Goal: Information Seeking & Learning: Compare options

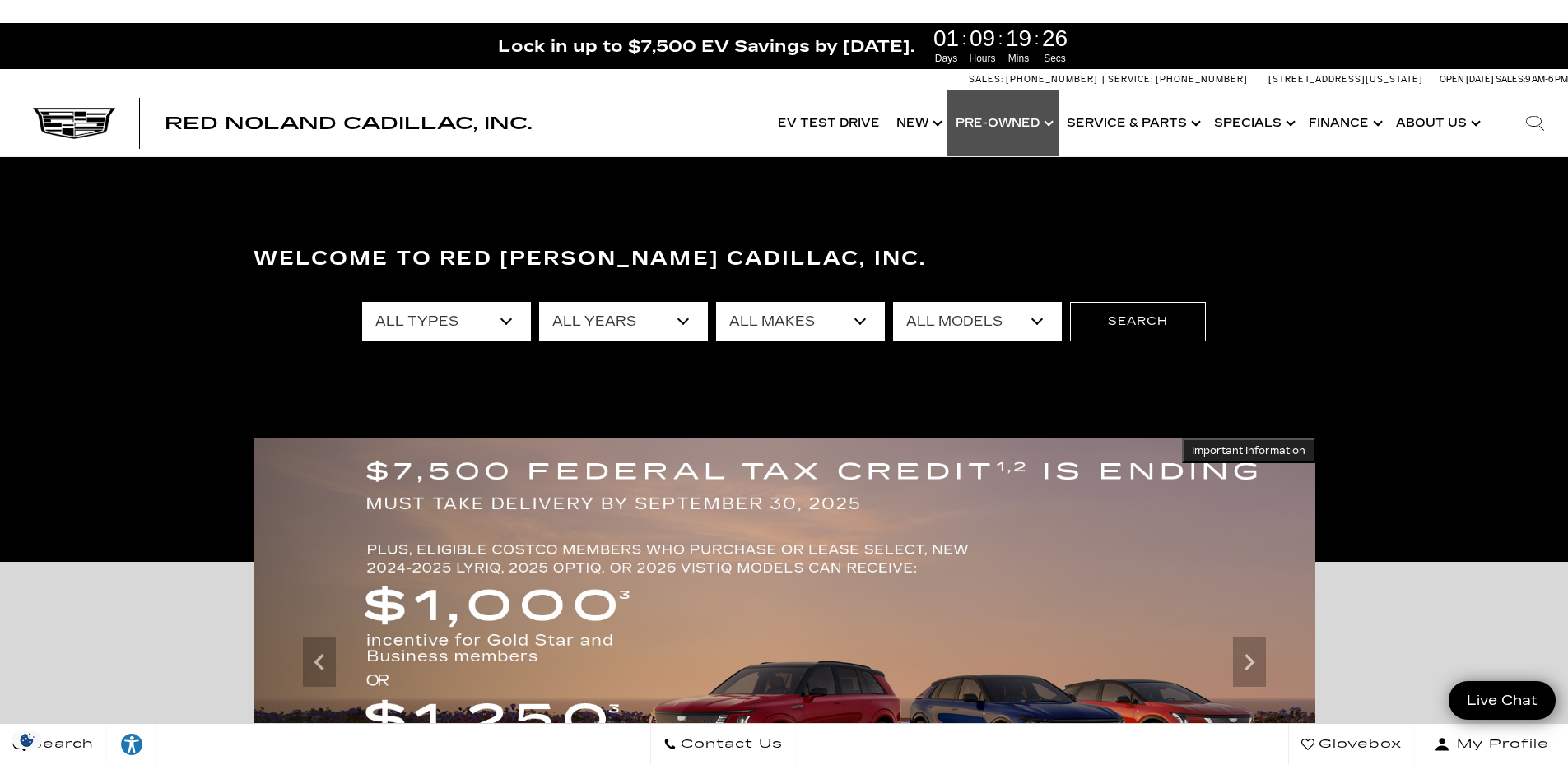
click at [996, 120] on link "Show Pre-Owned" at bounding box center [1003, 122] width 111 height 66
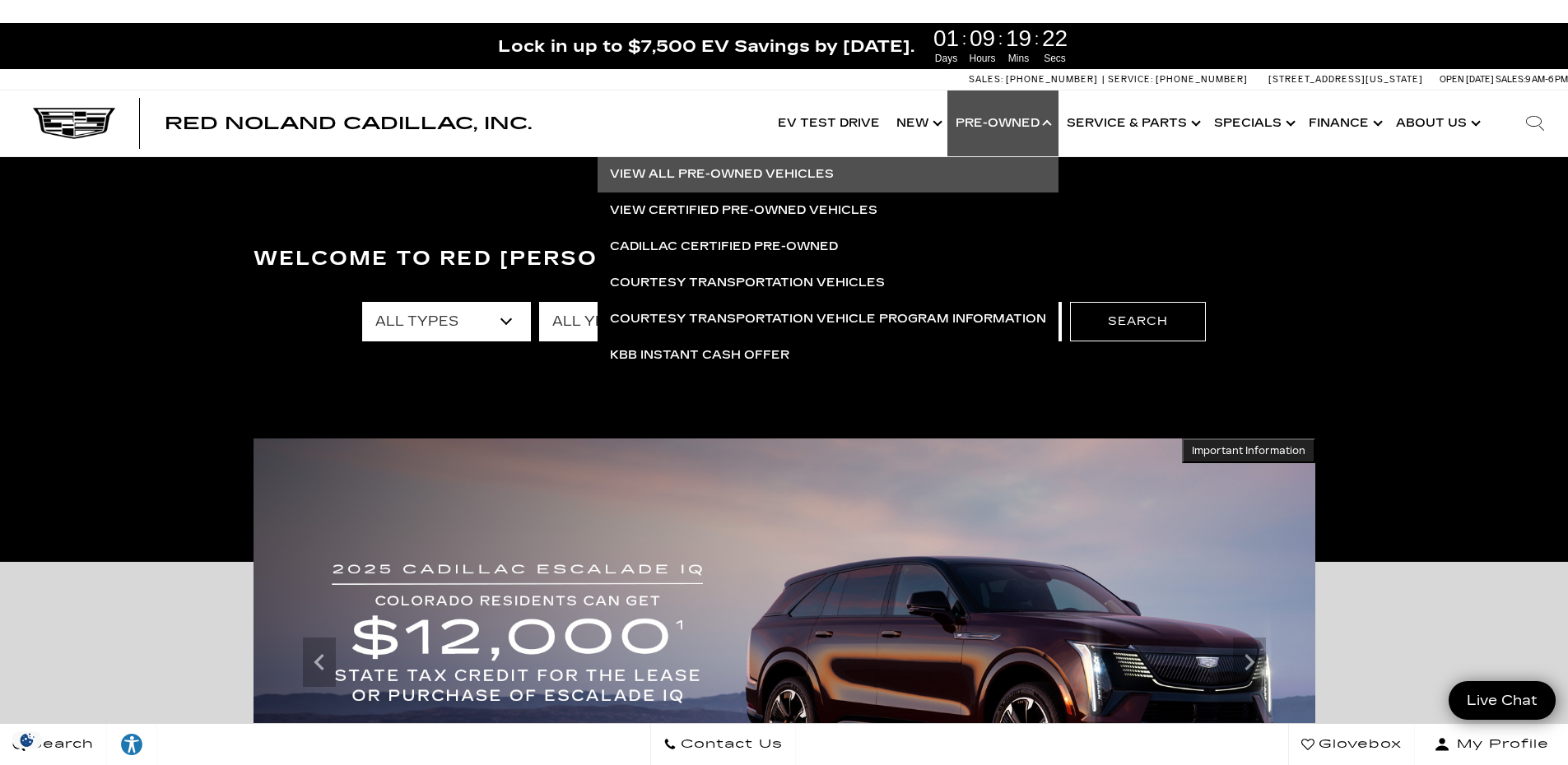
click at [781, 177] on link "View All Pre-Owned Vehicles" at bounding box center [828, 174] width 461 height 36
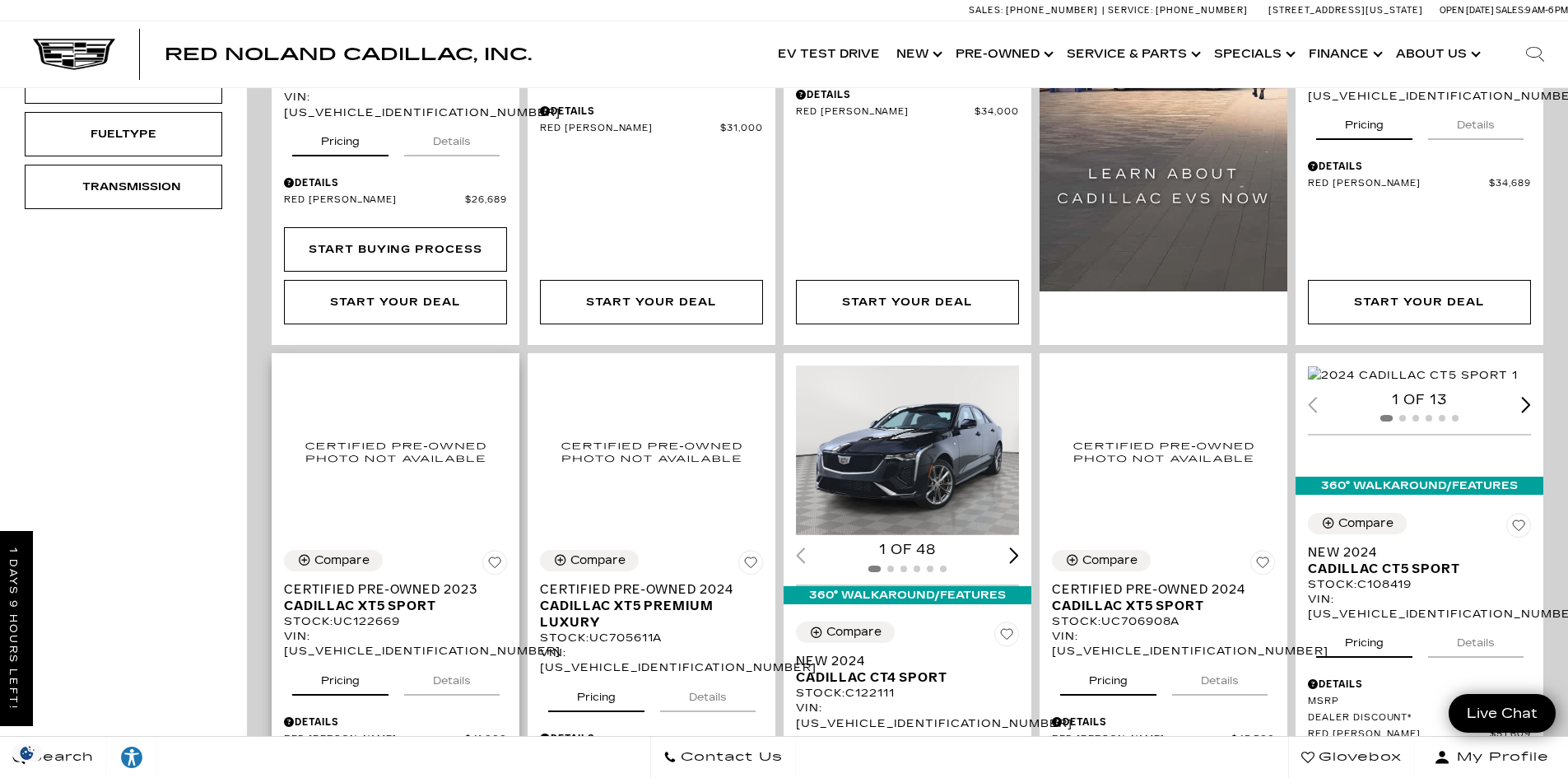
scroll to position [741, 0]
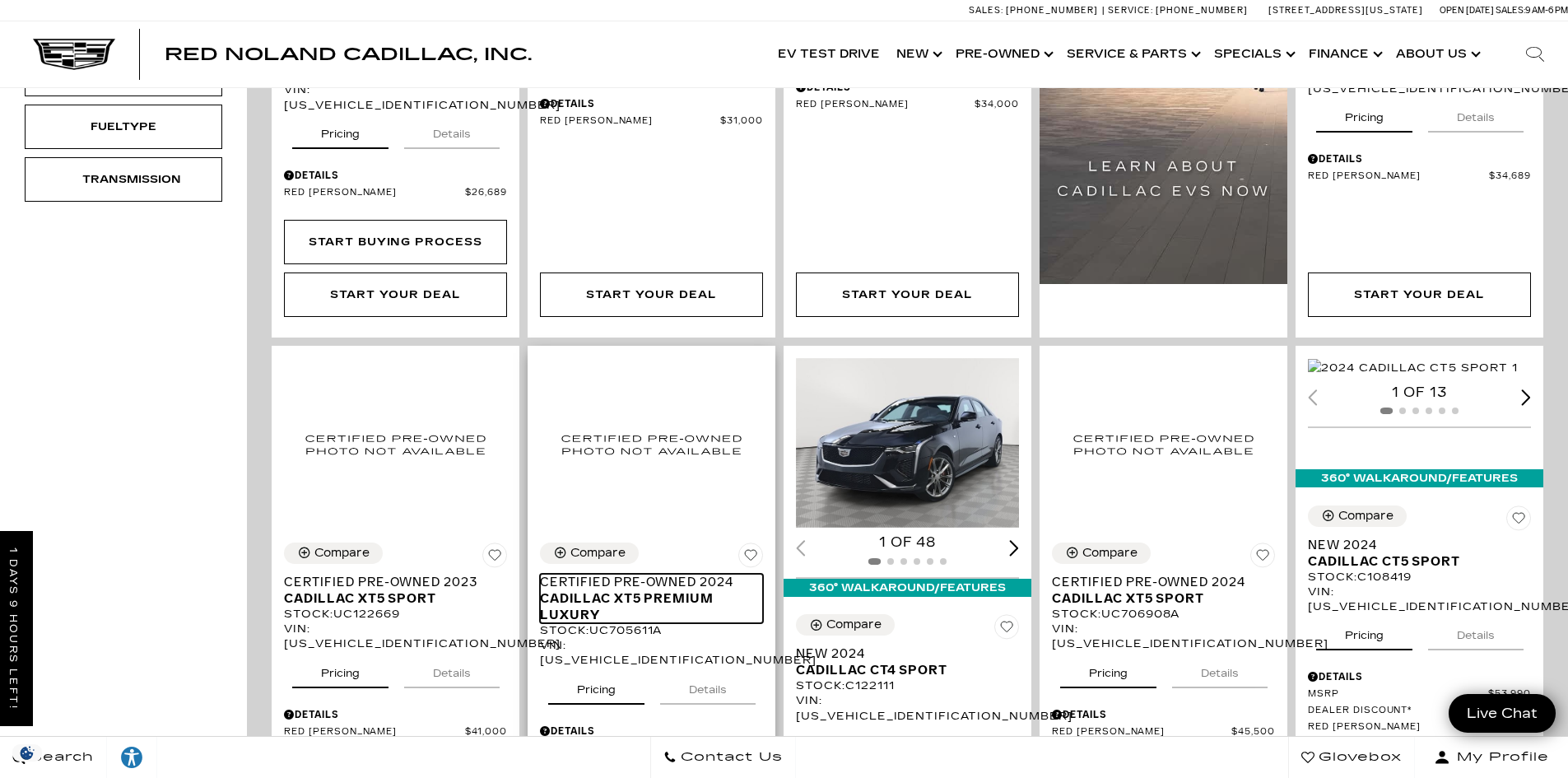
click at [662, 590] on span "Cadillac XT5 Premium Luxury" at bounding box center [645, 607] width 211 height 33
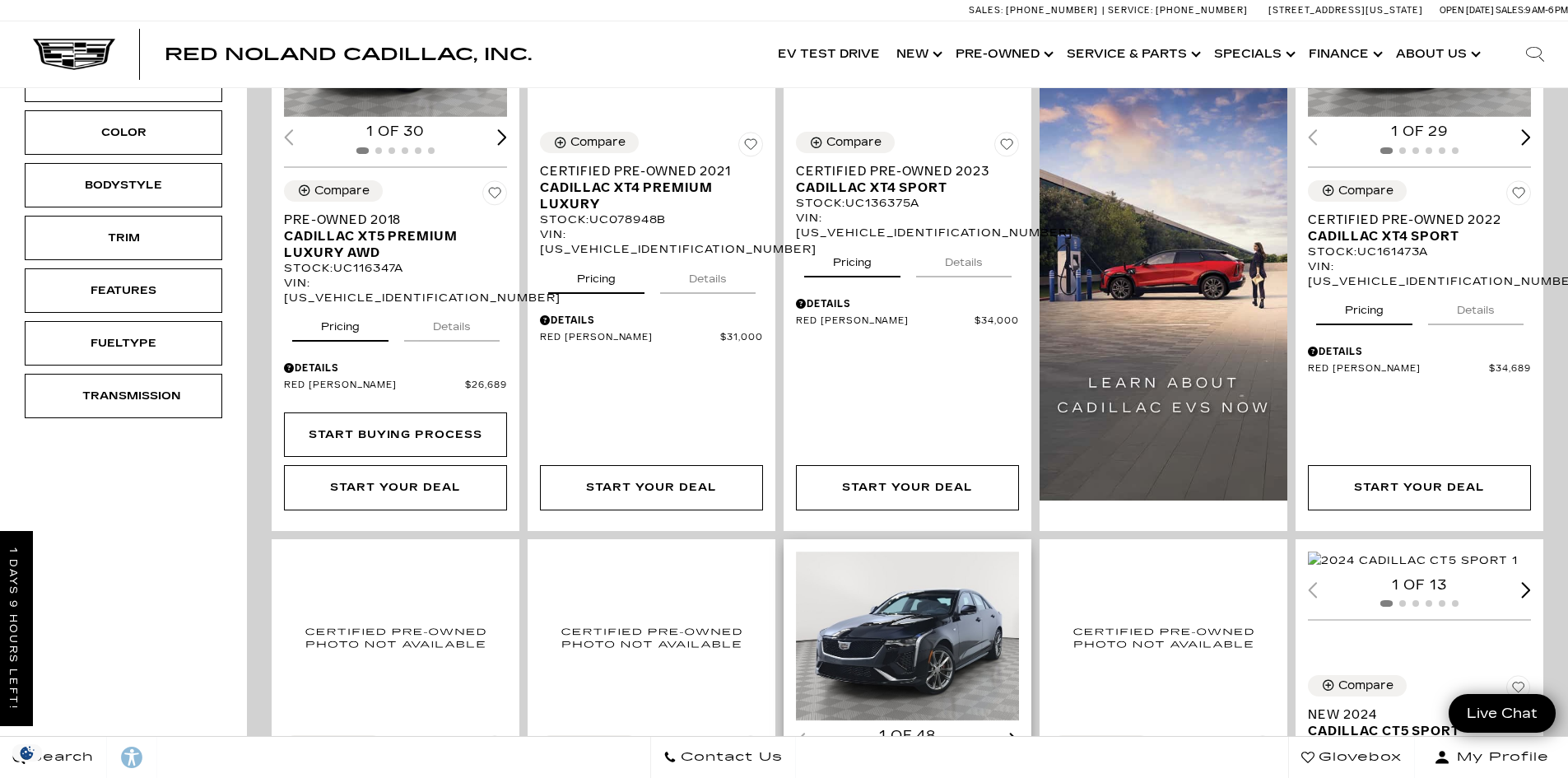
scroll to position [741, 0]
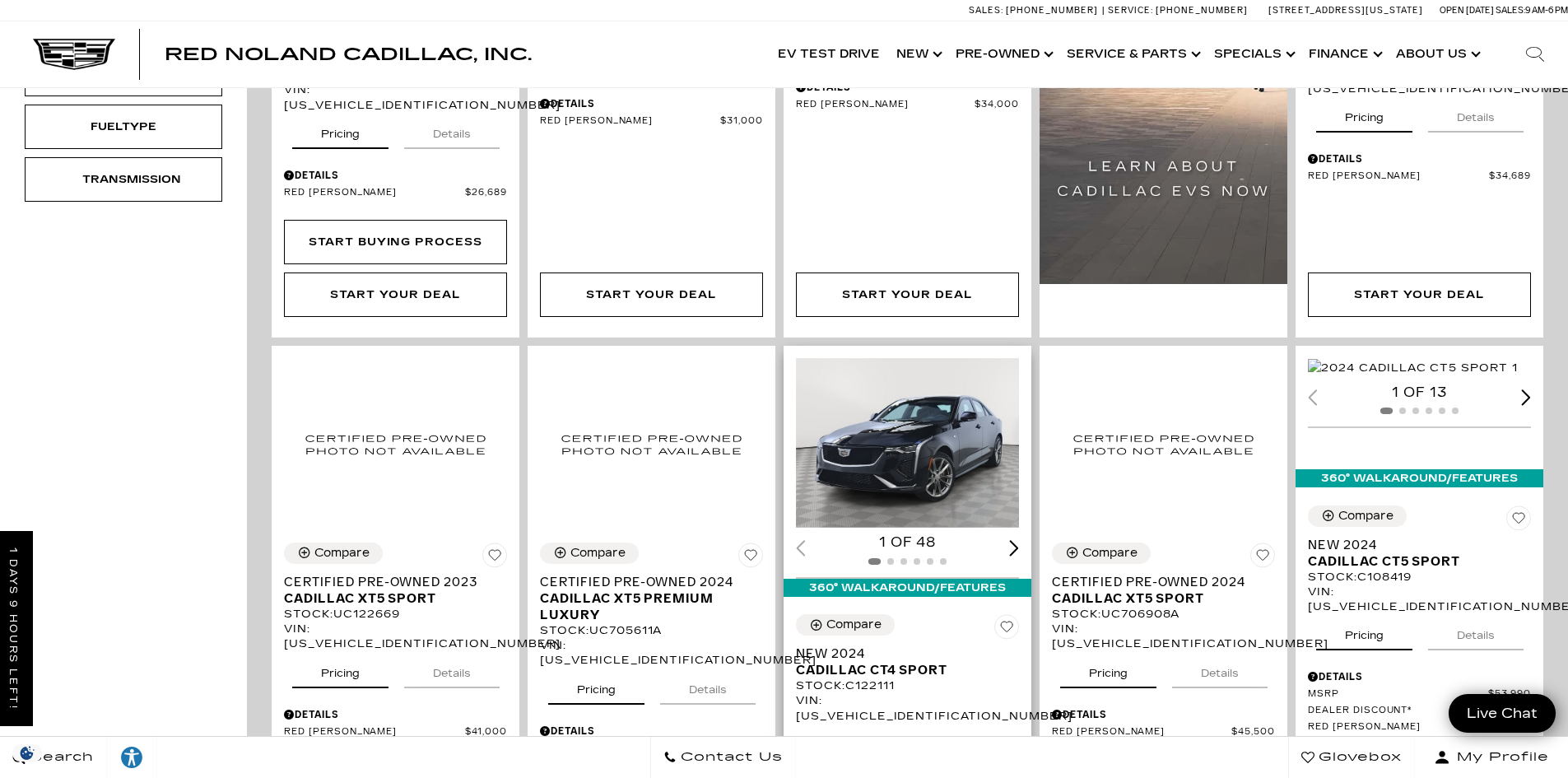
click at [949, 413] on img "1 / 2" at bounding box center [908, 442] width 225 height 170
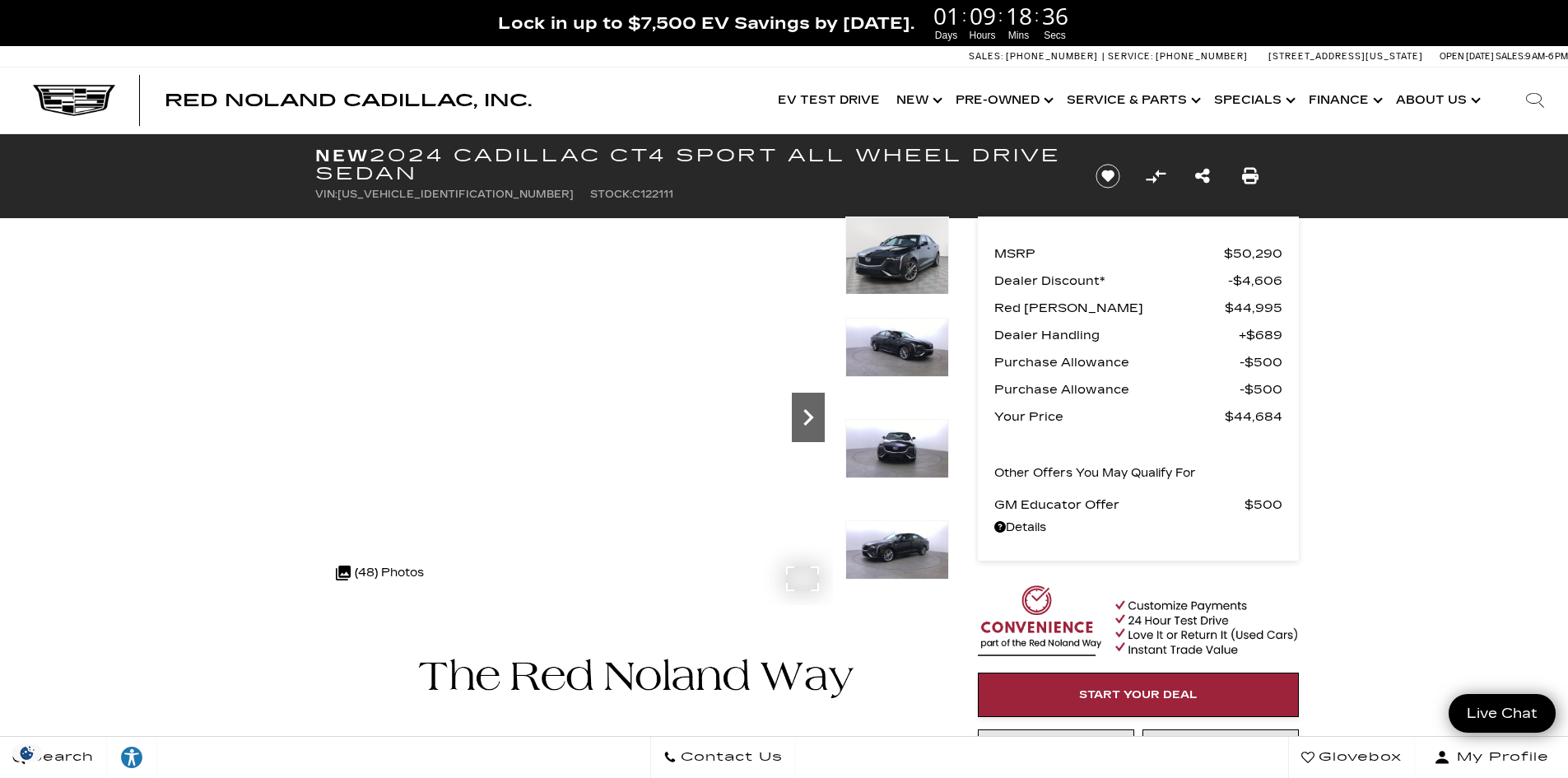
click at [808, 422] on icon "Next" at bounding box center [808, 417] width 10 height 17
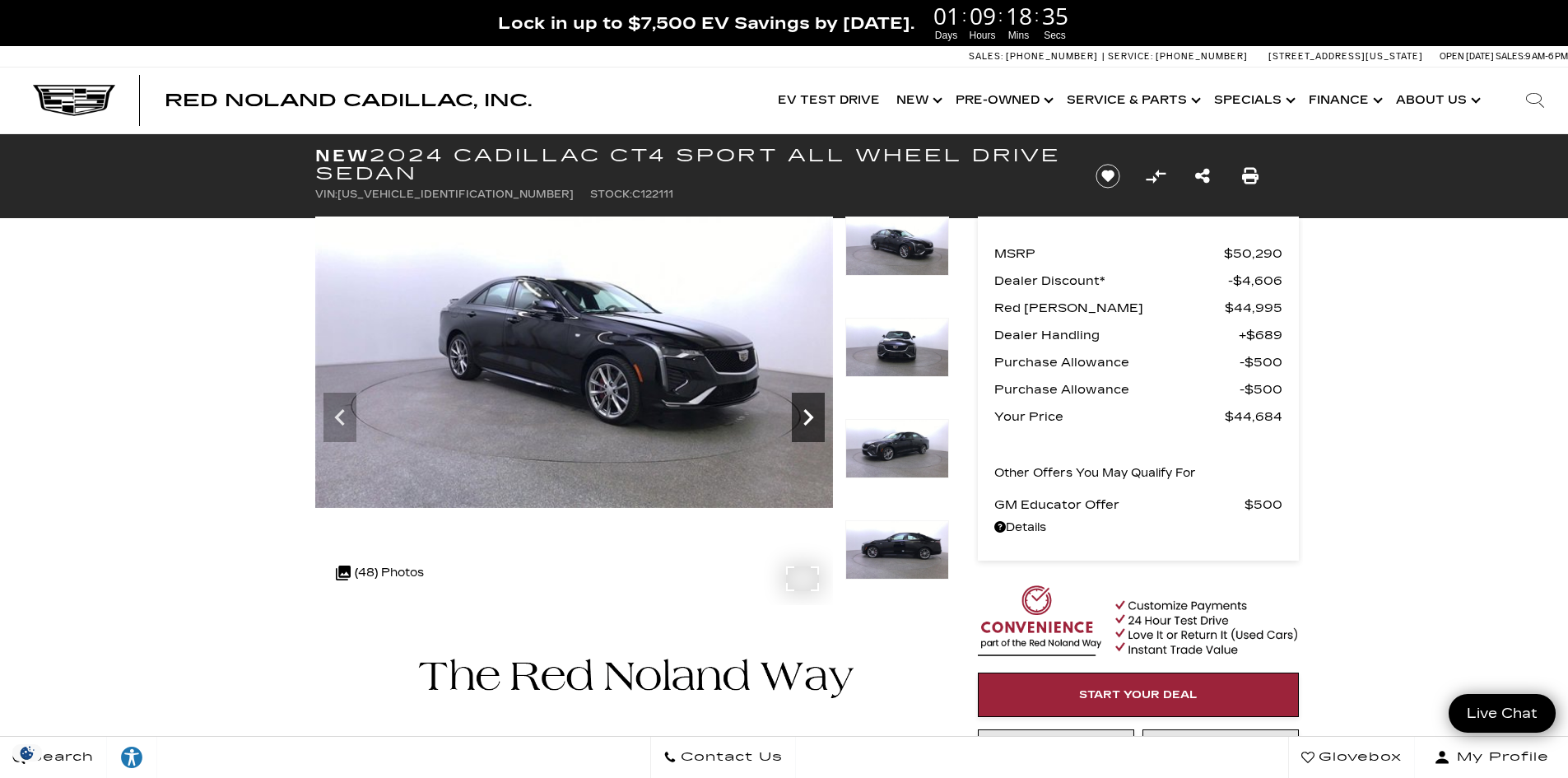
click at [808, 422] on icon "Next" at bounding box center [808, 417] width 10 height 17
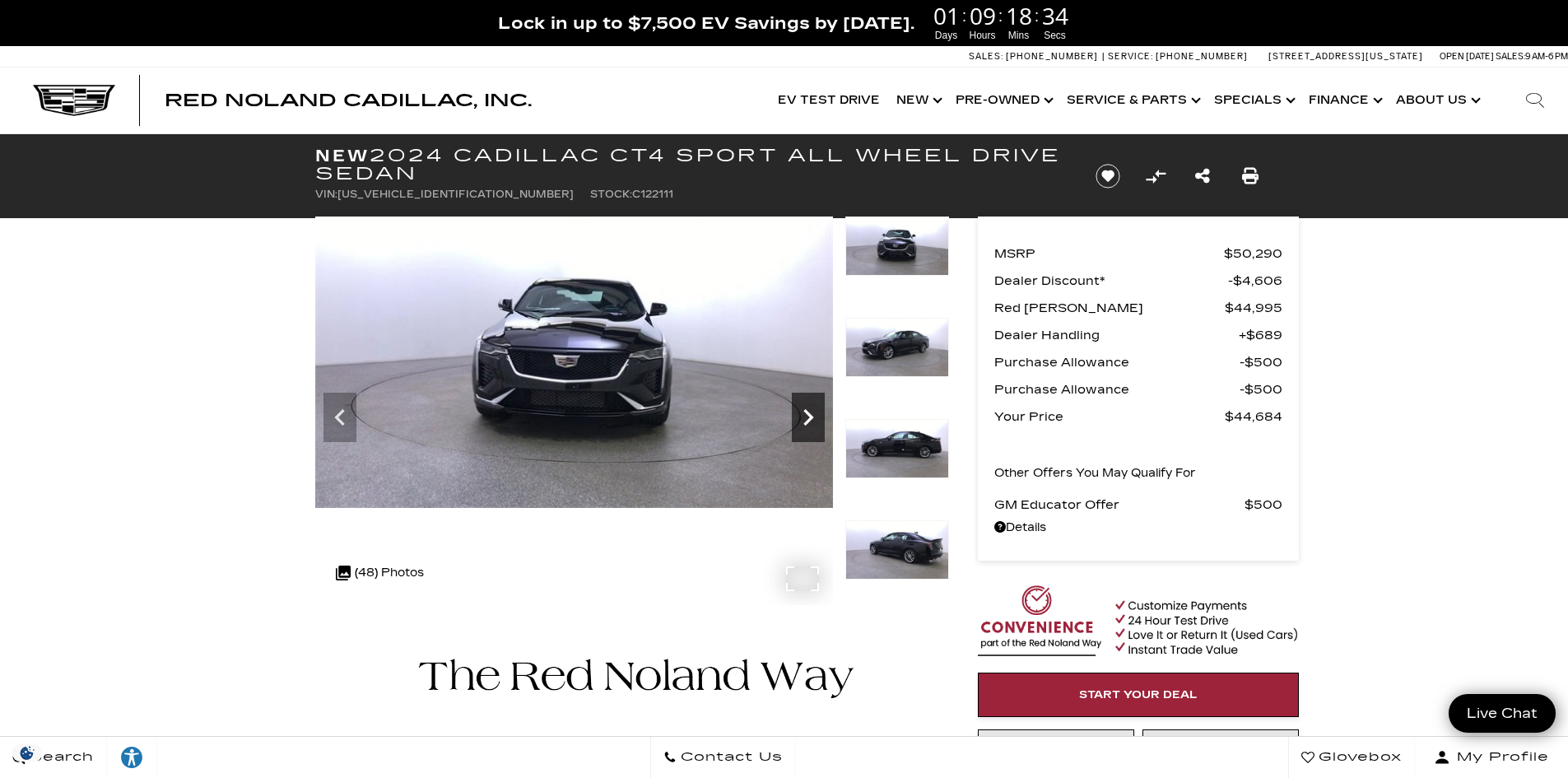
click at [808, 422] on icon "Next" at bounding box center [808, 417] width 10 height 17
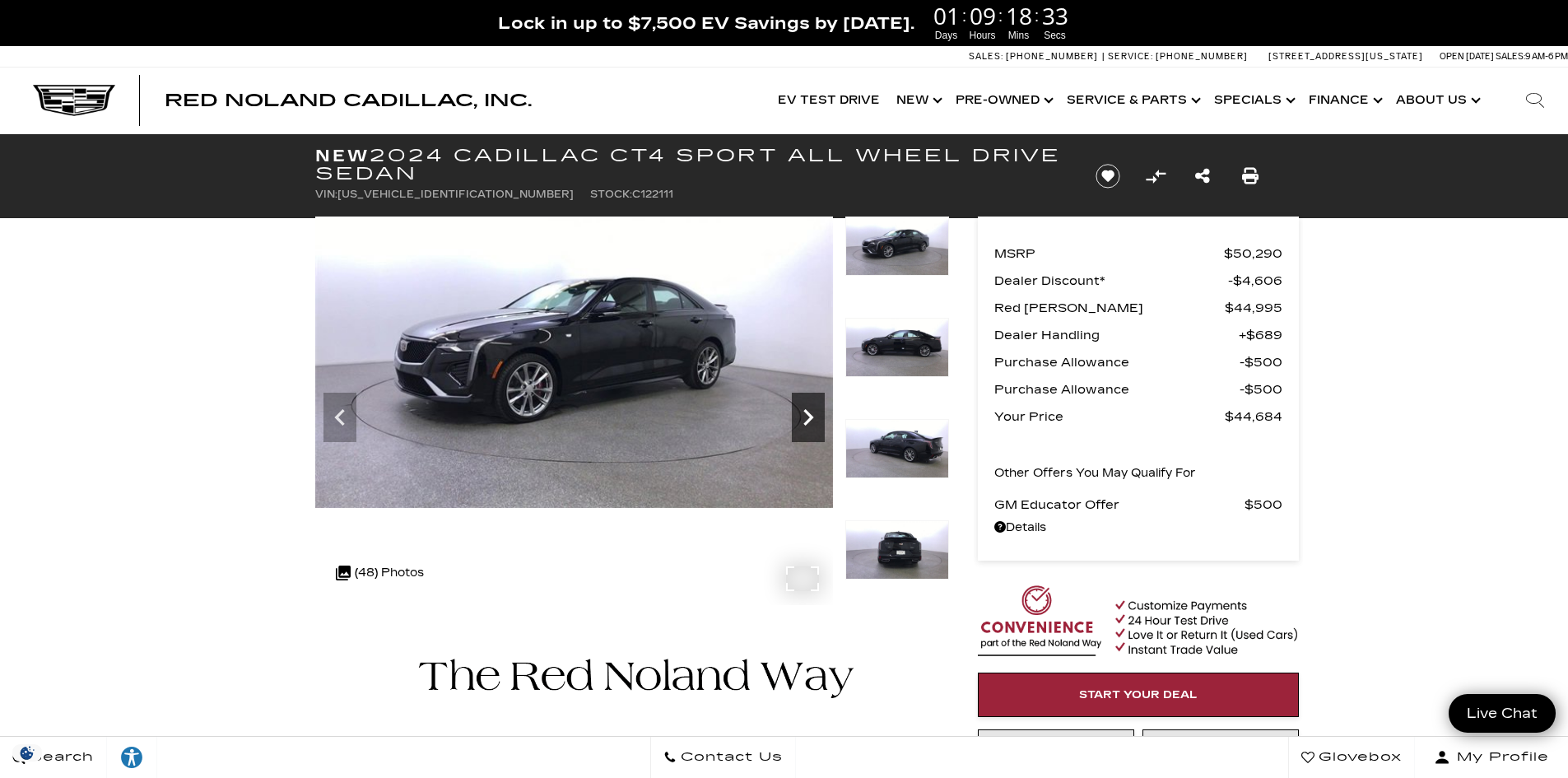
click at [808, 422] on icon "Next" at bounding box center [808, 417] width 10 height 17
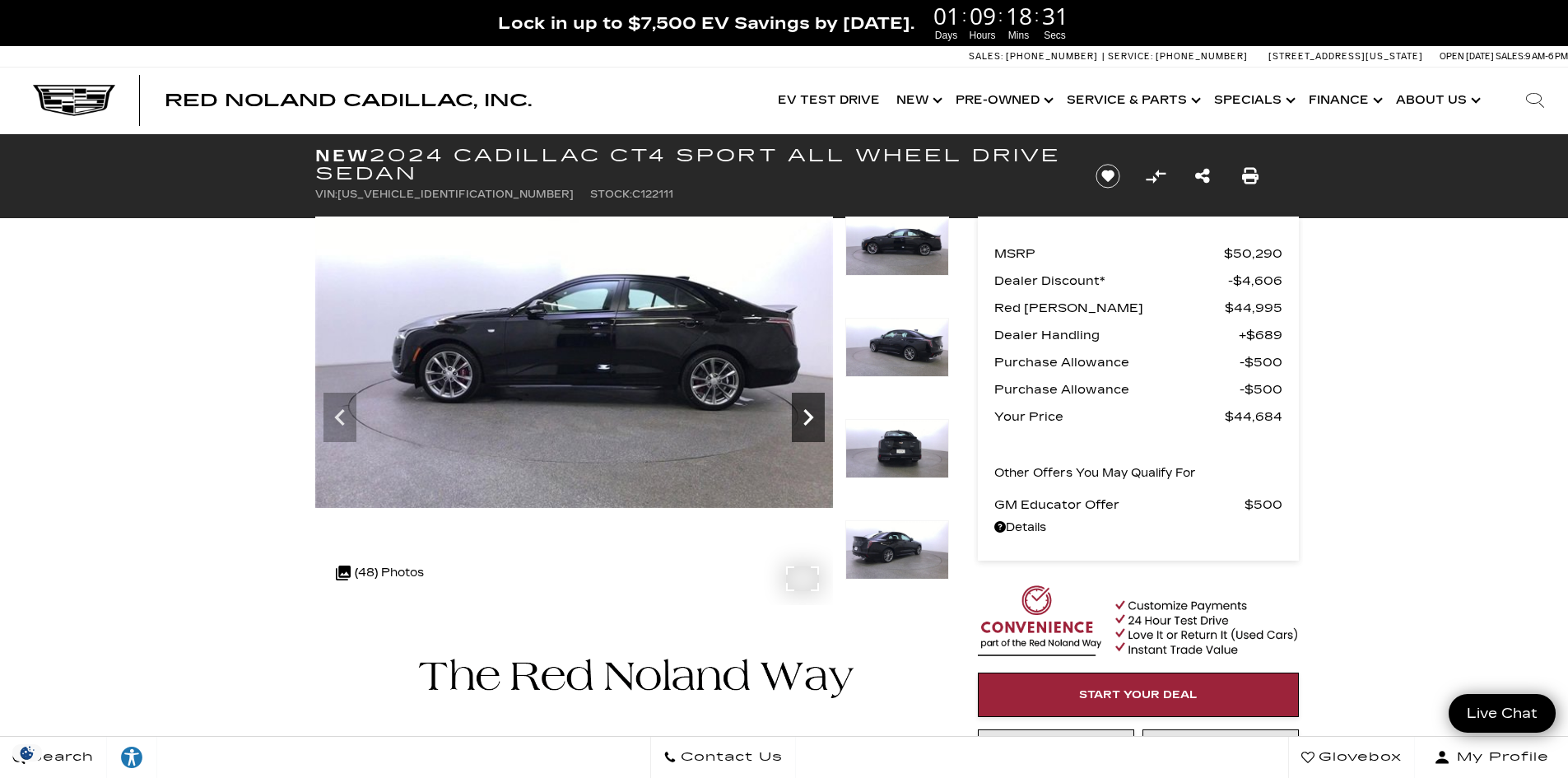
click at [808, 422] on icon "Next" at bounding box center [808, 417] width 10 height 17
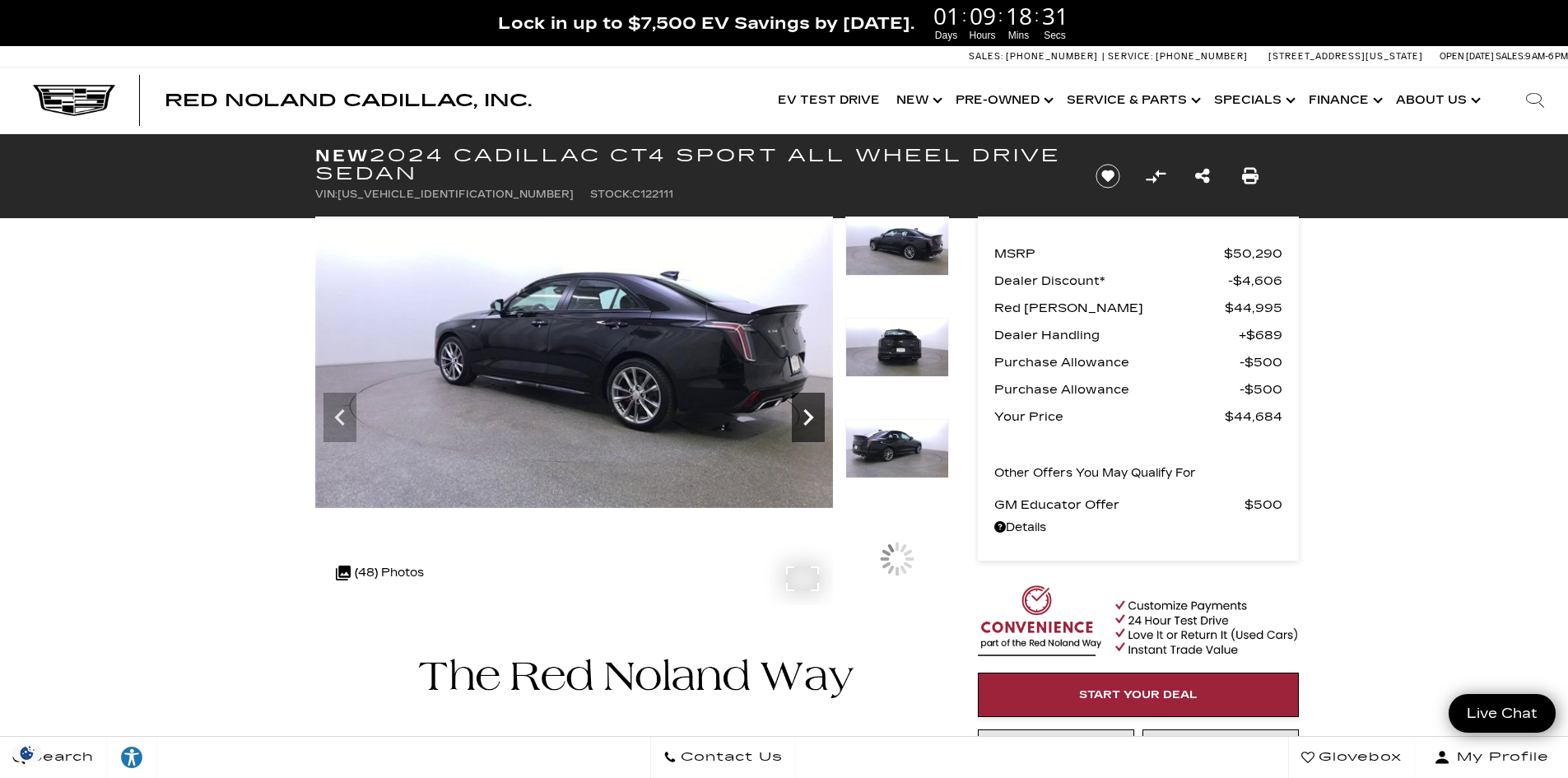
click at [808, 422] on icon "Next" at bounding box center [808, 417] width 10 height 17
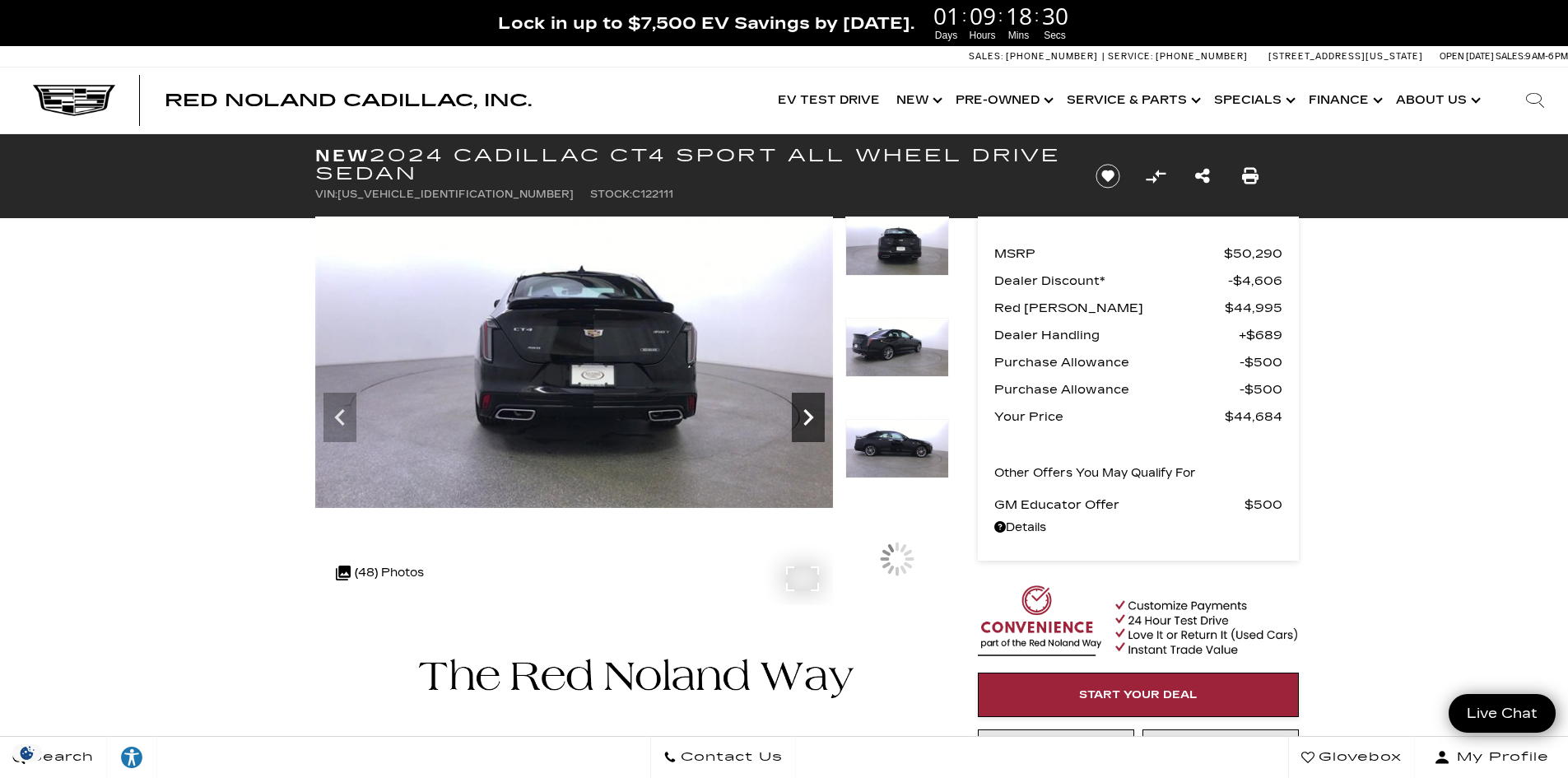
click at [808, 422] on icon "Next" at bounding box center [808, 417] width 10 height 17
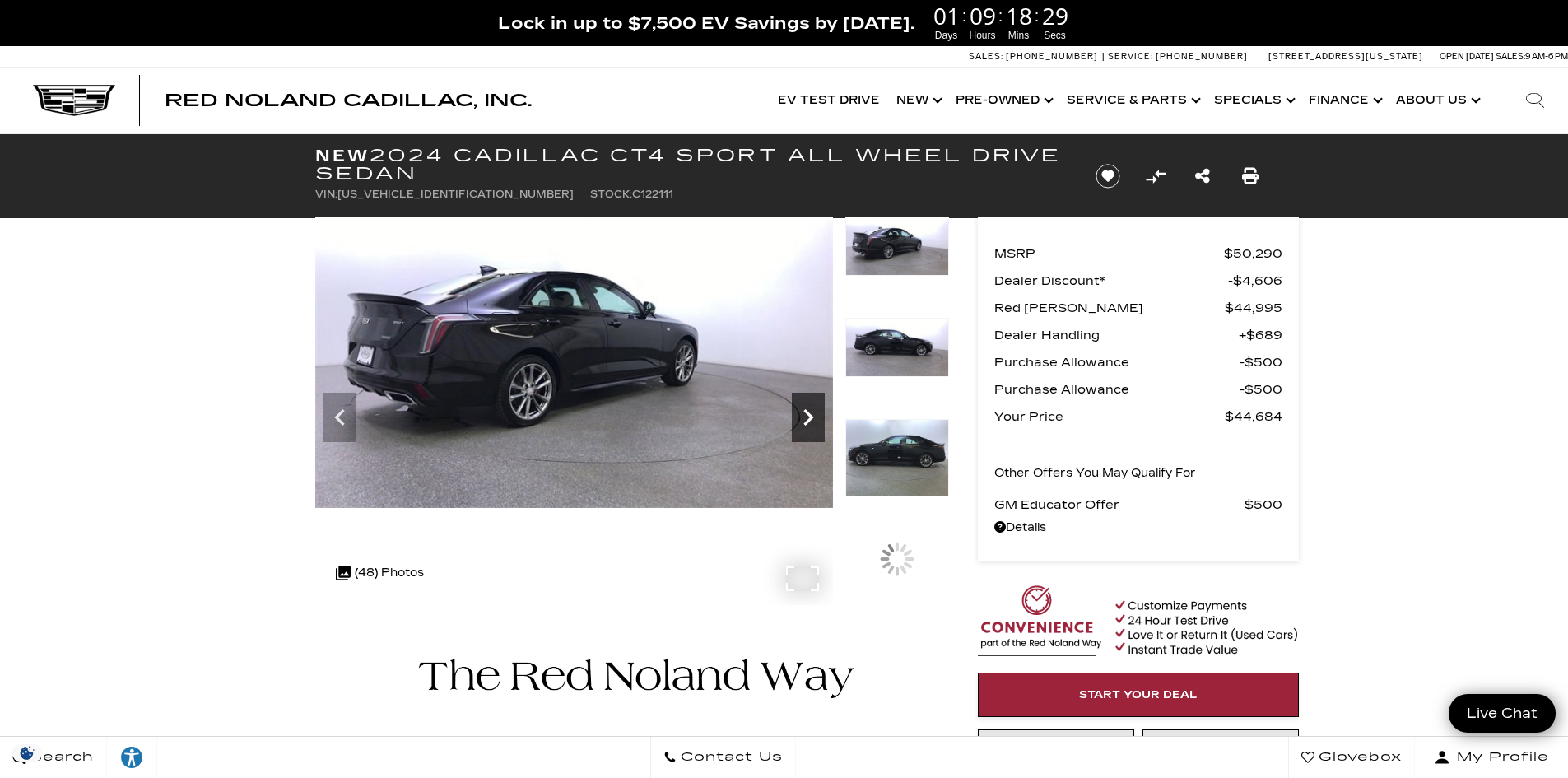
click at [808, 422] on icon "Next" at bounding box center [808, 417] width 10 height 17
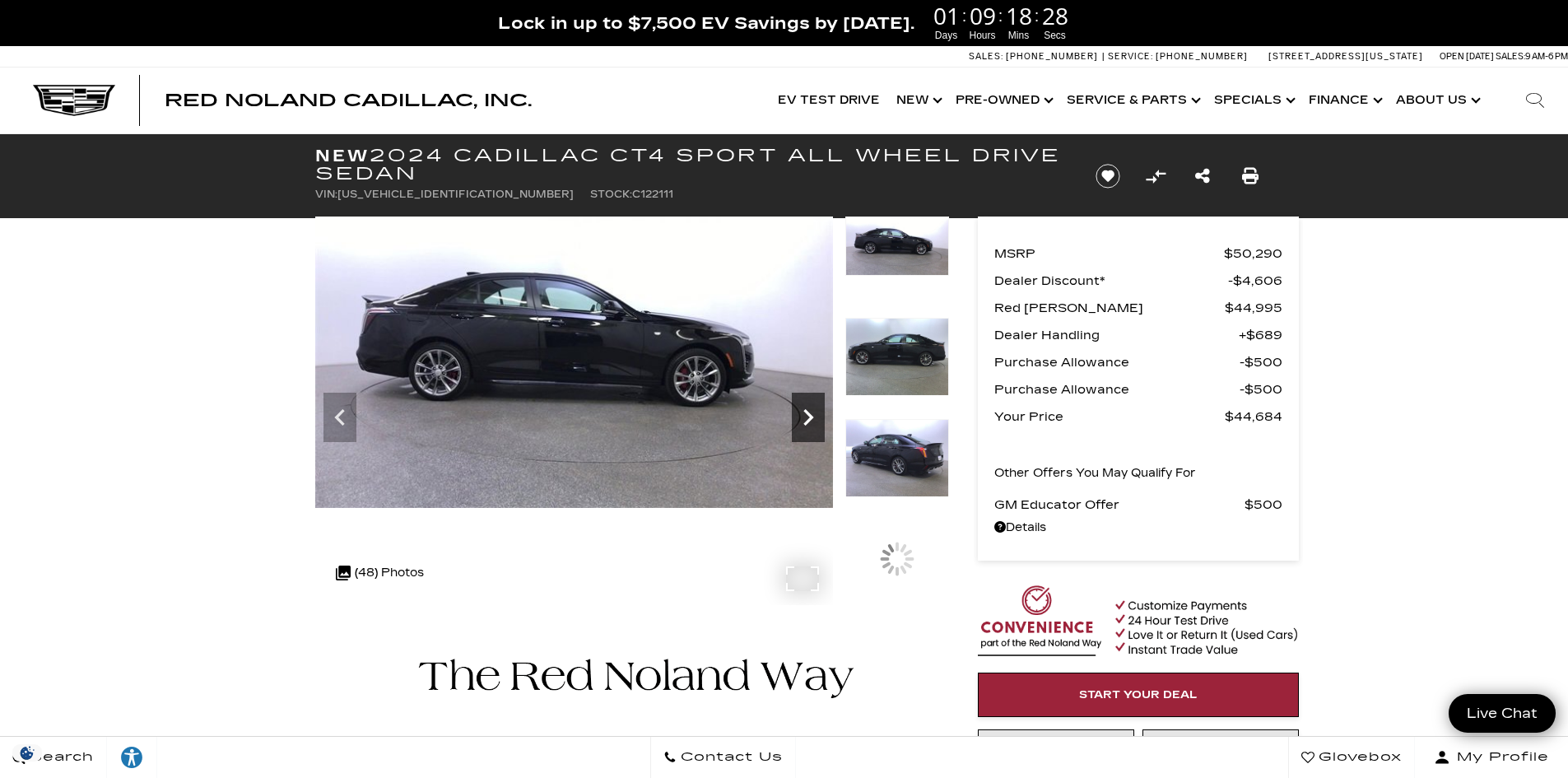
click at [808, 422] on icon "Next" at bounding box center [808, 417] width 10 height 17
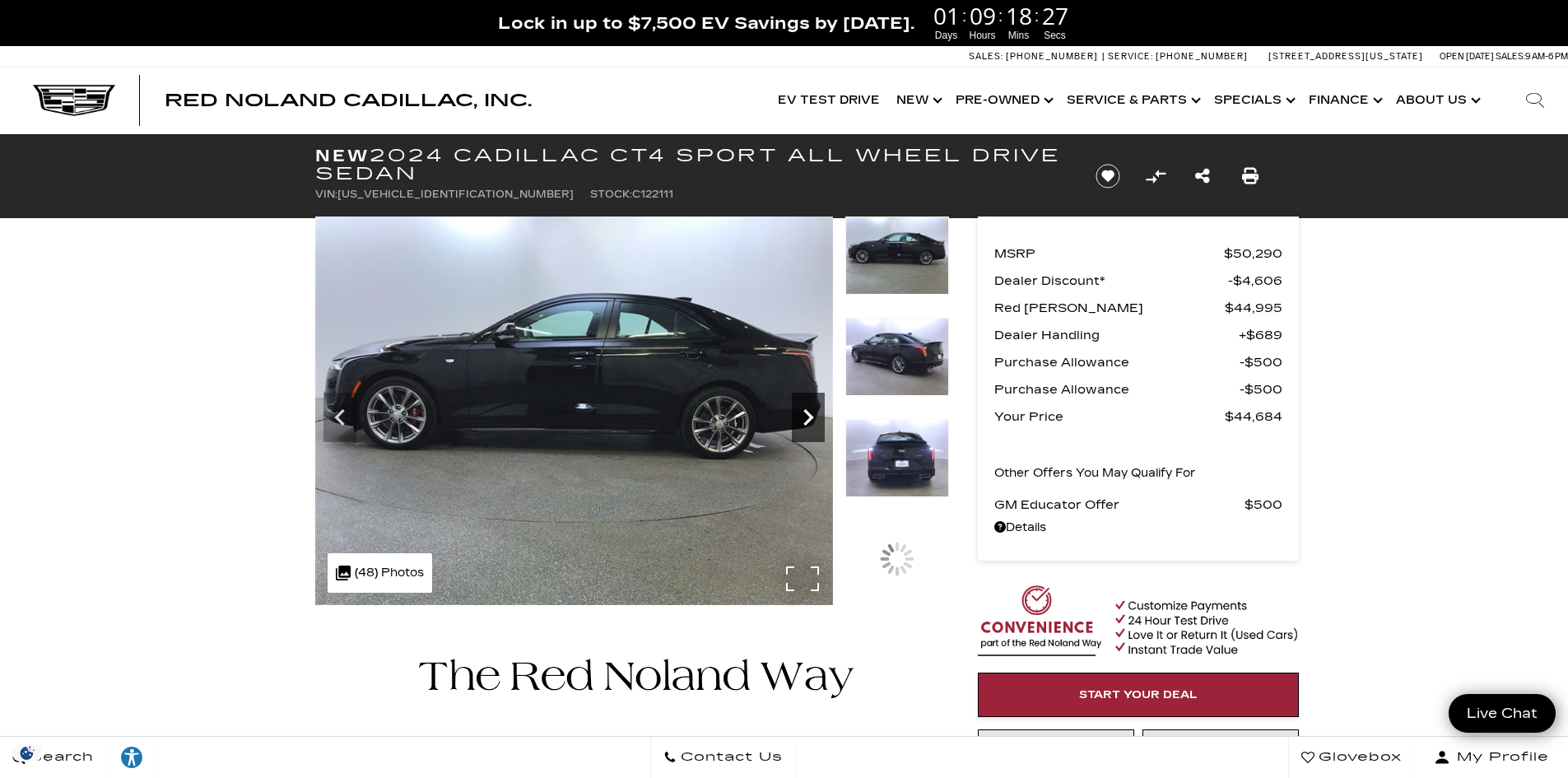
click at [808, 422] on icon "Next" at bounding box center [808, 417] width 10 height 17
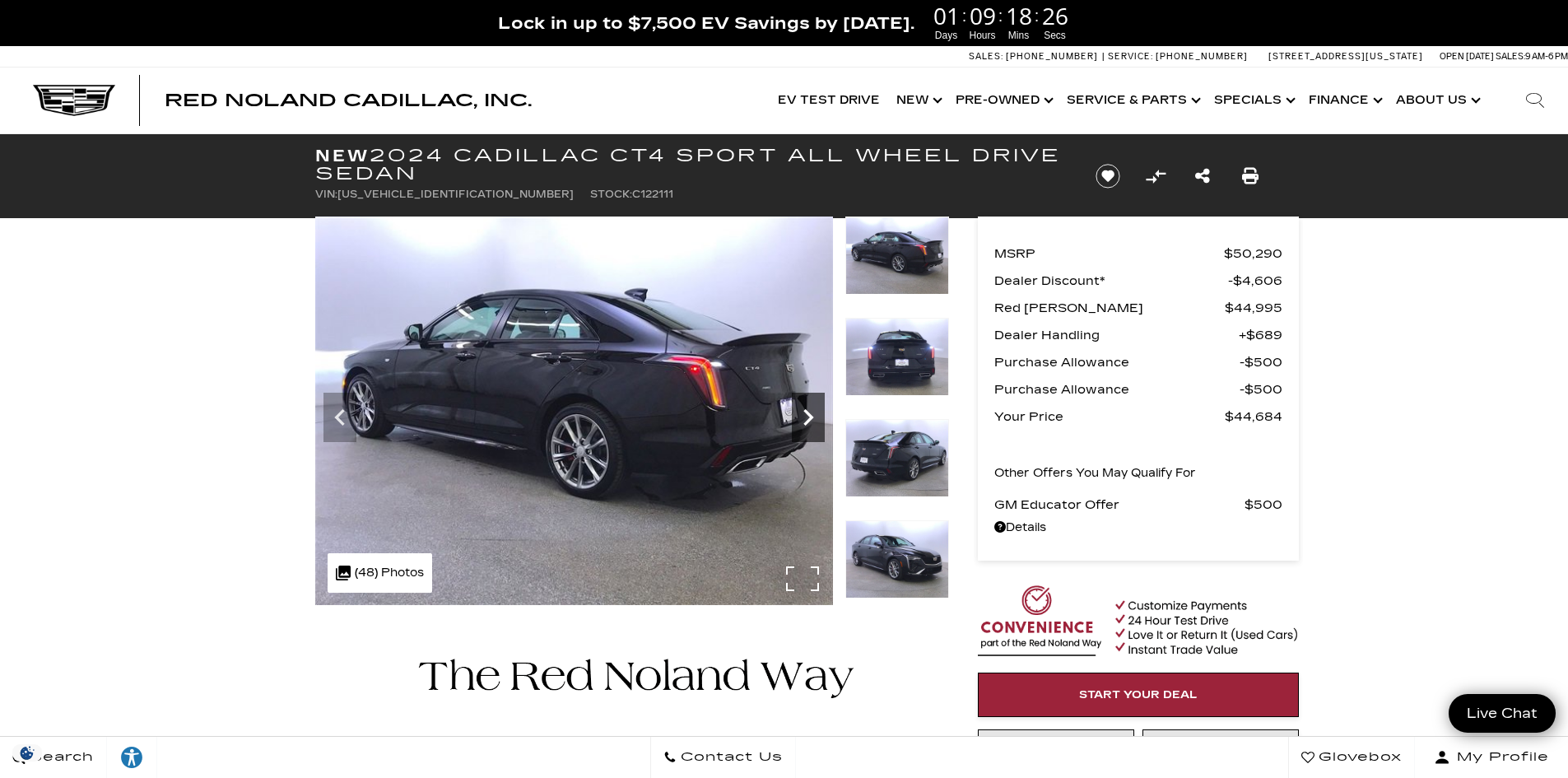
click at [808, 422] on icon "Next" at bounding box center [808, 417] width 10 height 17
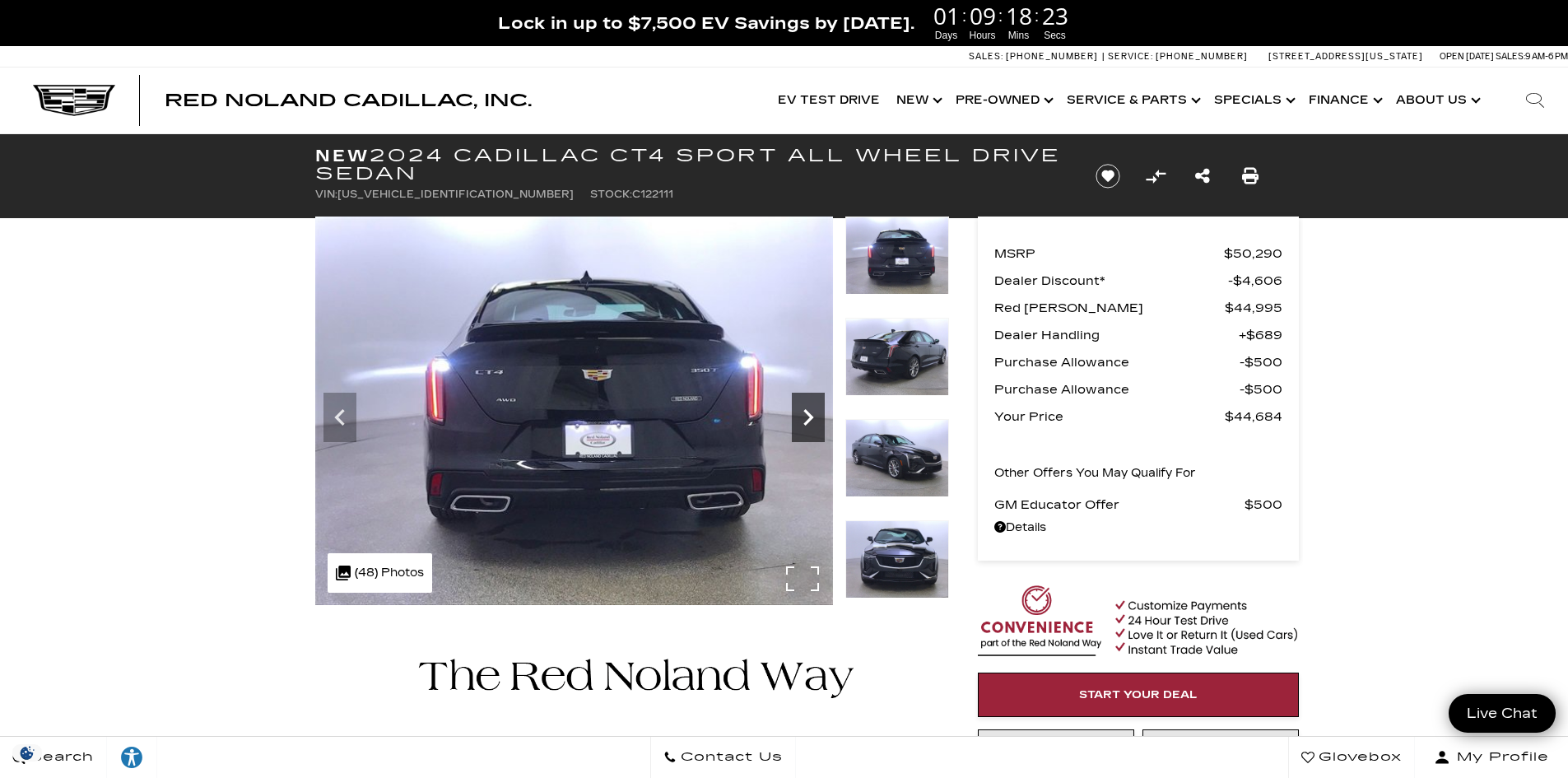
click at [808, 422] on icon "Next" at bounding box center [808, 417] width 10 height 17
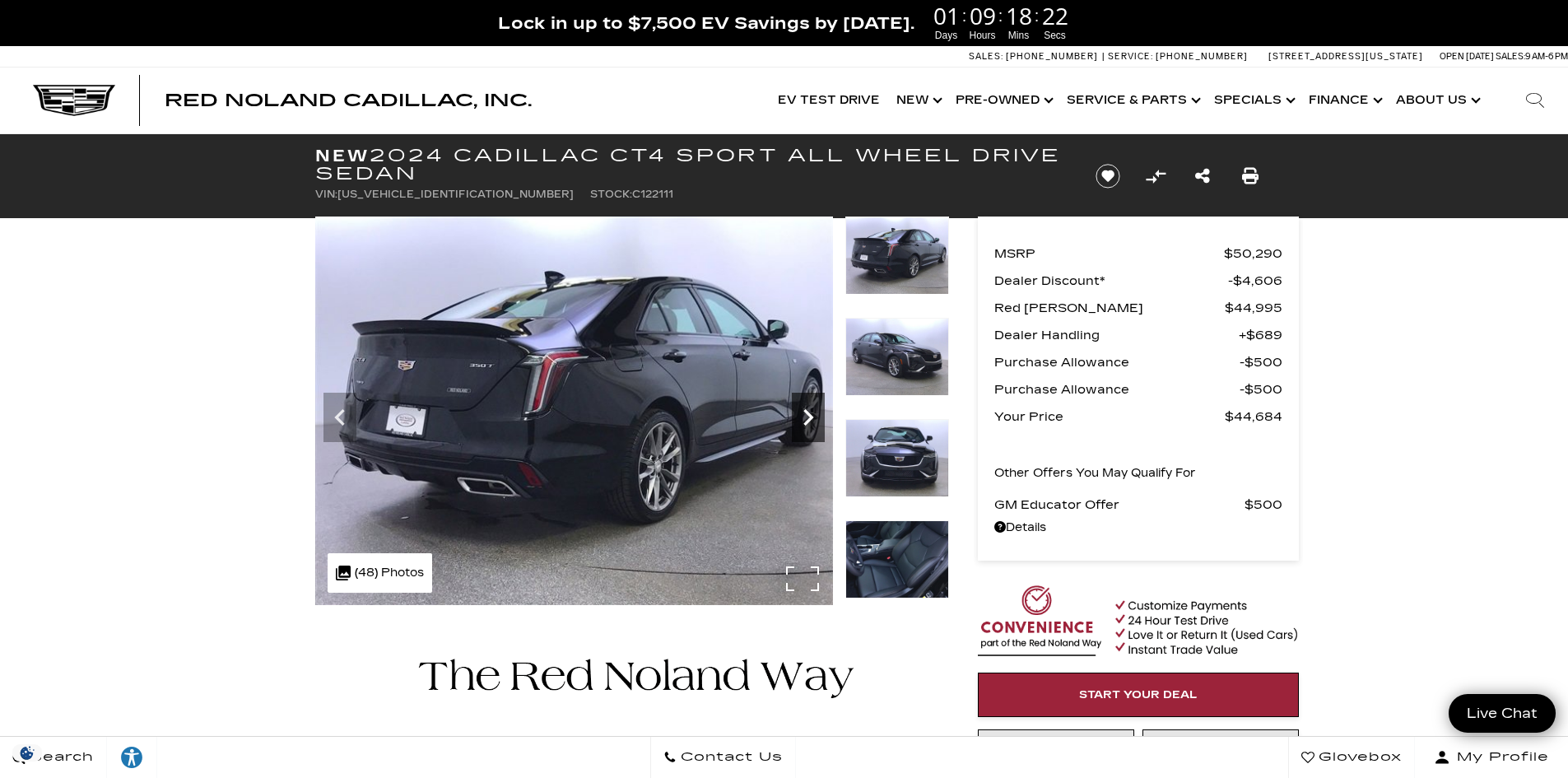
click at [808, 422] on icon "Next" at bounding box center [808, 417] width 10 height 17
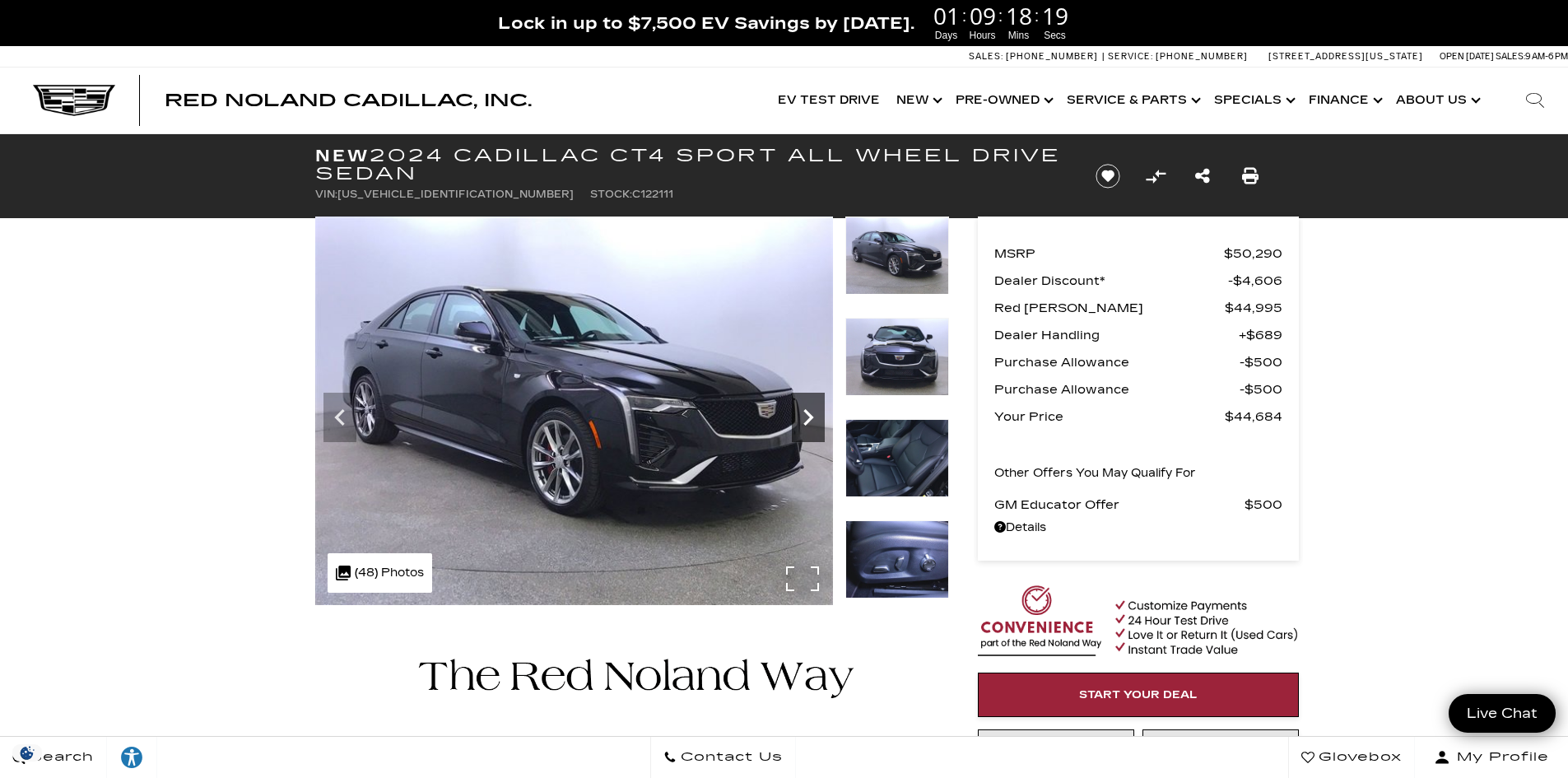
click at [808, 422] on icon "Next" at bounding box center [808, 417] width 10 height 17
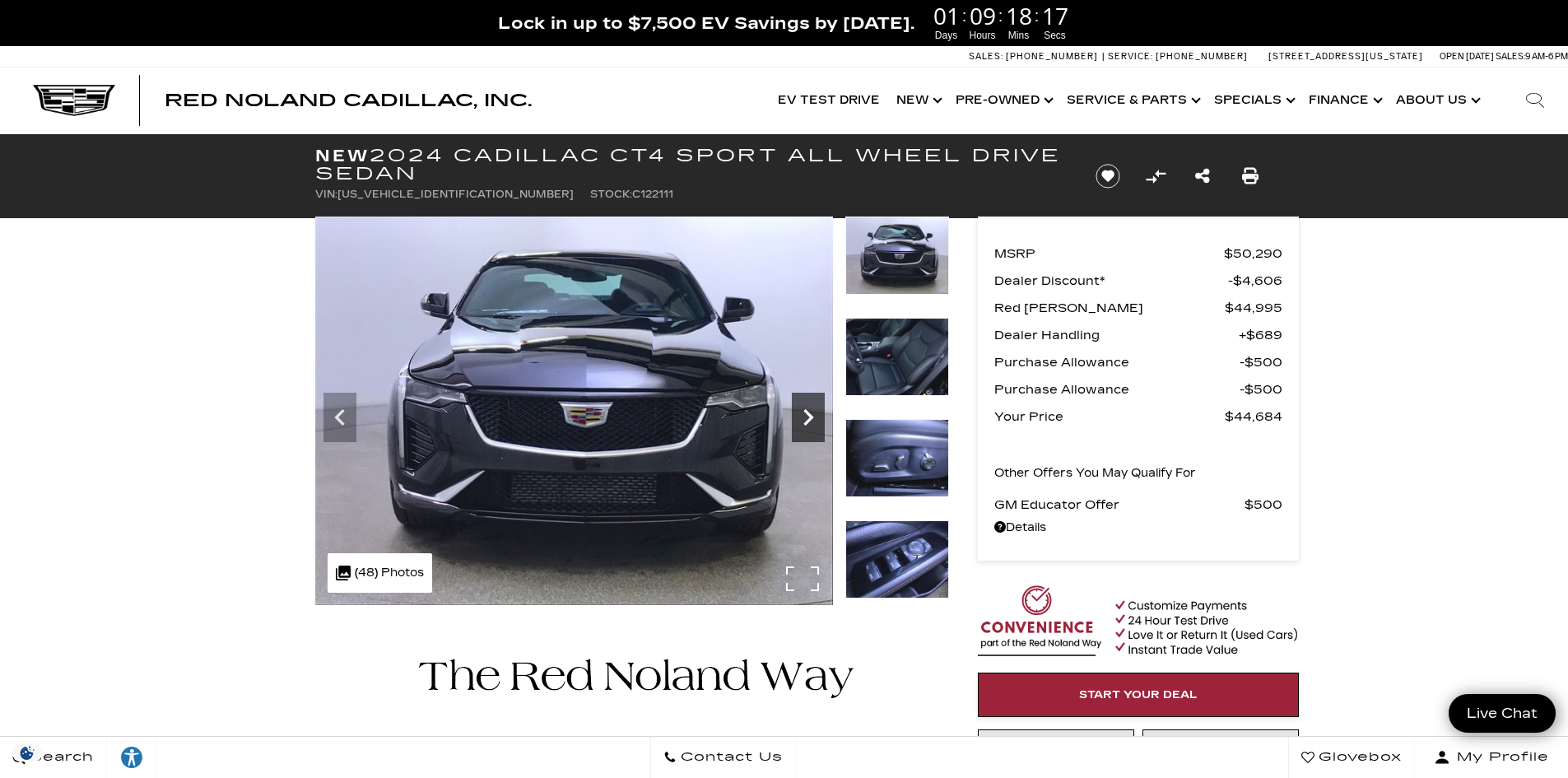
click at [808, 422] on icon "Next" at bounding box center [808, 417] width 10 height 17
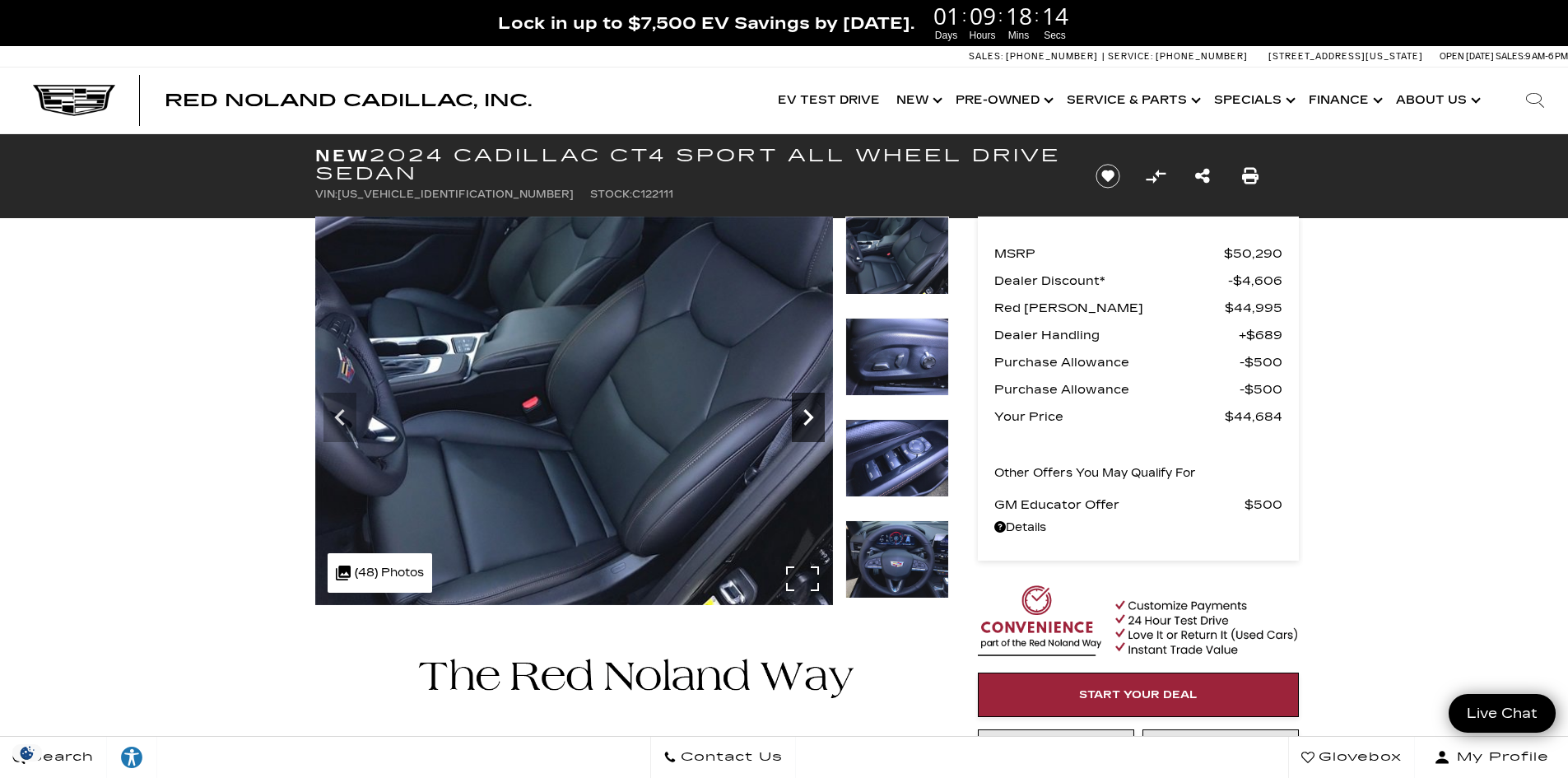
click at [808, 422] on icon "Next" at bounding box center [808, 417] width 10 height 17
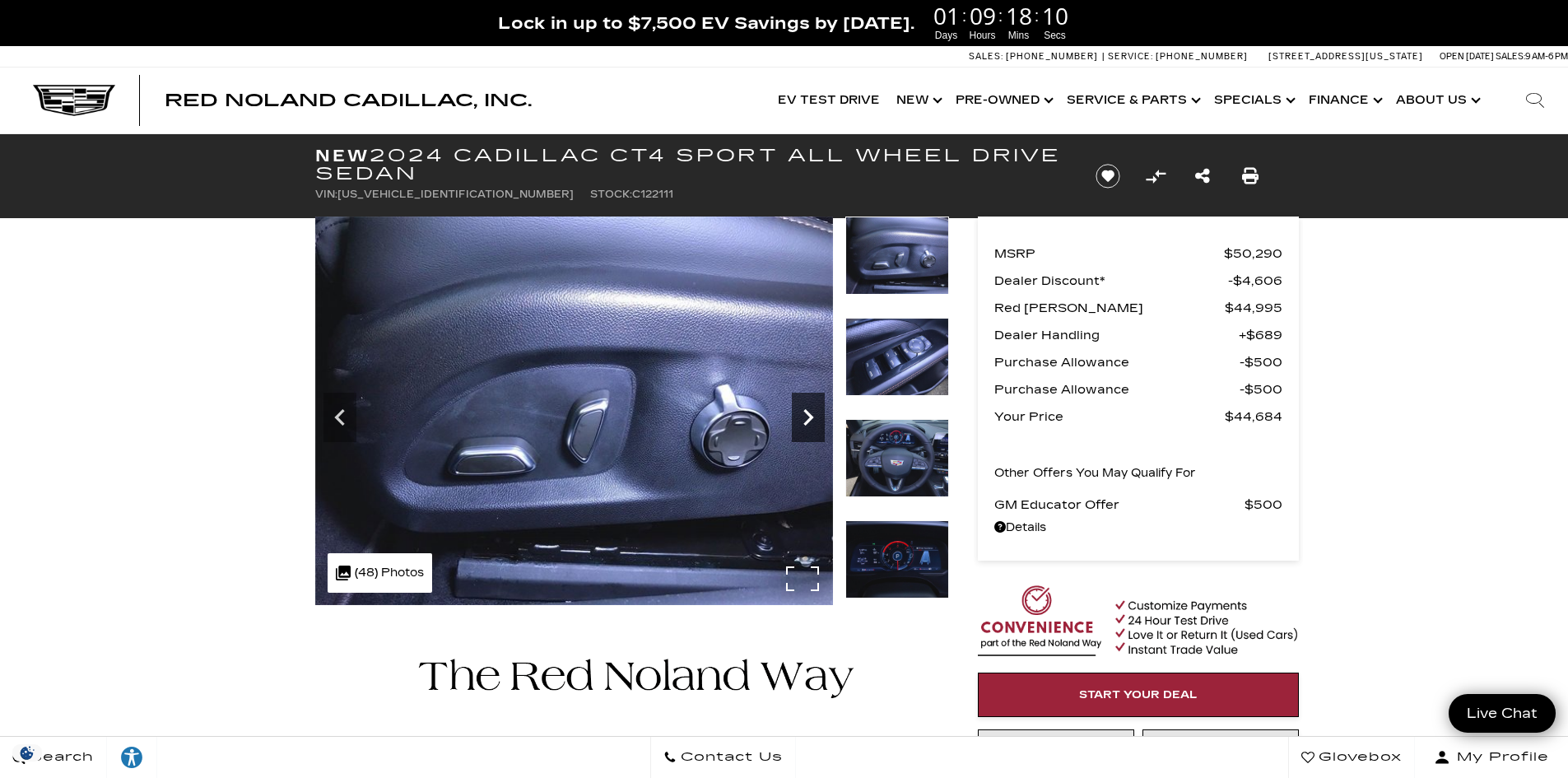
click at [808, 422] on icon "Next" at bounding box center [808, 417] width 10 height 17
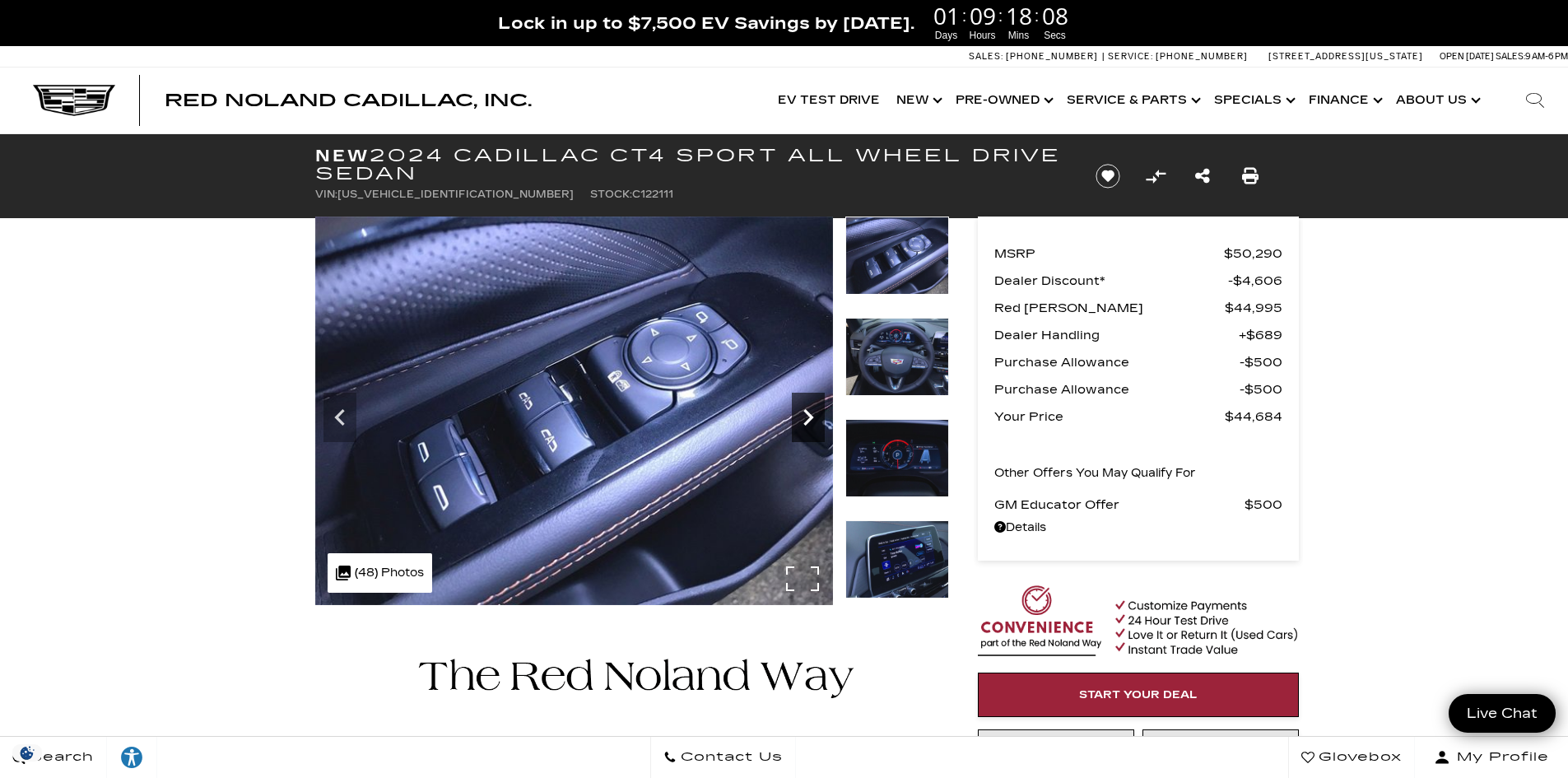
click at [808, 422] on icon "Next" at bounding box center [808, 417] width 10 height 17
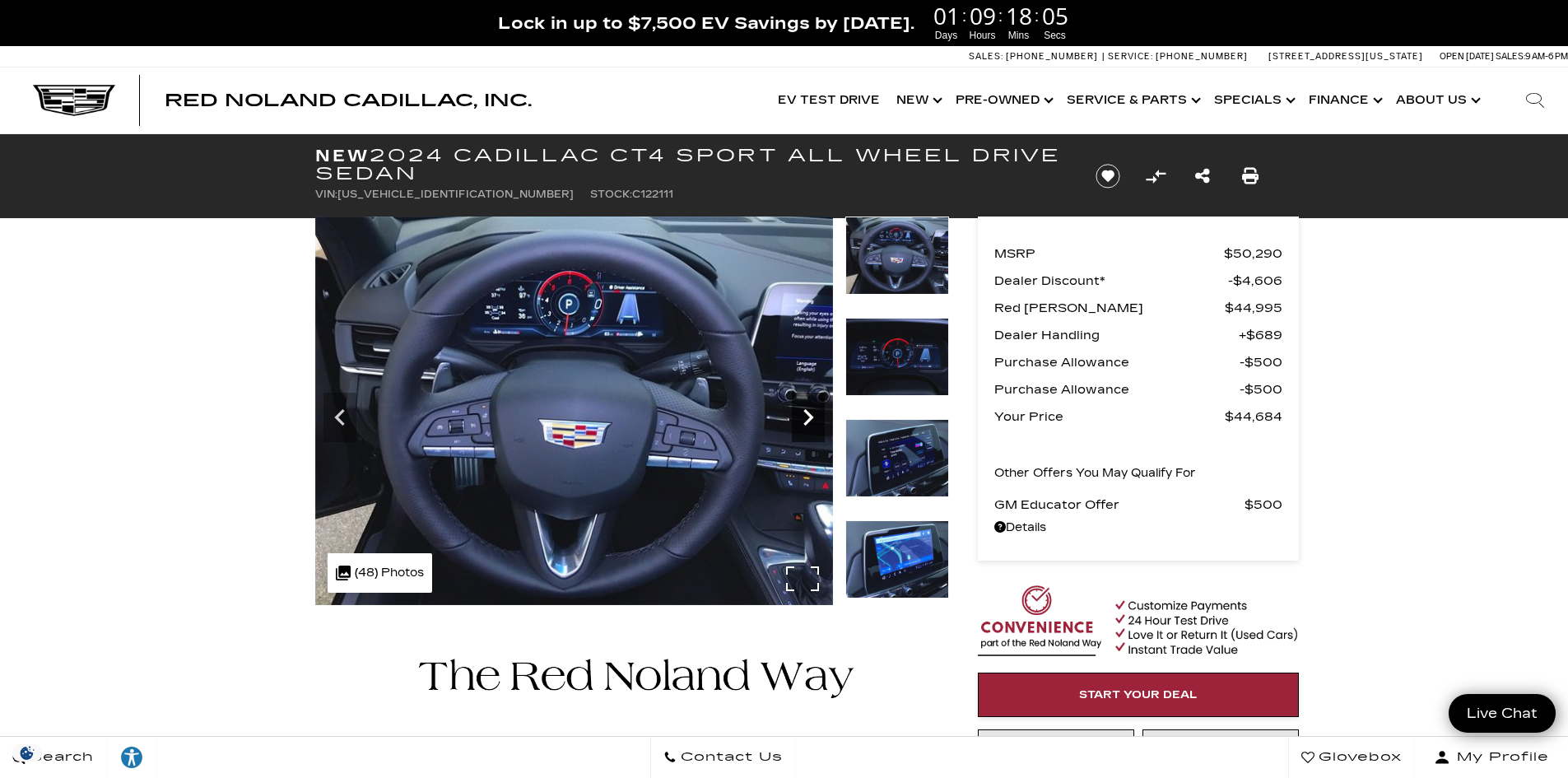
click at [808, 422] on icon "Next" at bounding box center [808, 417] width 10 height 17
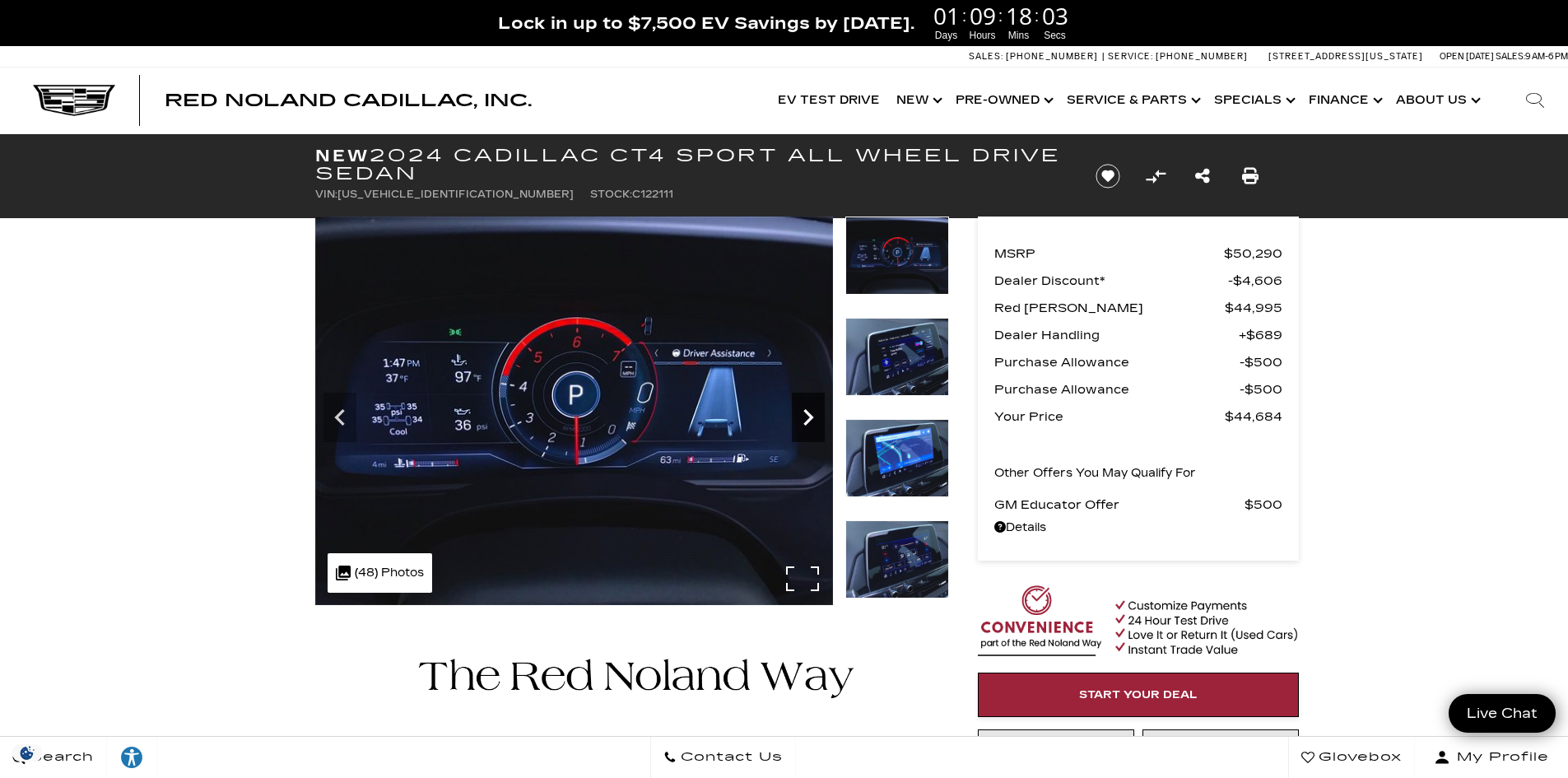
click at [808, 422] on icon "Next" at bounding box center [808, 417] width 10 height 17
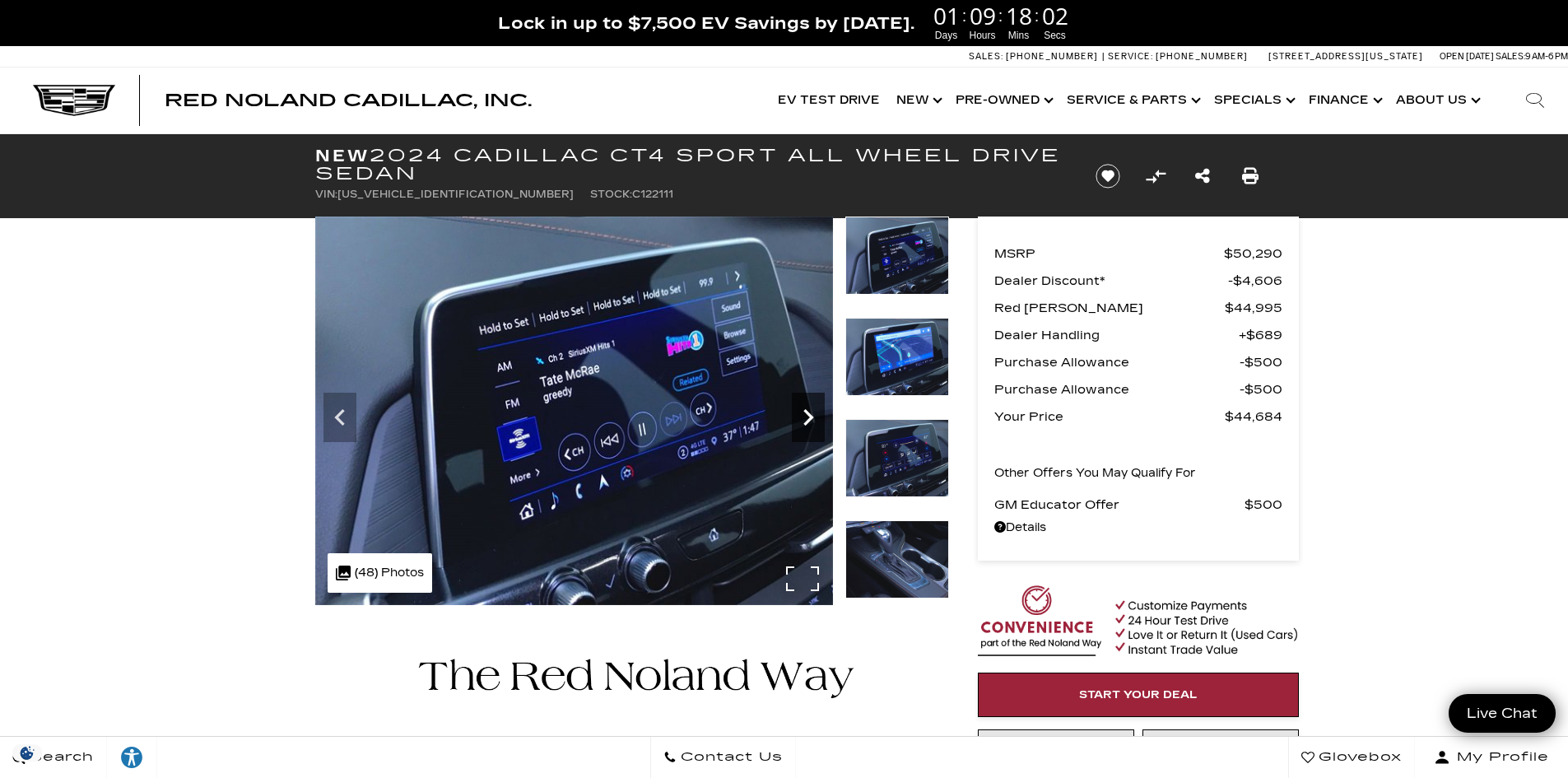
click at [808, 422] on icon "Next" at bounding box center [808, 417] width 10 height 17
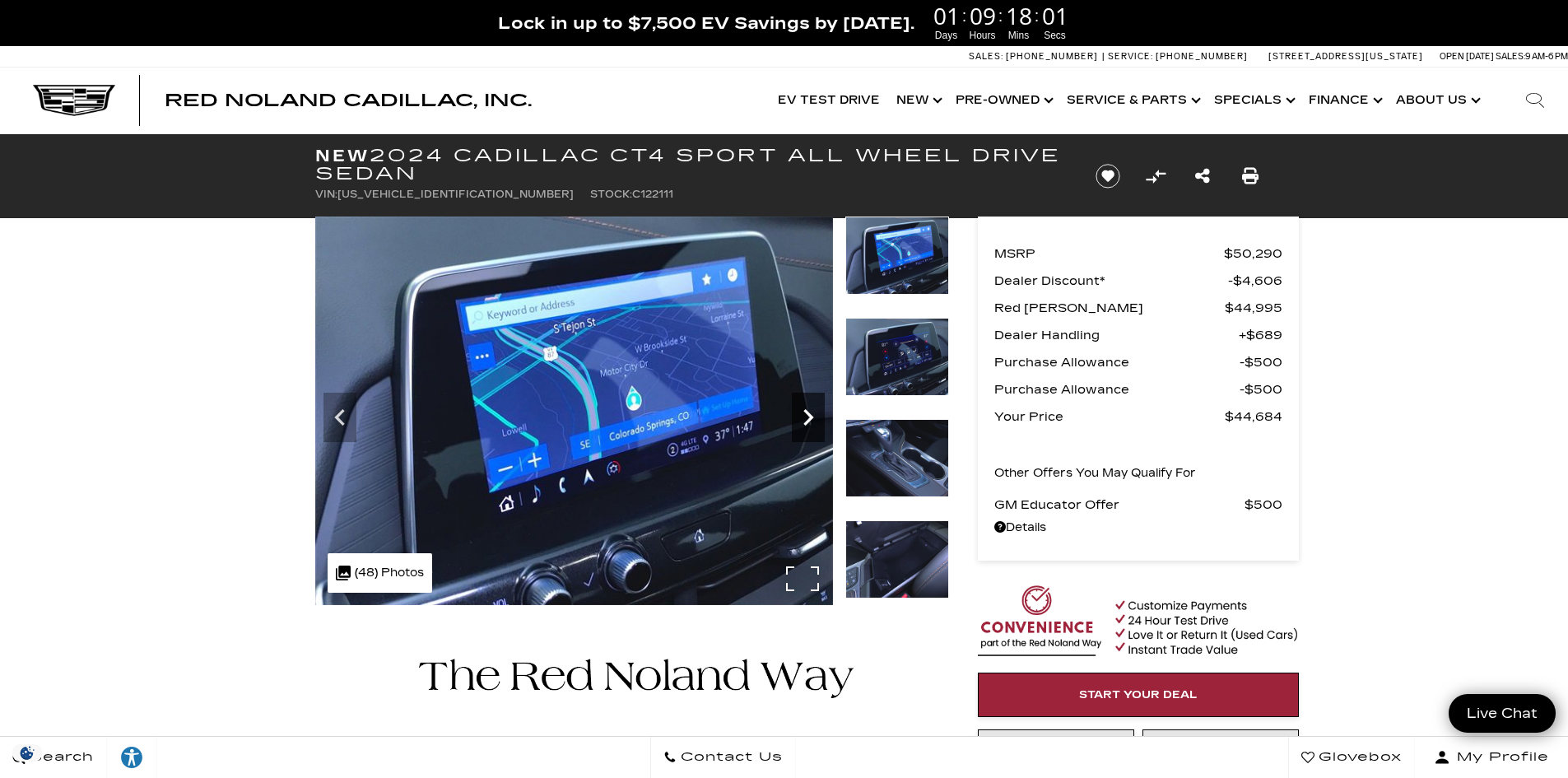
click at [808, 422] on icon "Next" at bounding box center [808, 417] width 10 height 17
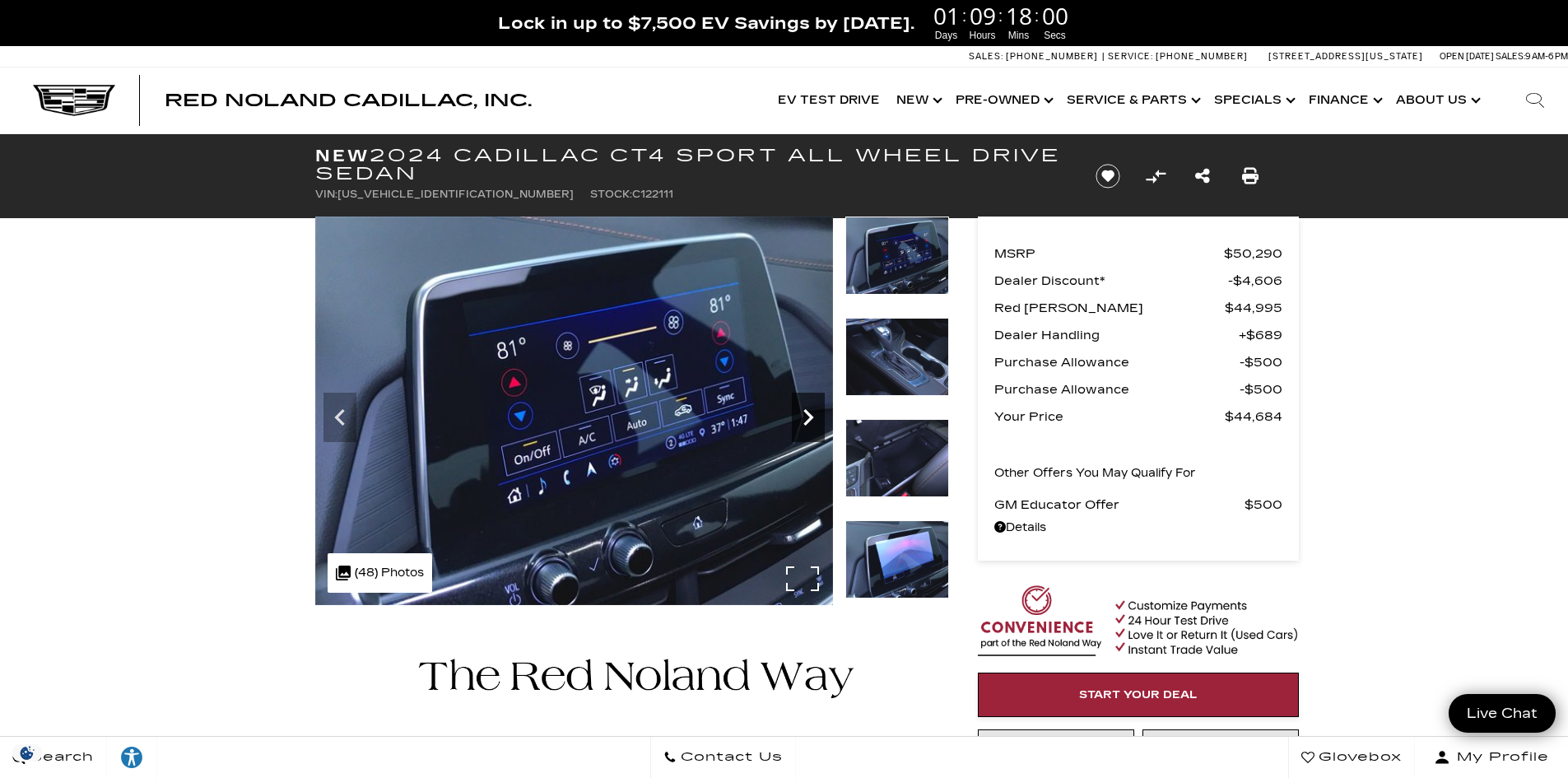
click at [808, 422] on icon "Next" at bounding box center [808, 417] width 10 height 17
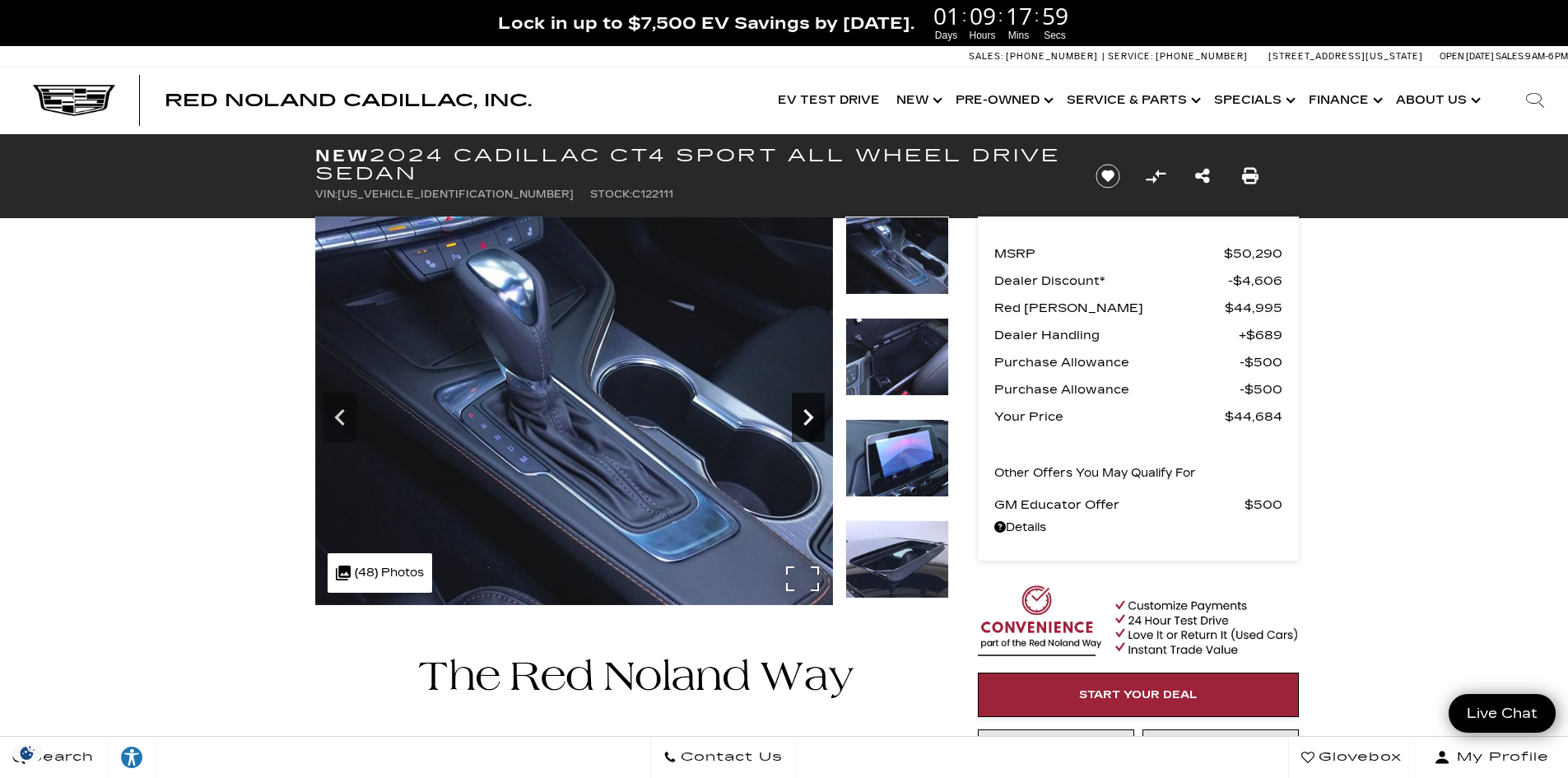
click at [808, 422] on icon "Next" at bounding box center [808, 417] width 10 height 17
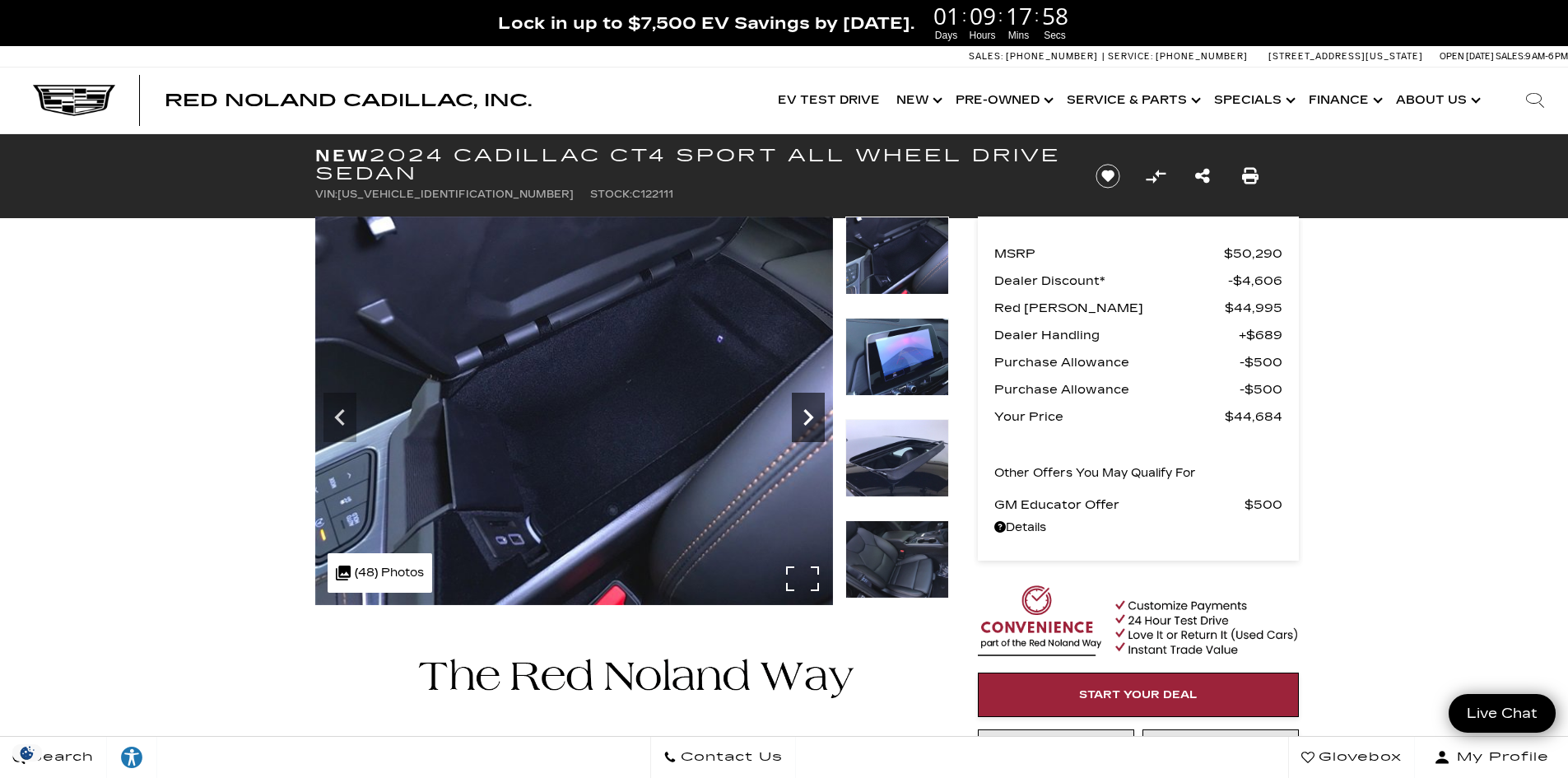
click at [808, 422] on icon "Next" at bounding box center [808, 417] width 10 height 17
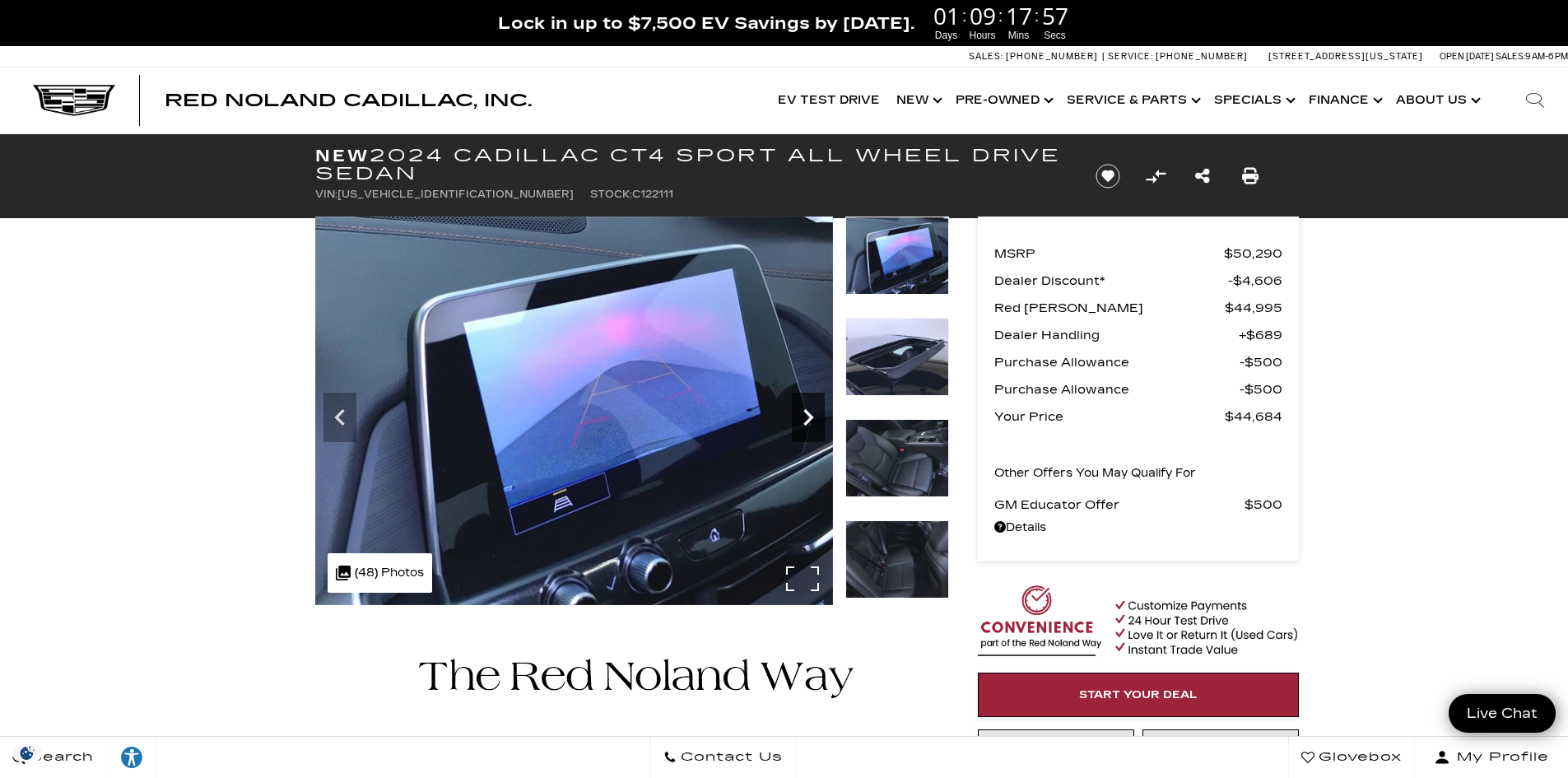
click at [808, 422] on icon "Next" at bounding box center [808, 417] width 10 height 17
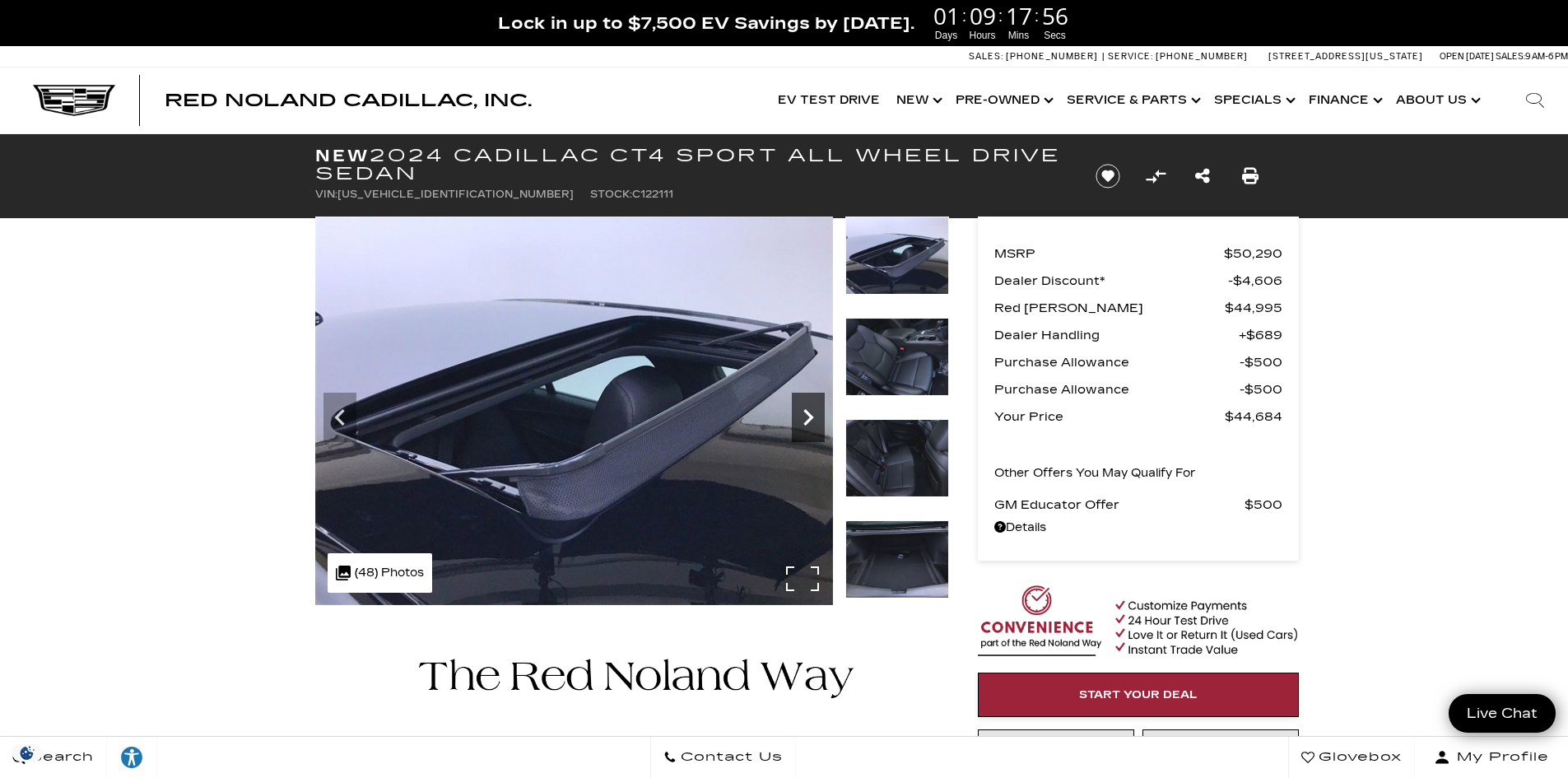
click at [808, 422] on icon "Next" at bounding box center [808, 417] width 10 height 17
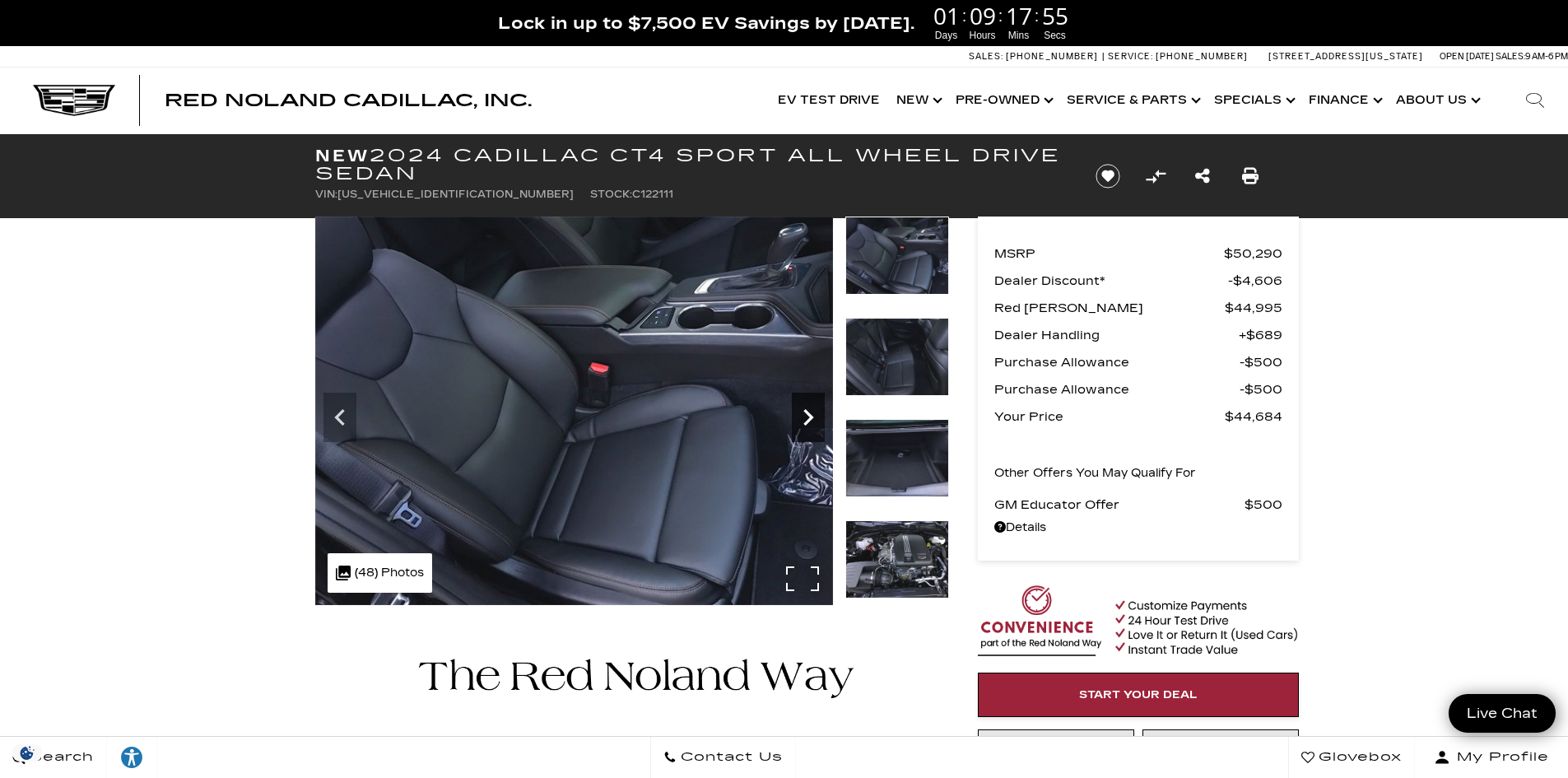
click at [808, 422] on icon "Next" at bounding box center [808, 417] width 10 height 17
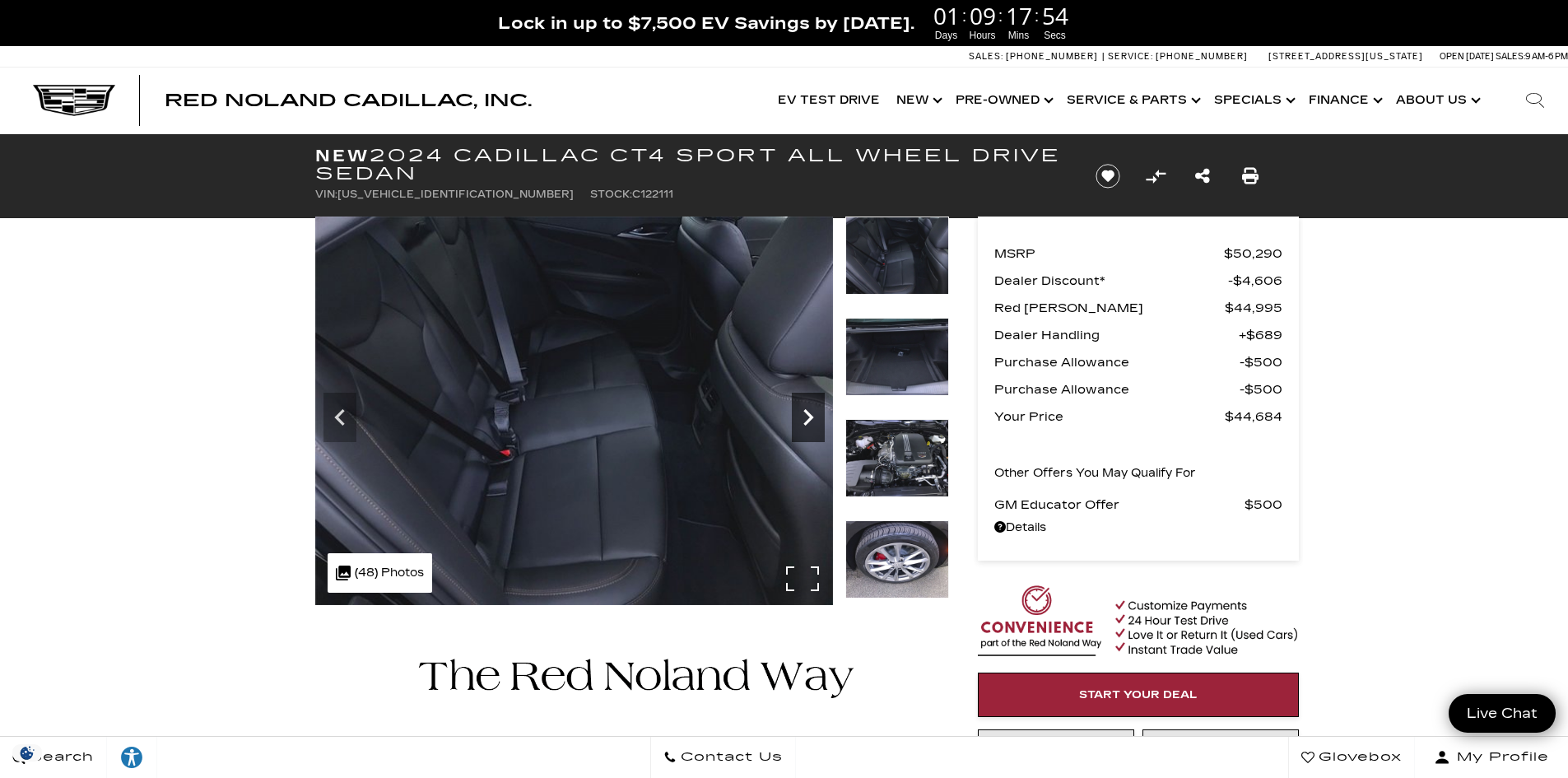
click at [808, 422] on icon "Next" at bounding box center [808, 417] width 10 height 17
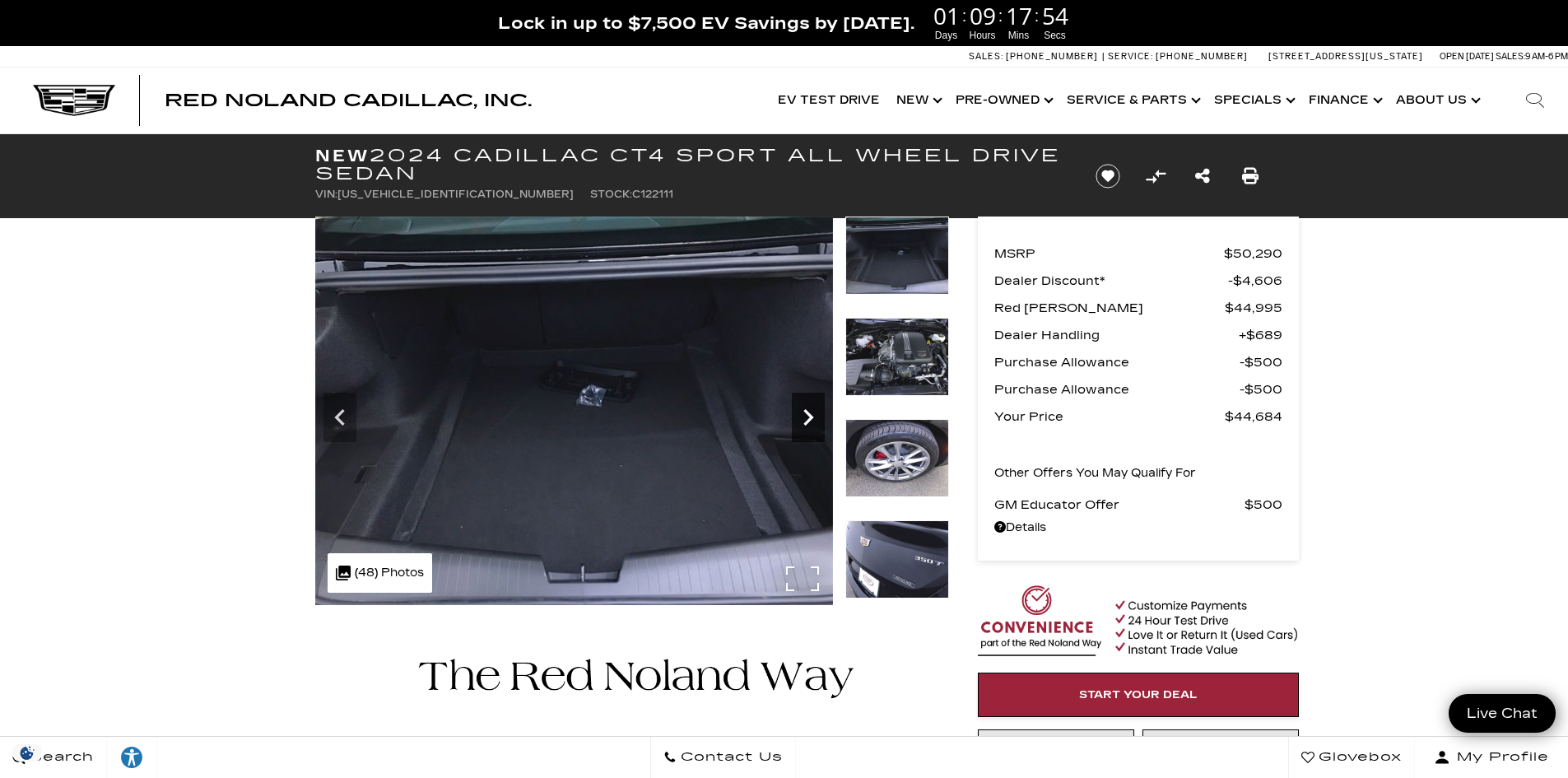
click at [808, 422] on icon "Next" at bounding box center [808, 417] width 10 height 17
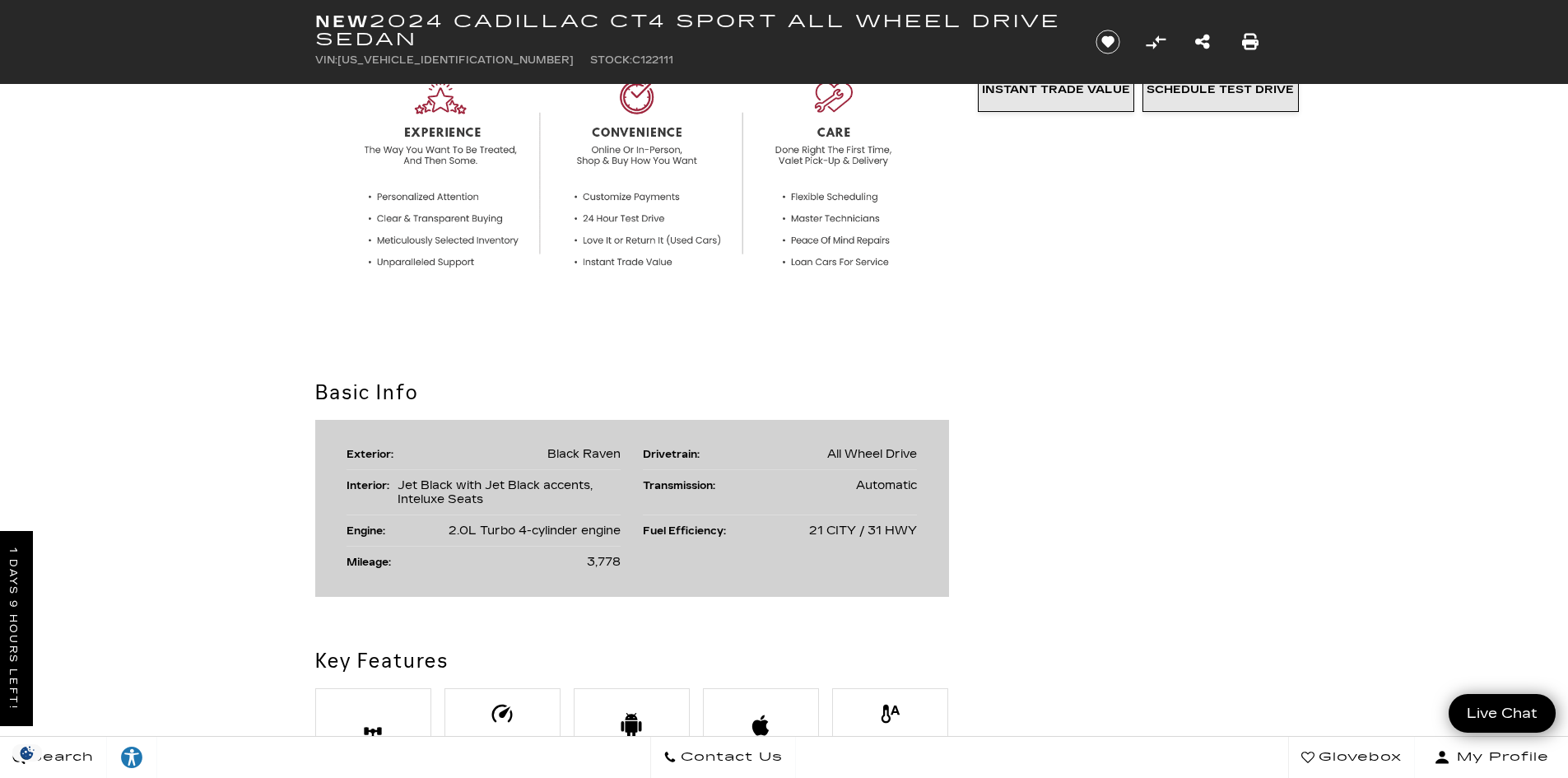
scroll to position [329, 0]
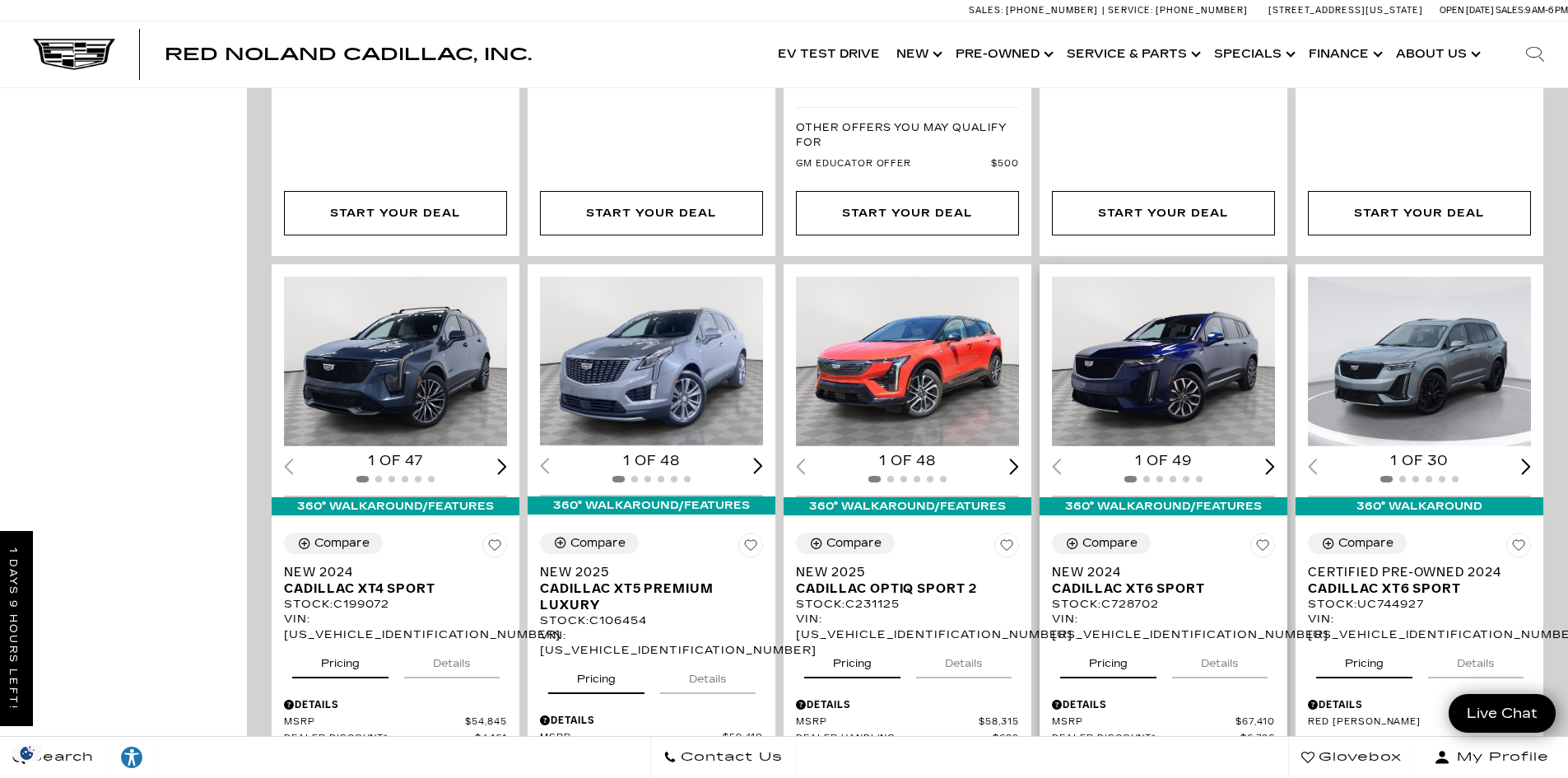
scroll to position [1564, 0]
click at [1189, 313] on img "1 / 2" at bounding box center [1165, 360] width 225 height 170
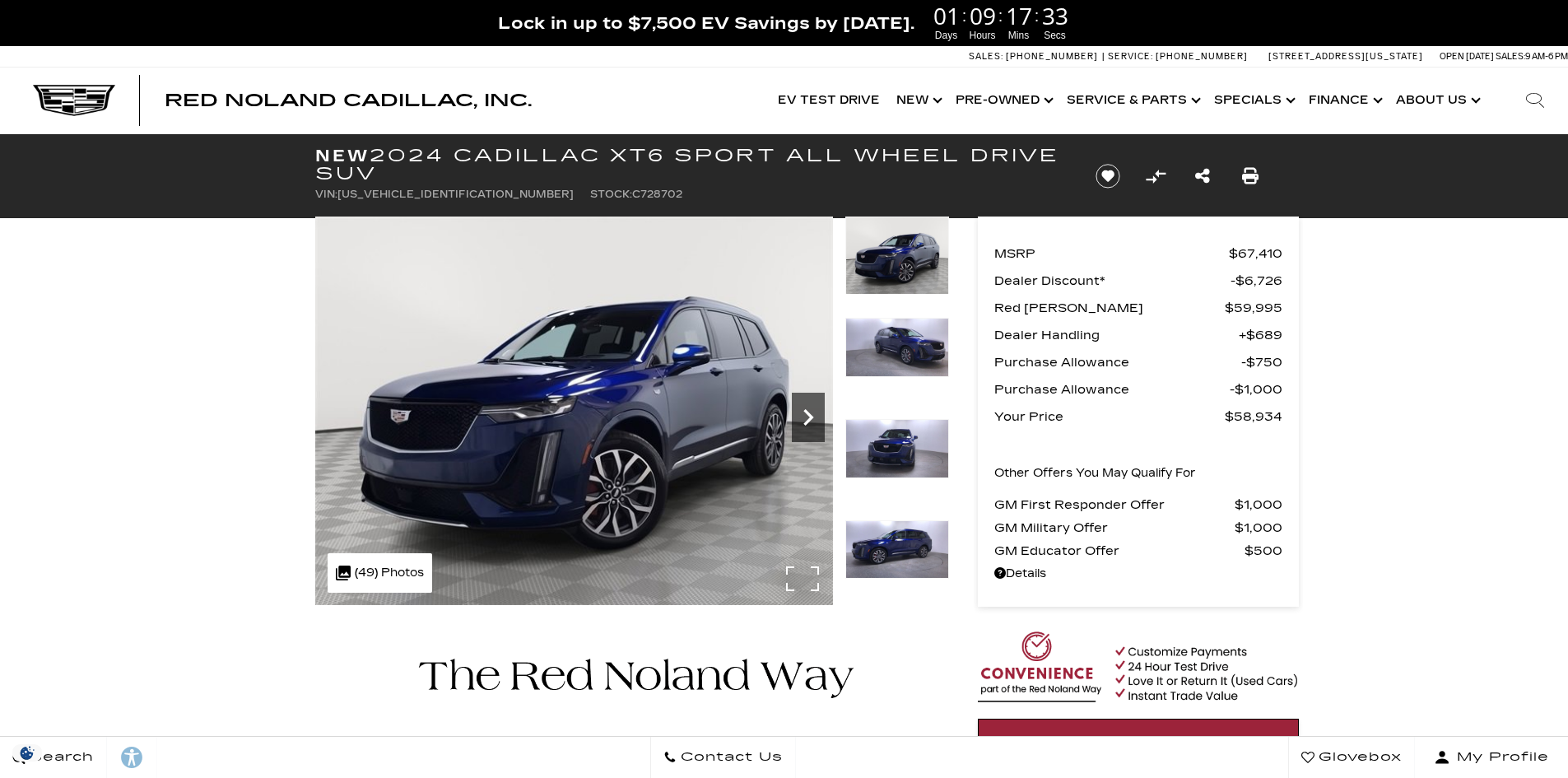
click at [811, 419] on icon "Next" at bounding box center [808, 417] width 10 height 17
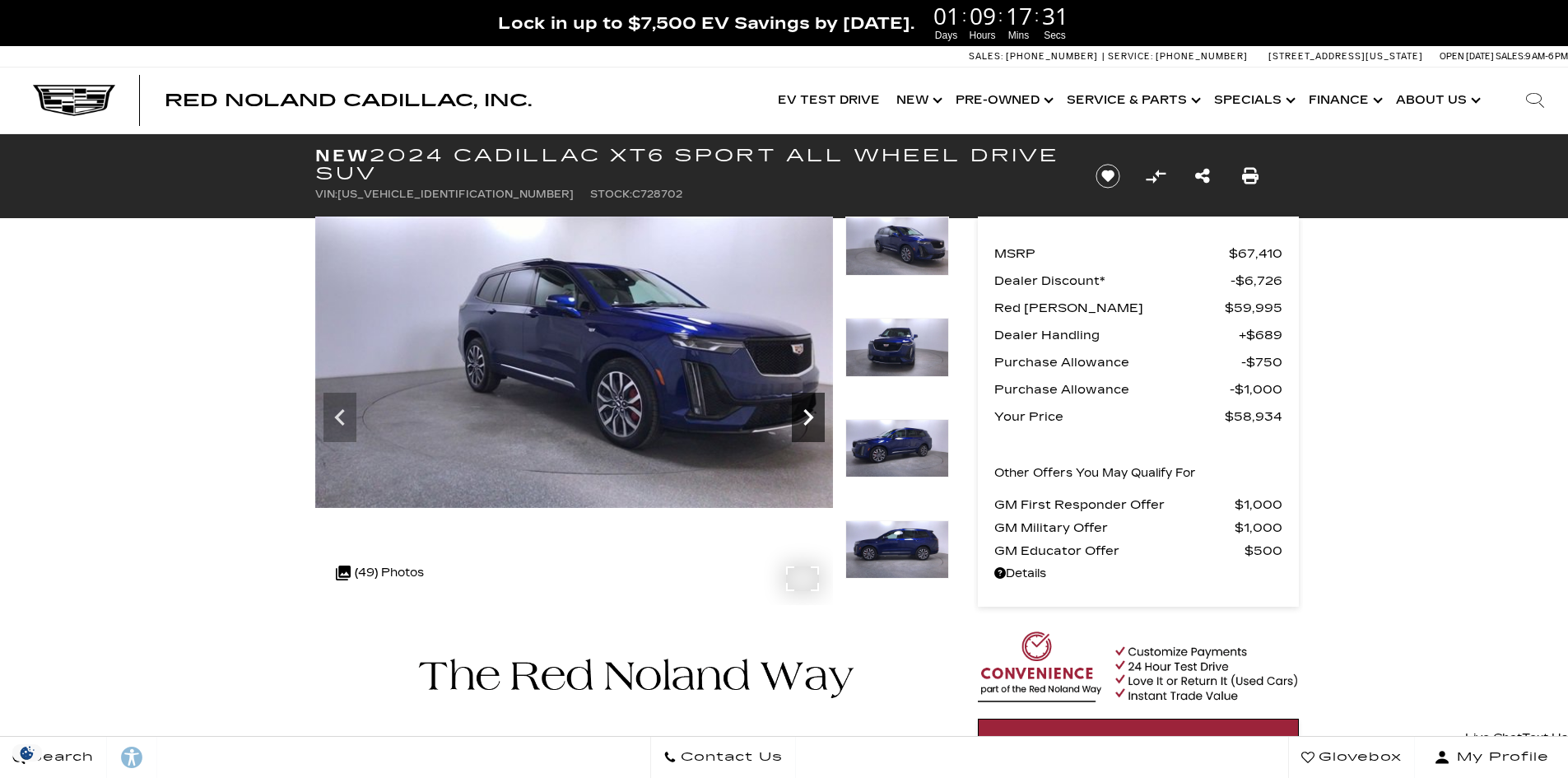
click at [811, 419] on icon "Next" at bounding box center [808, 417] width 10 height 17
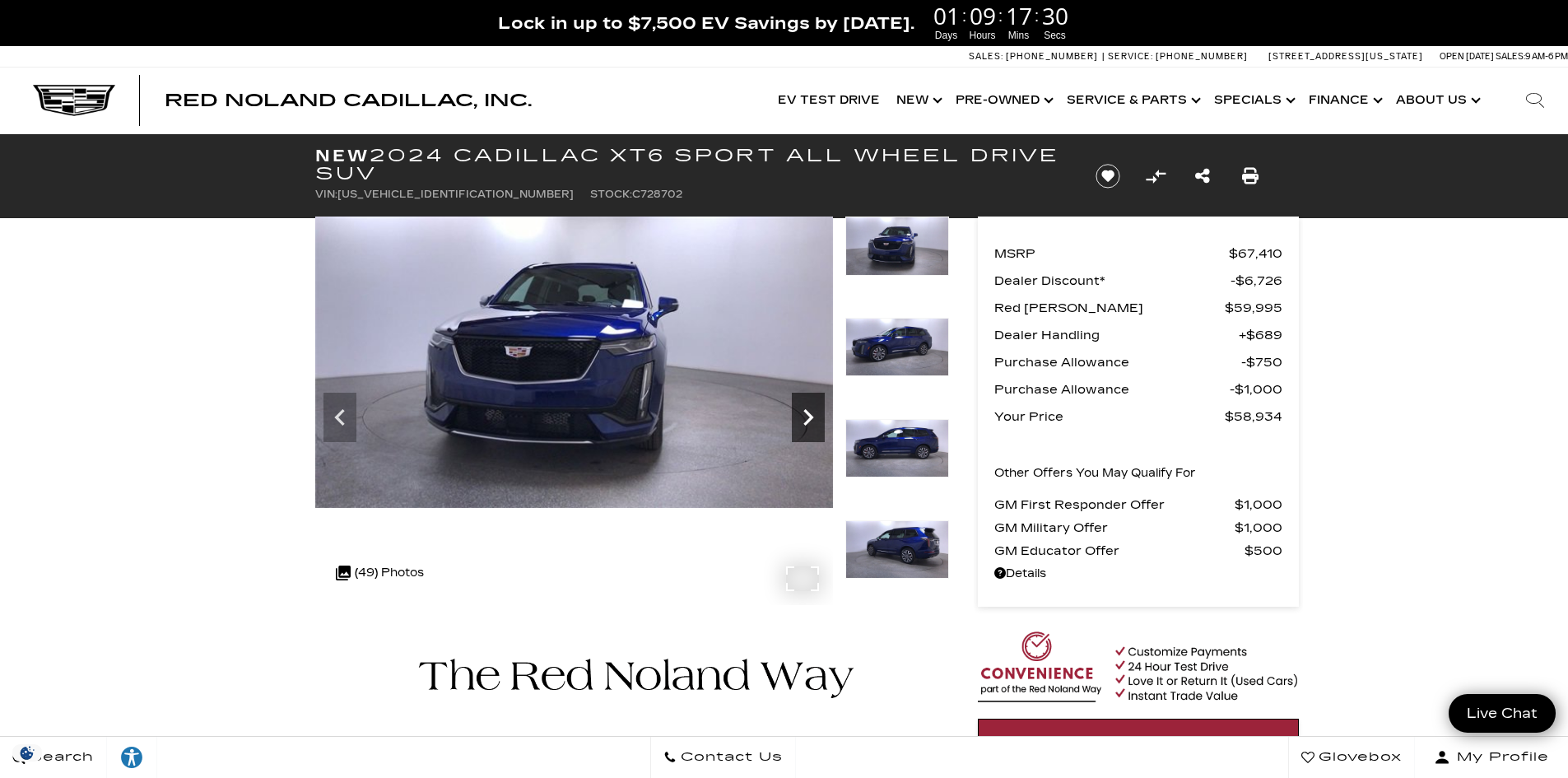
click at [811, 419] on icon "Next" at bounding box center [808, 417] width 10 height 17
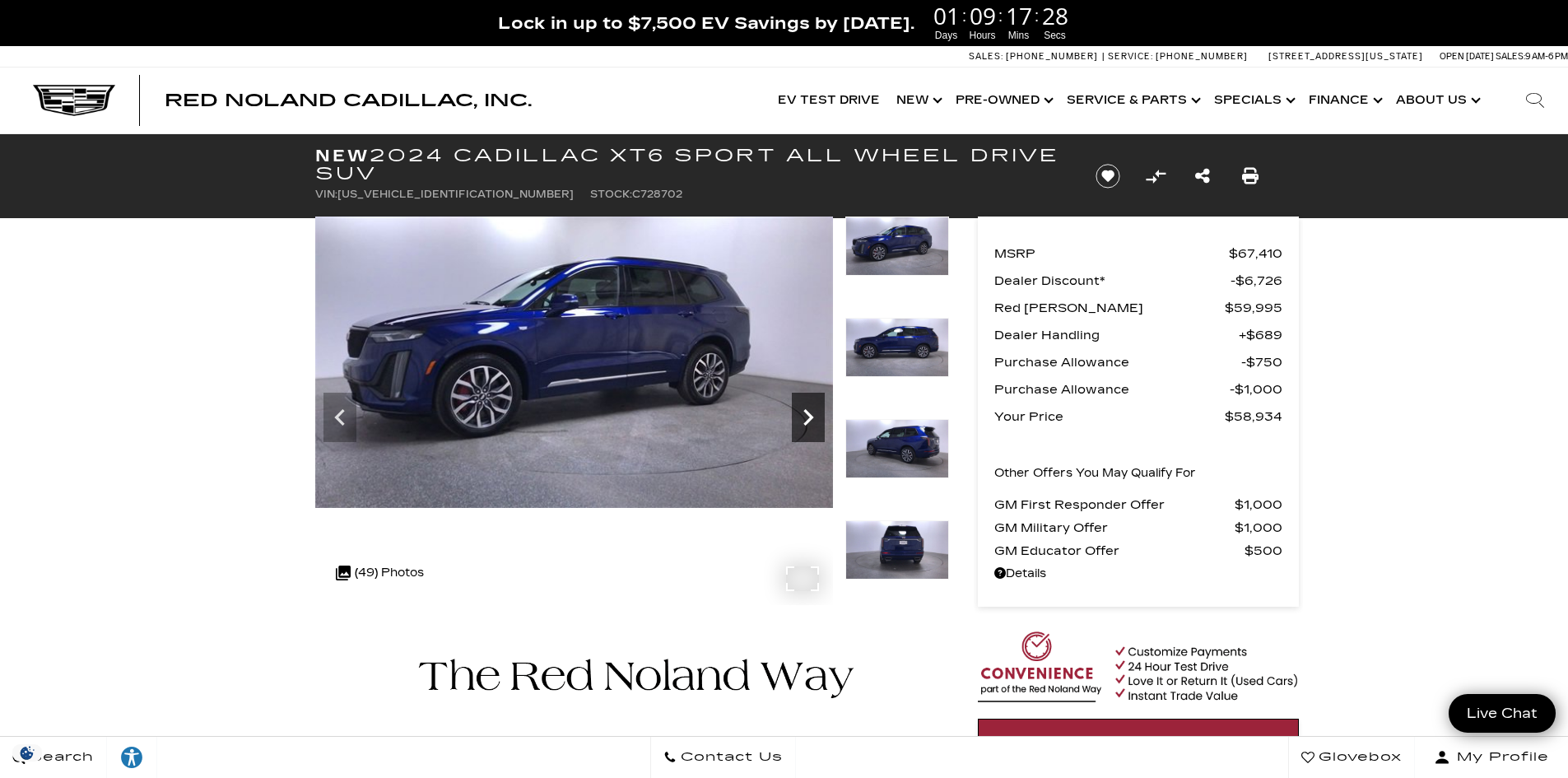
click at [811, 419] on icon "Next" at bounding box center [808, 417] width 10 height 17
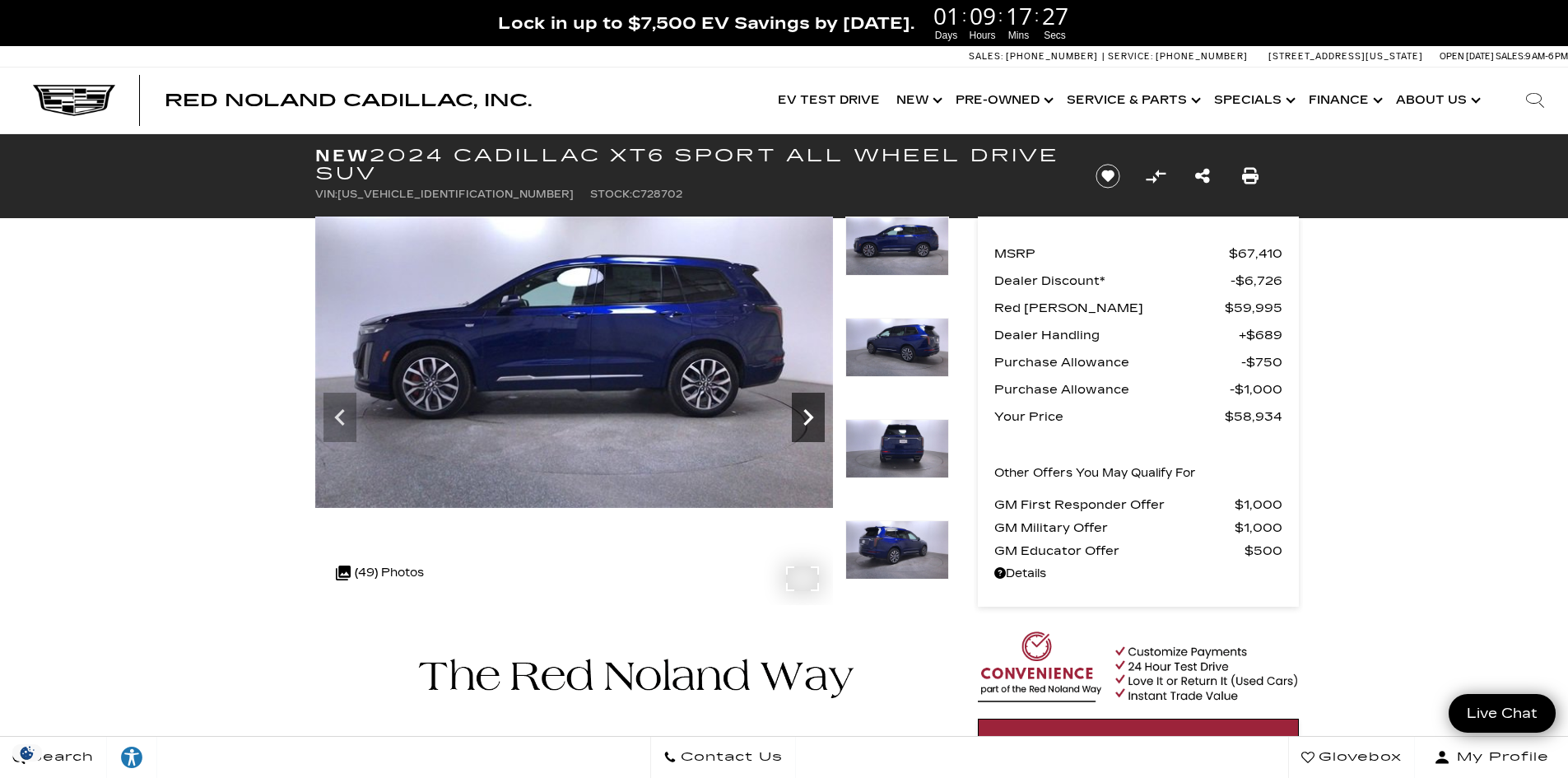
click at [811, 419] on icon "Next" at bounding box center [808, 417] width 10 height 17
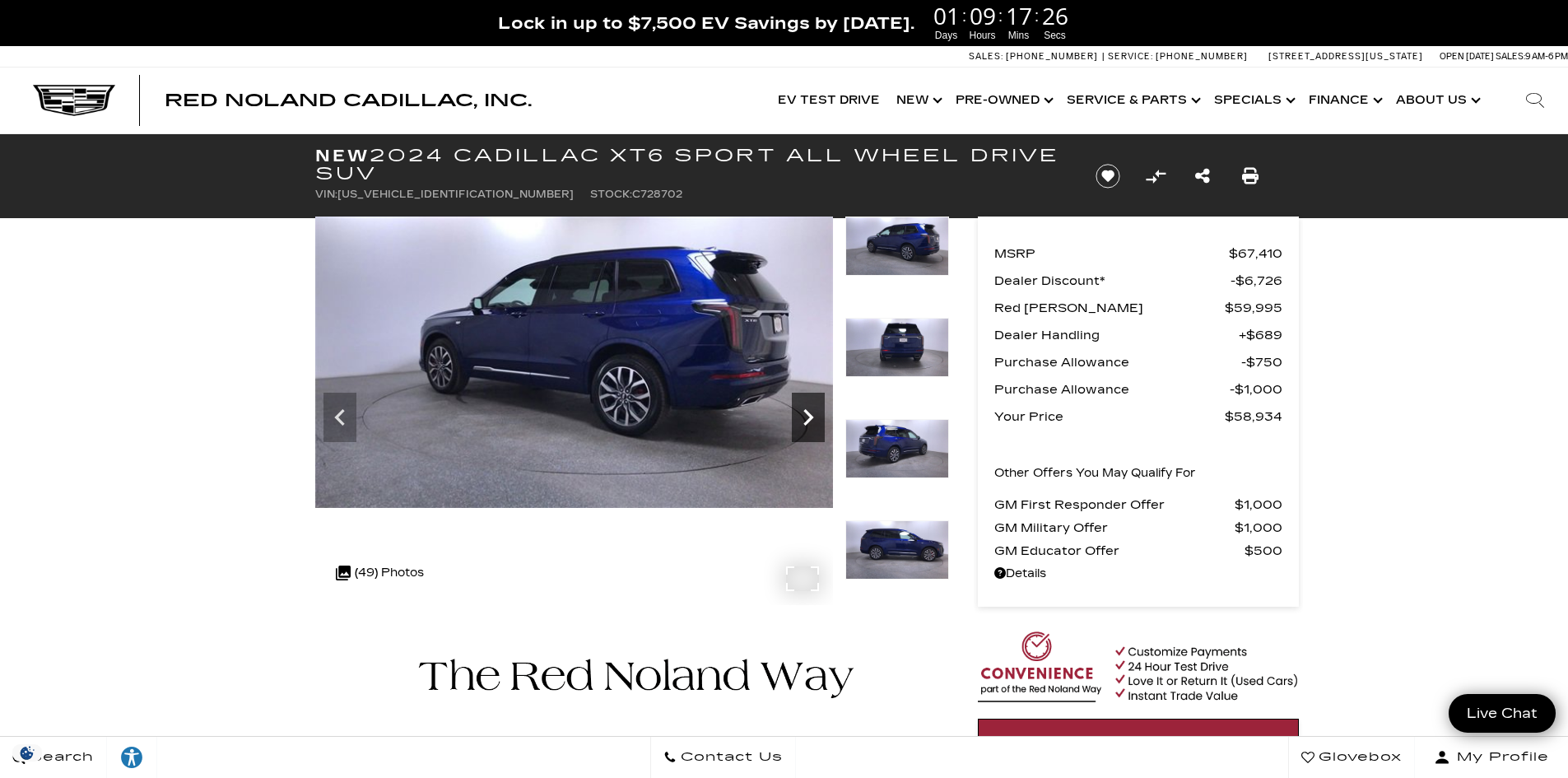
click at [811, 419] on icon "Next" at bounding box center [808, 417] width 10 height 17
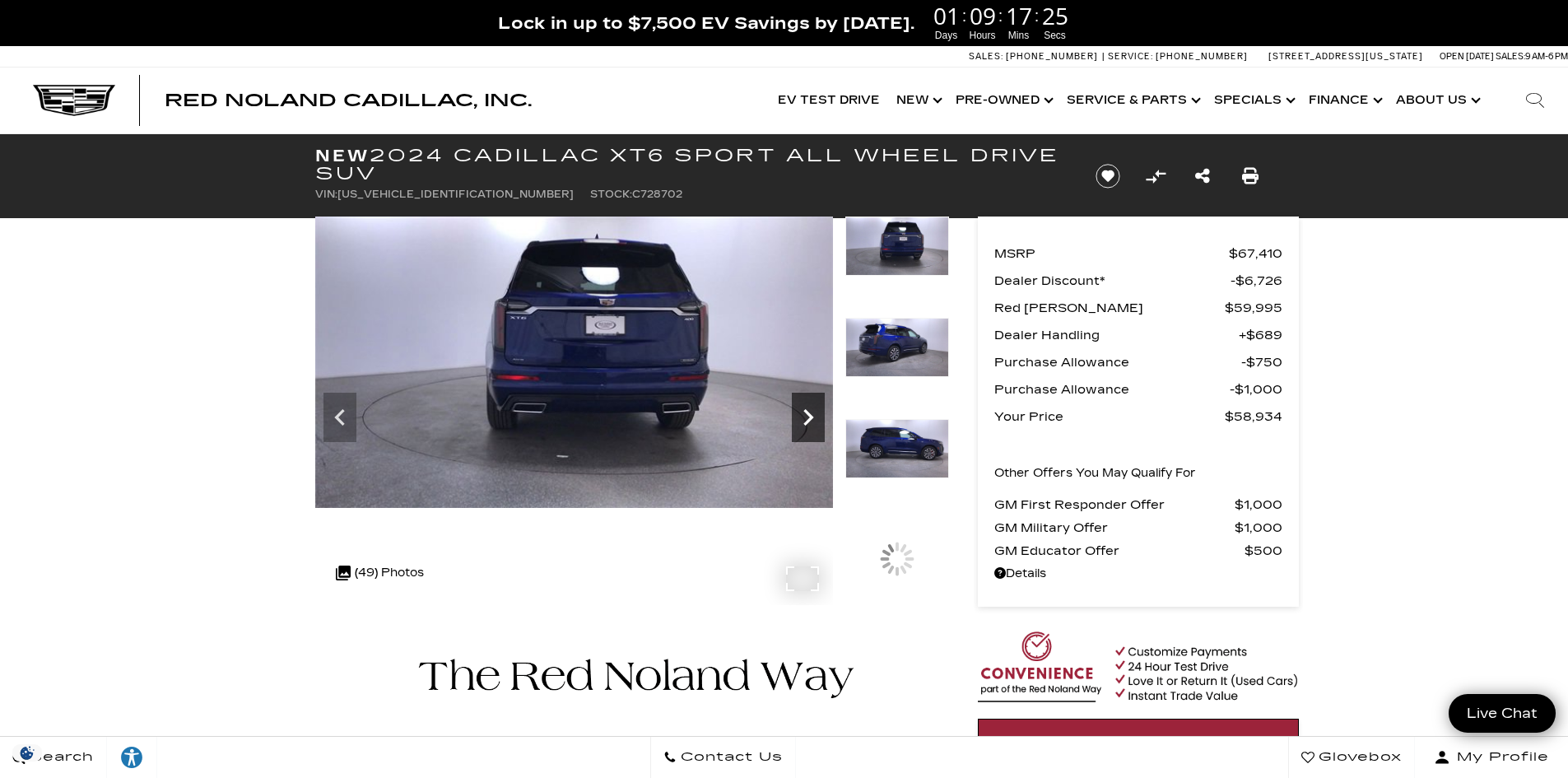
click at [811, 419] on icon "Next" at bounding box center [808, 417] width 10 height 17
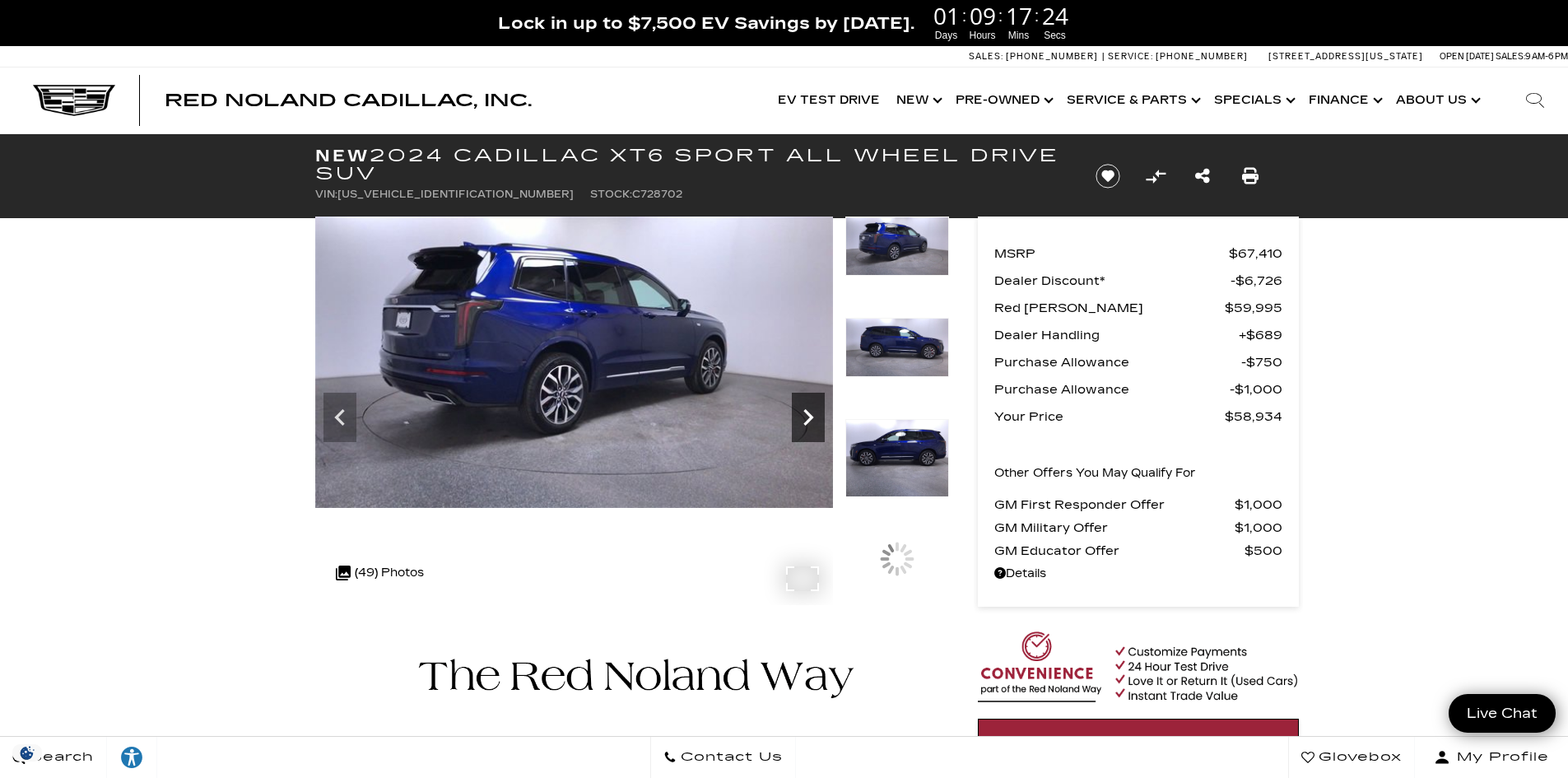
click at [811, 419] on icon "Next" at bounding box center [808, 417] width 10 height 17
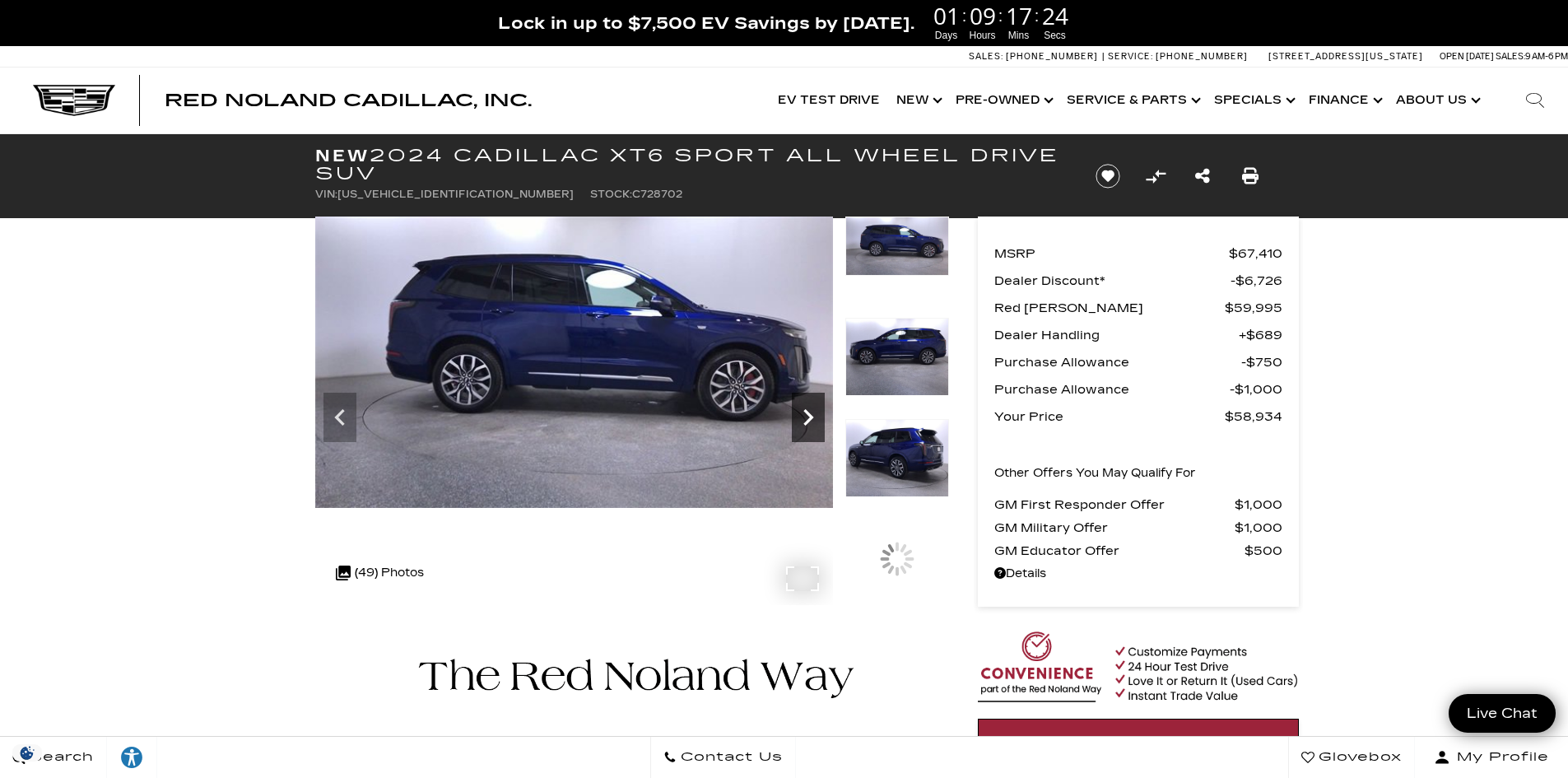
click at [811, 419] on icon "Next" at bounding box center [808, 417] width 10 height 17
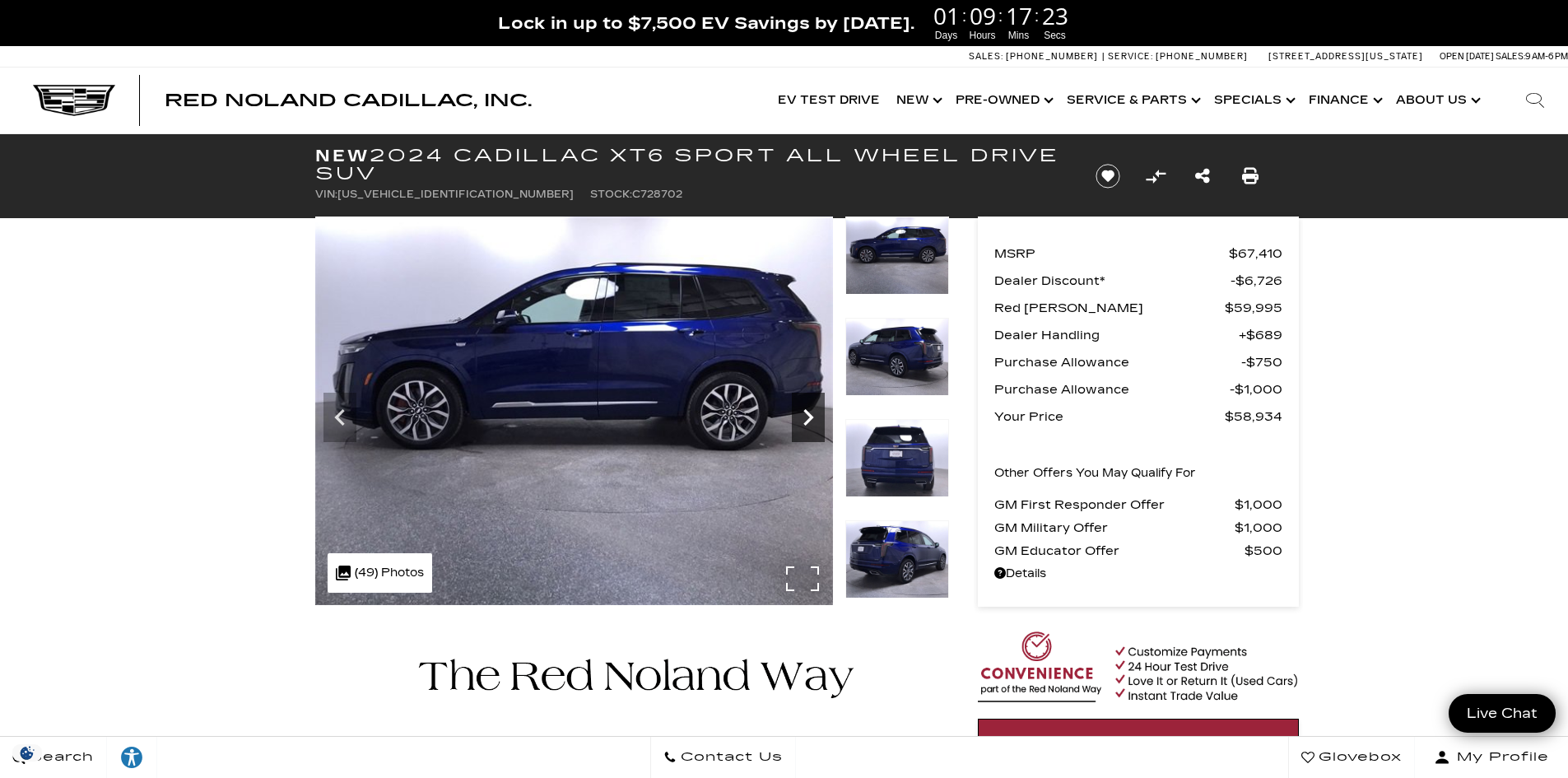
click at [811, 419] on icon "Next" at bounding box center [808, 417] width 10 height 17
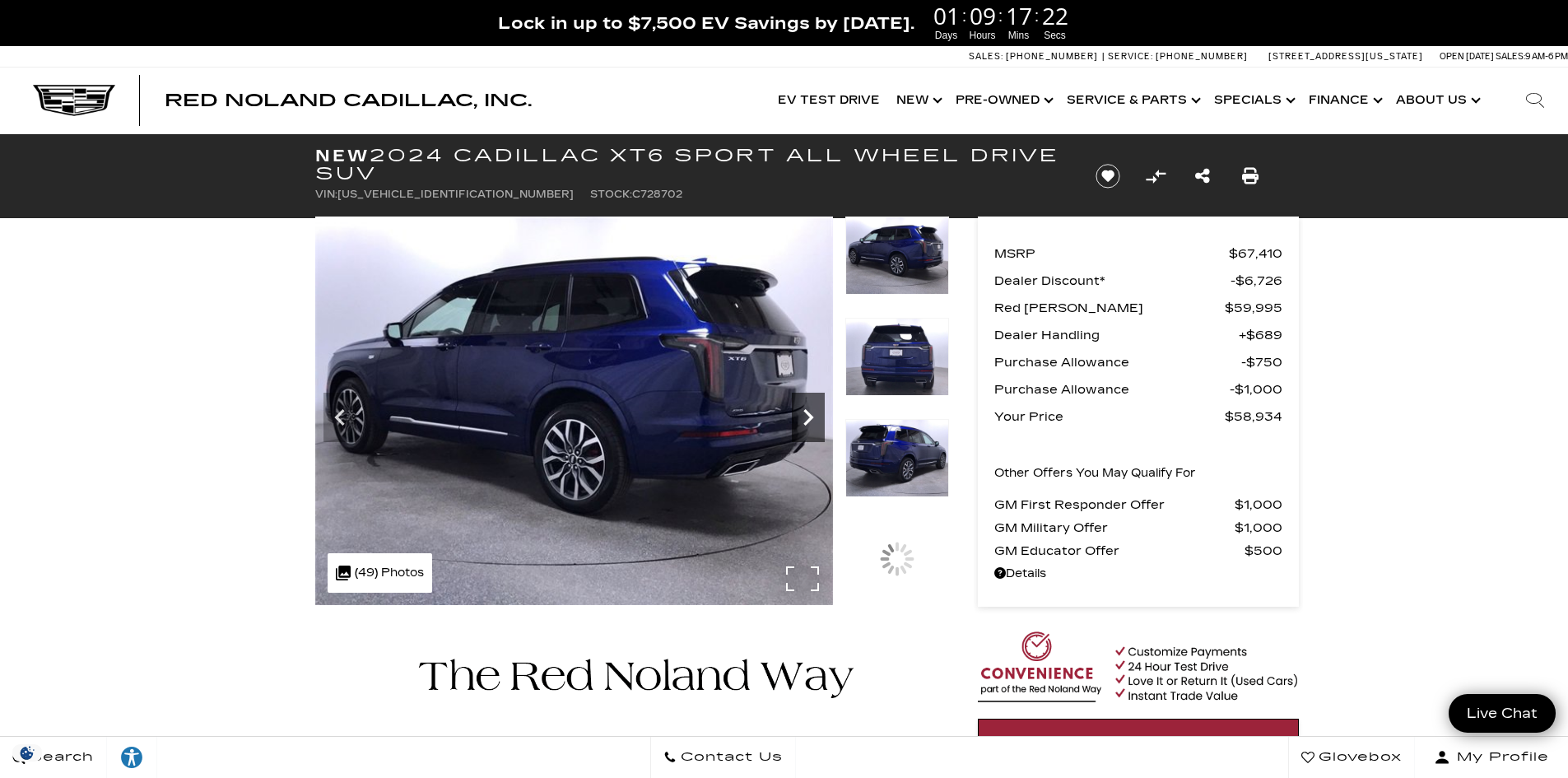
click at [811, 419] on icon "Next" at bounding box center [808, 417] width 10 height 17
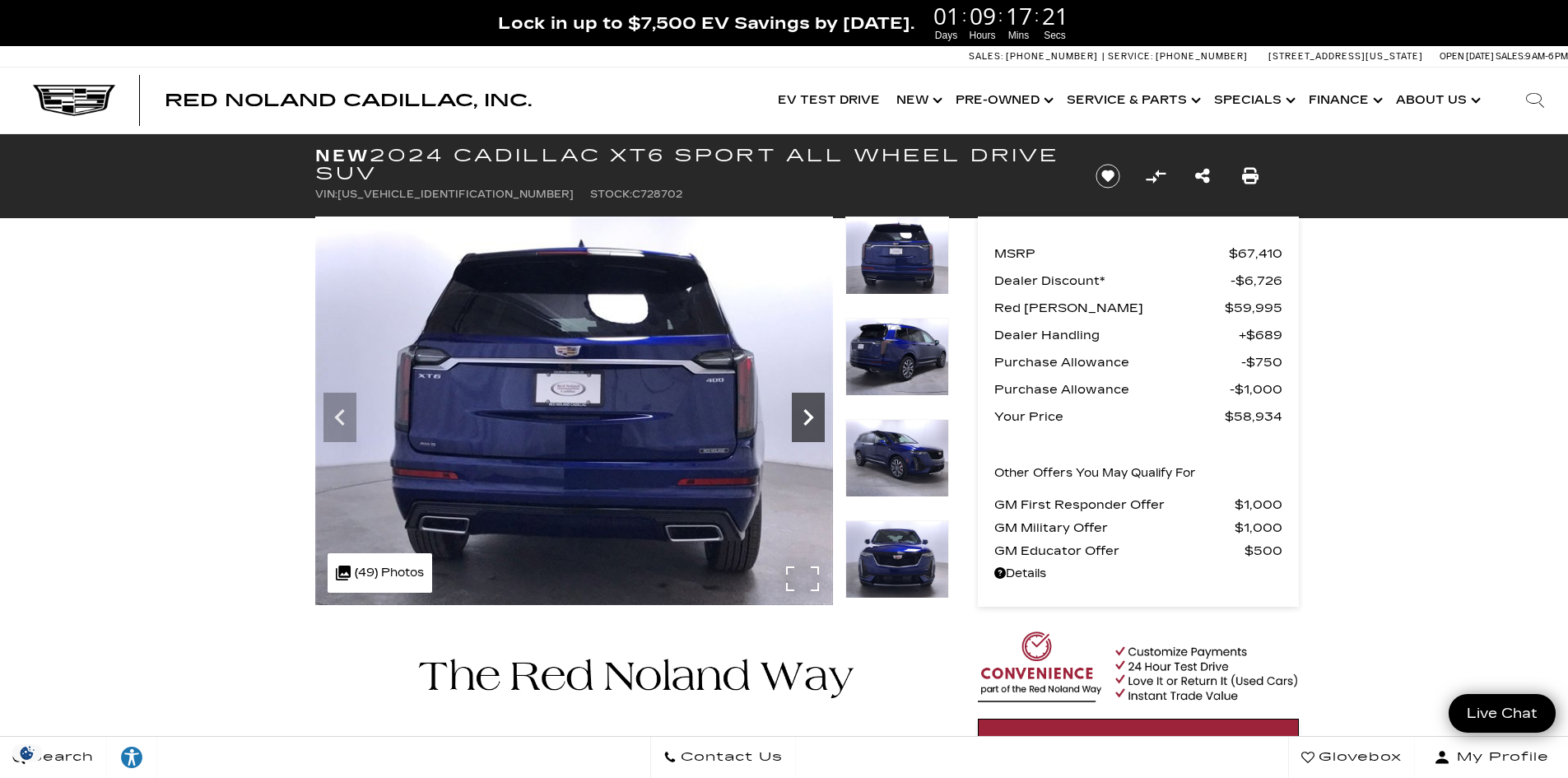
click at [811, 419] on icon "Next" at bounding box center [808, 417] width 10 height 17
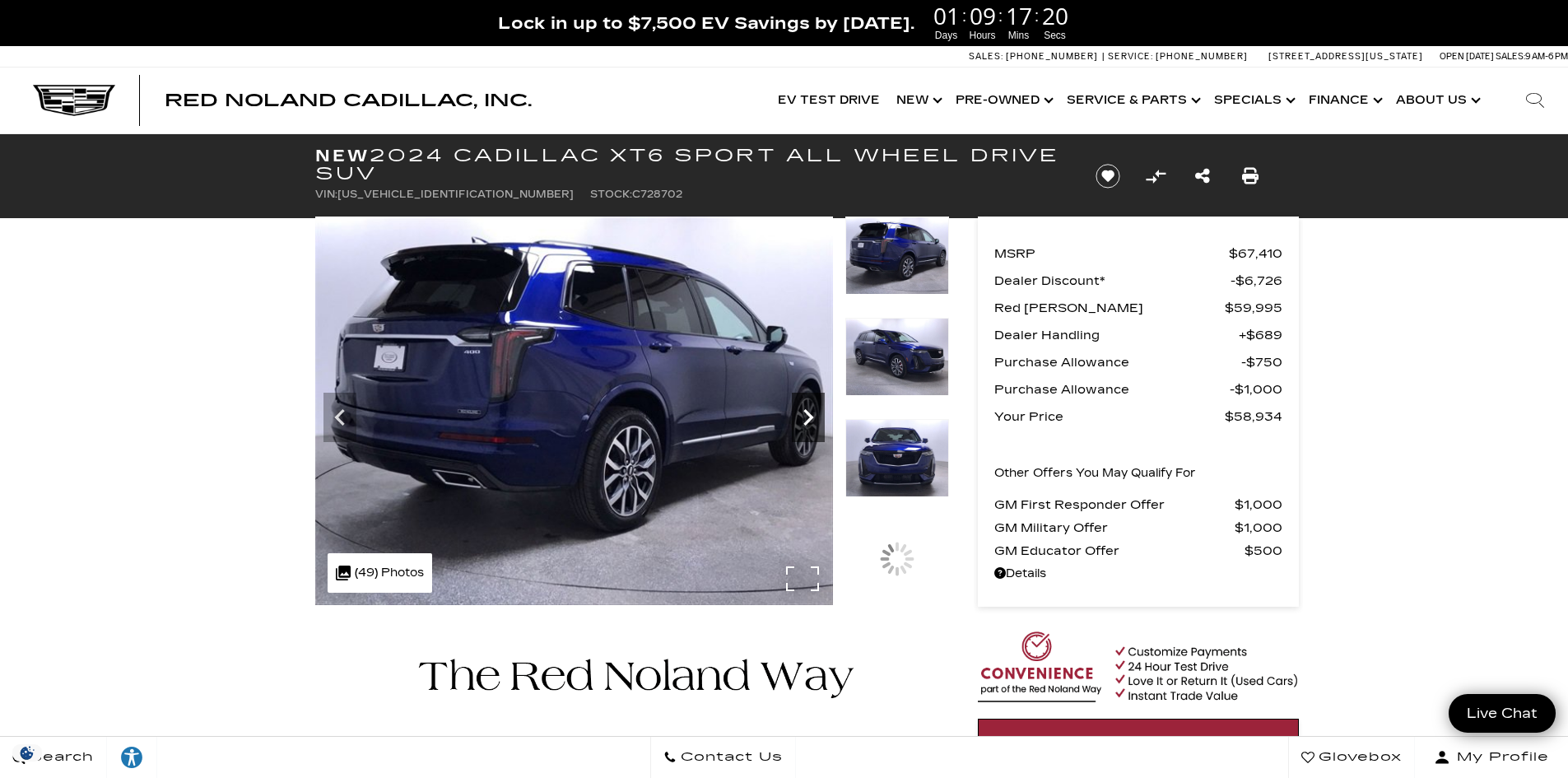
click at [811, 419] on icon "Next" at bounding box center [808, 417] width 10 height 17
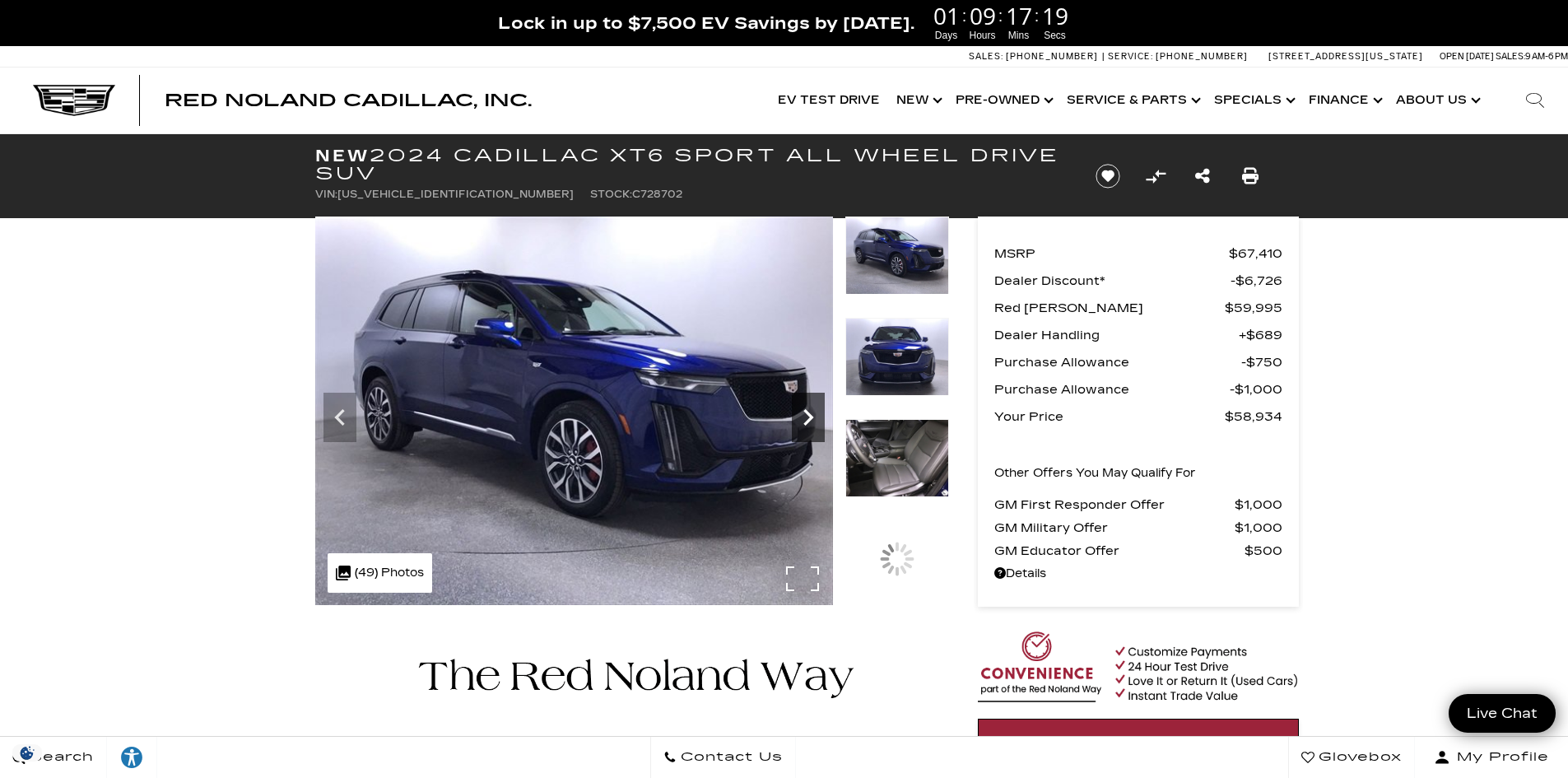
click at [811, 419] on icon "Next" at bounding box center [808, 417] width 10 height 17
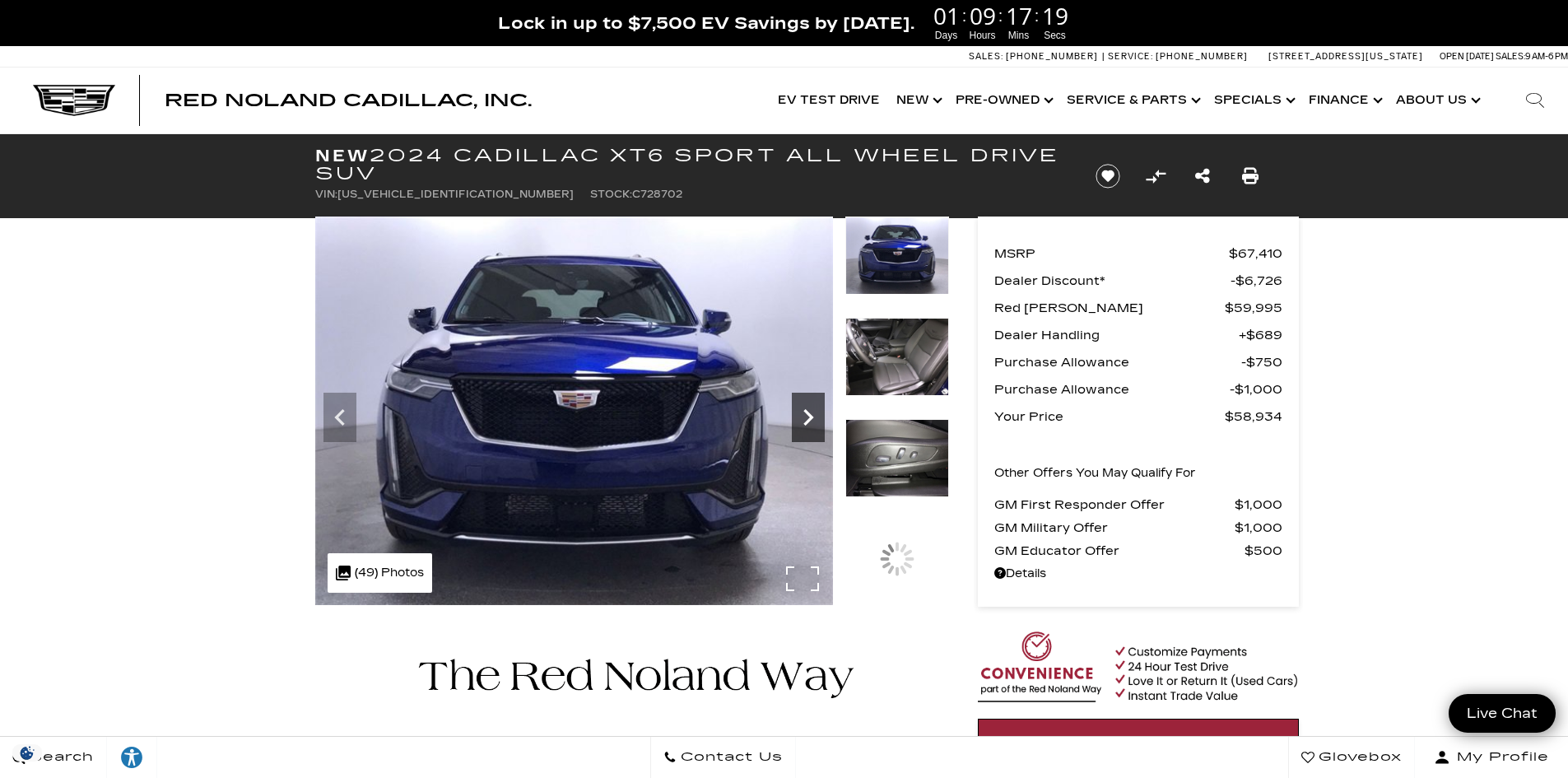
click at [811, 419] on icon "Next" at bounding box center [808, 417] width 10 height 17
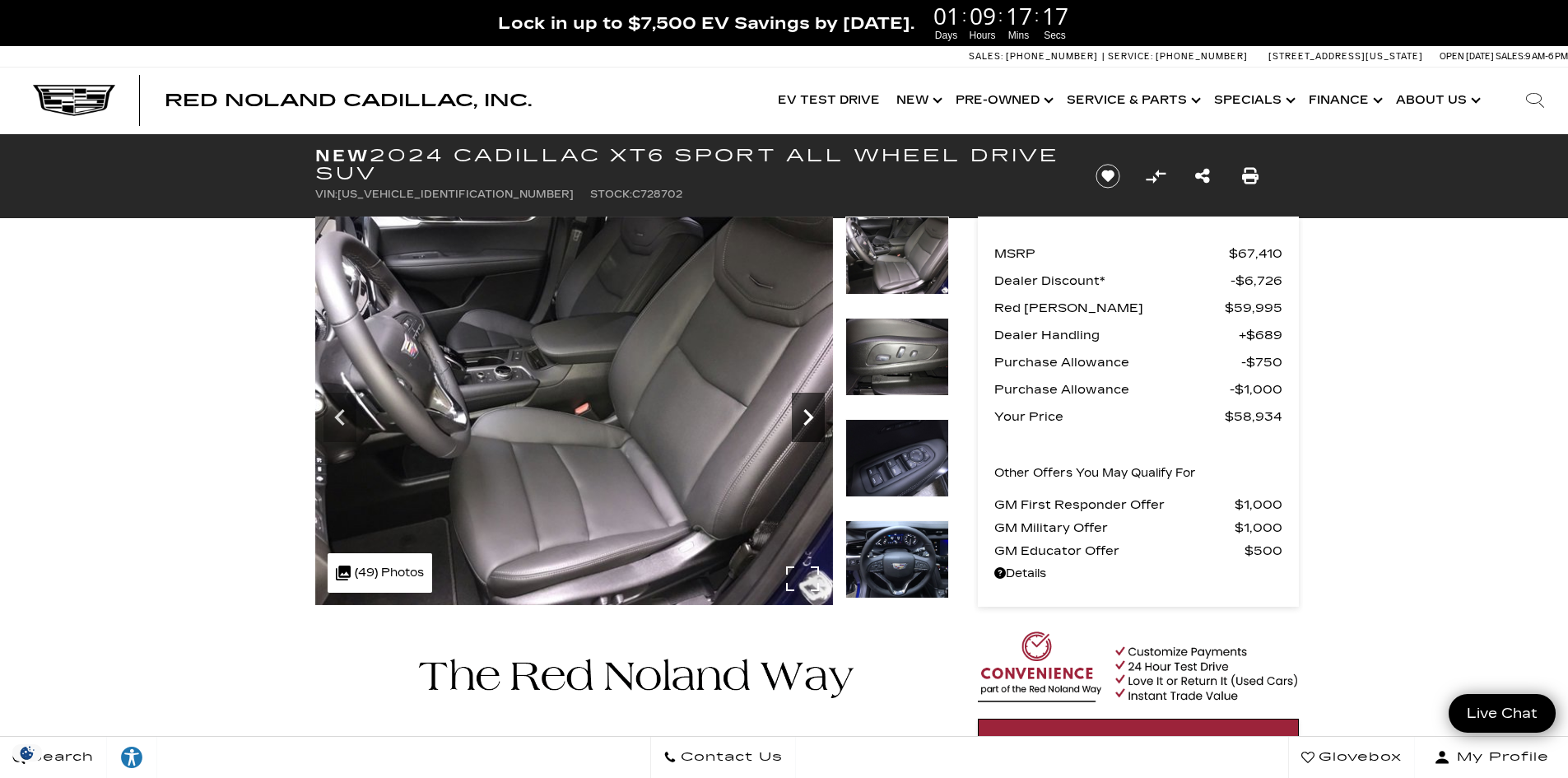
click at [811, 419] on icon "Next" at bounding box center [808, 417] width 10 height 17
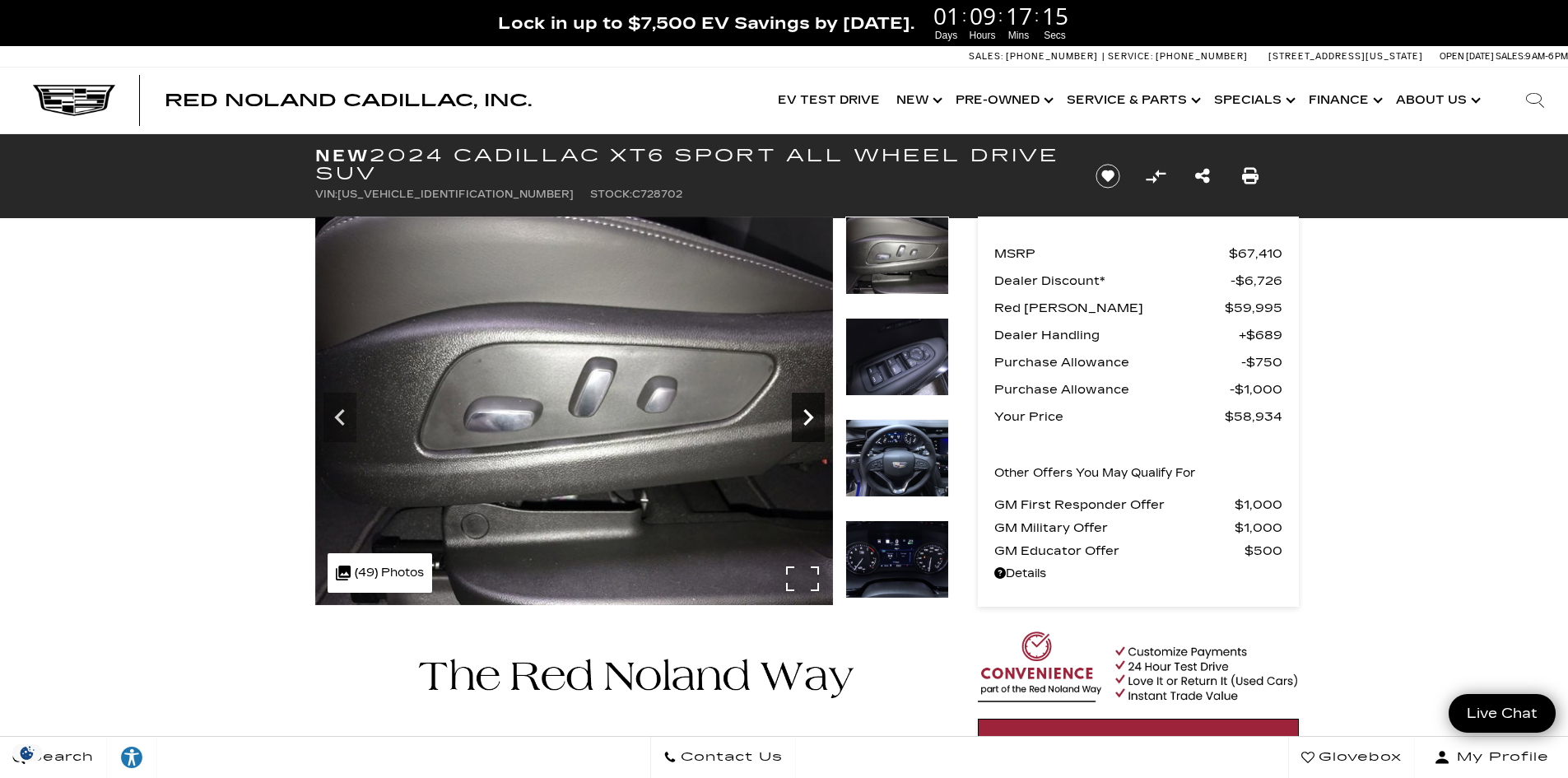
click at [811, 419] on icon "Next" at bounding box center [808, 417] width 10 height 17
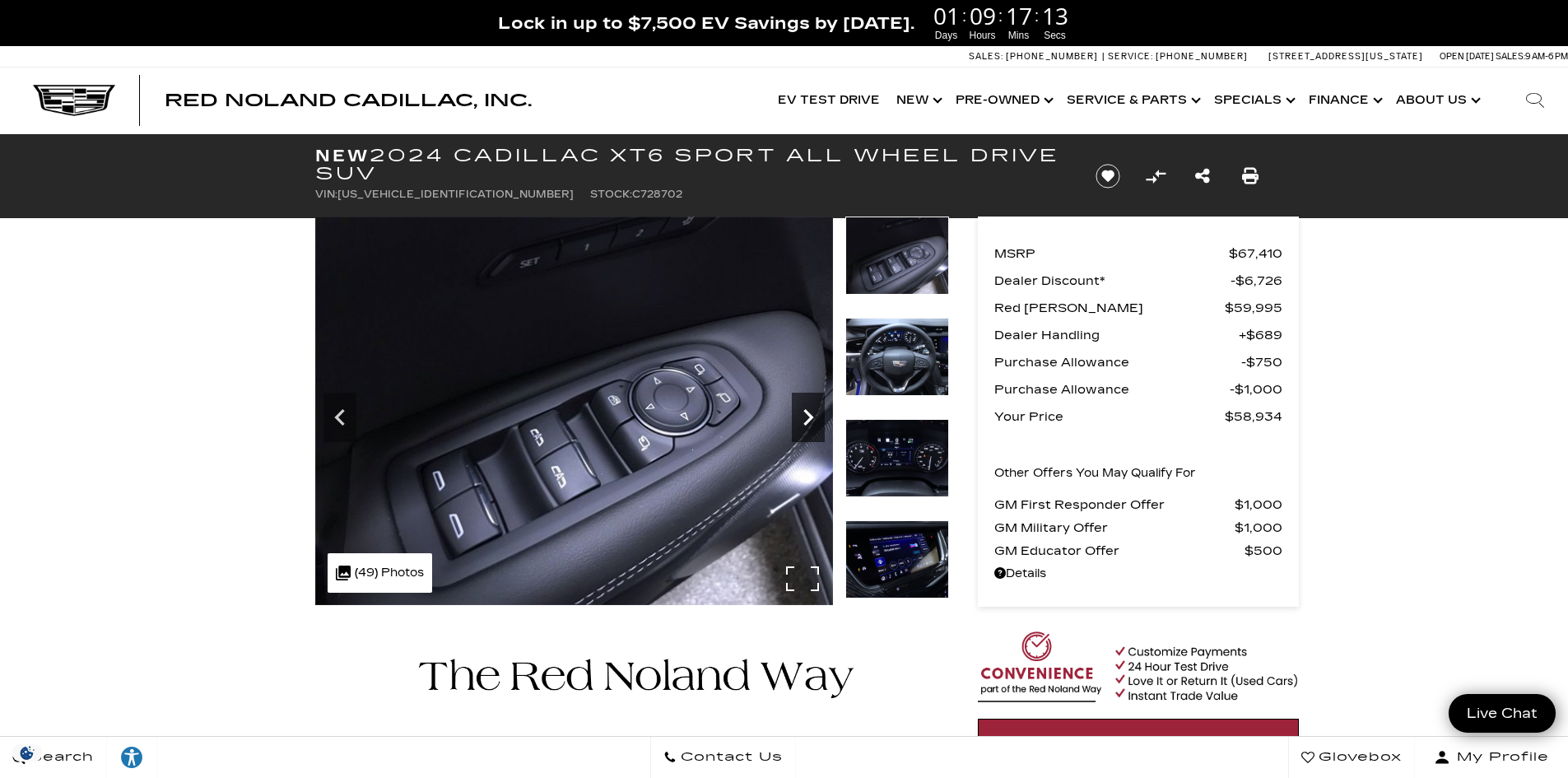
click at [811, 419] on icon "Next" at bounding box center [808, 417] width 10 height 17
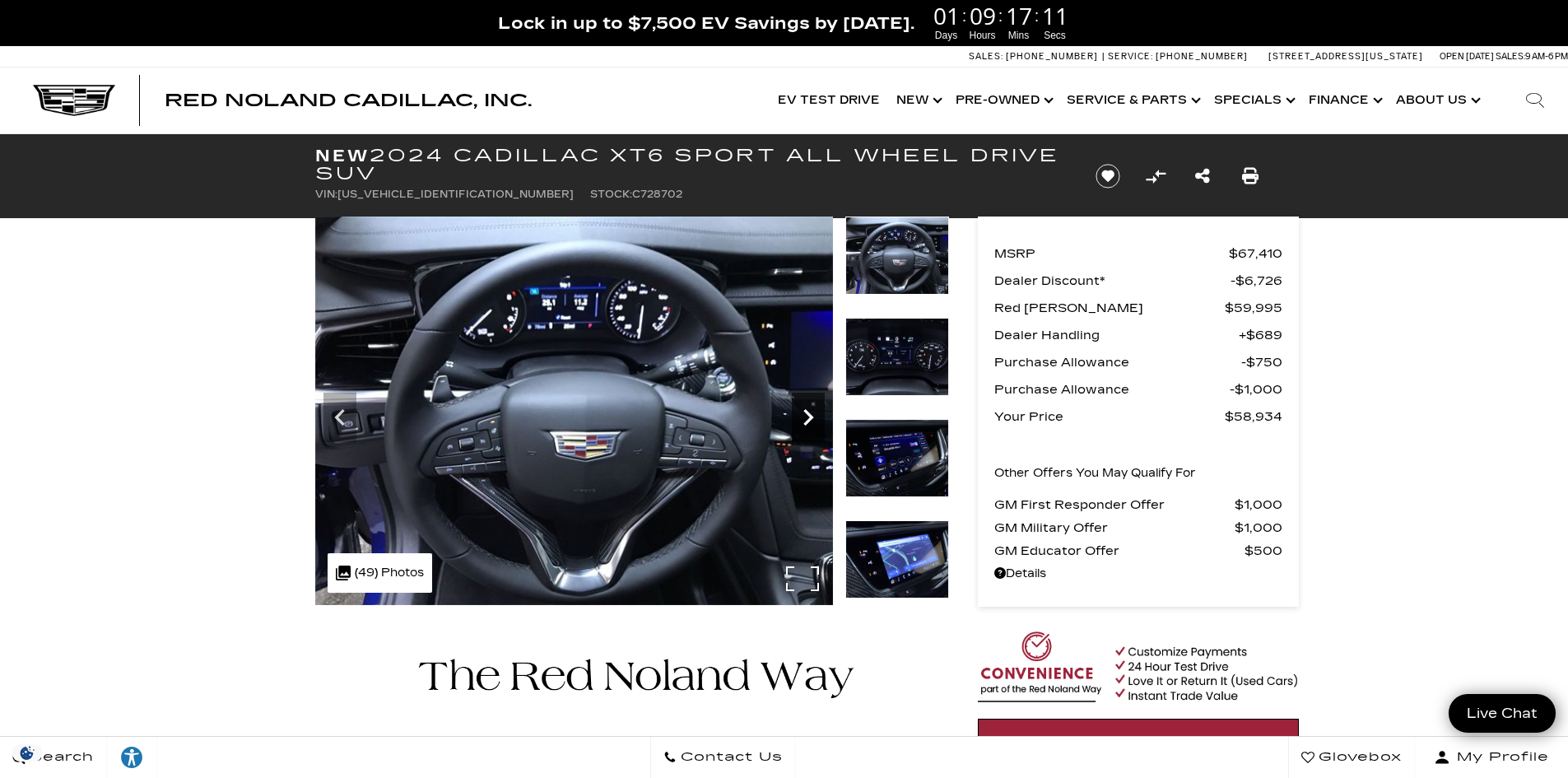
click at [811, 419] on icon "Next" at bounding box center [808, 417] width 10 height 17
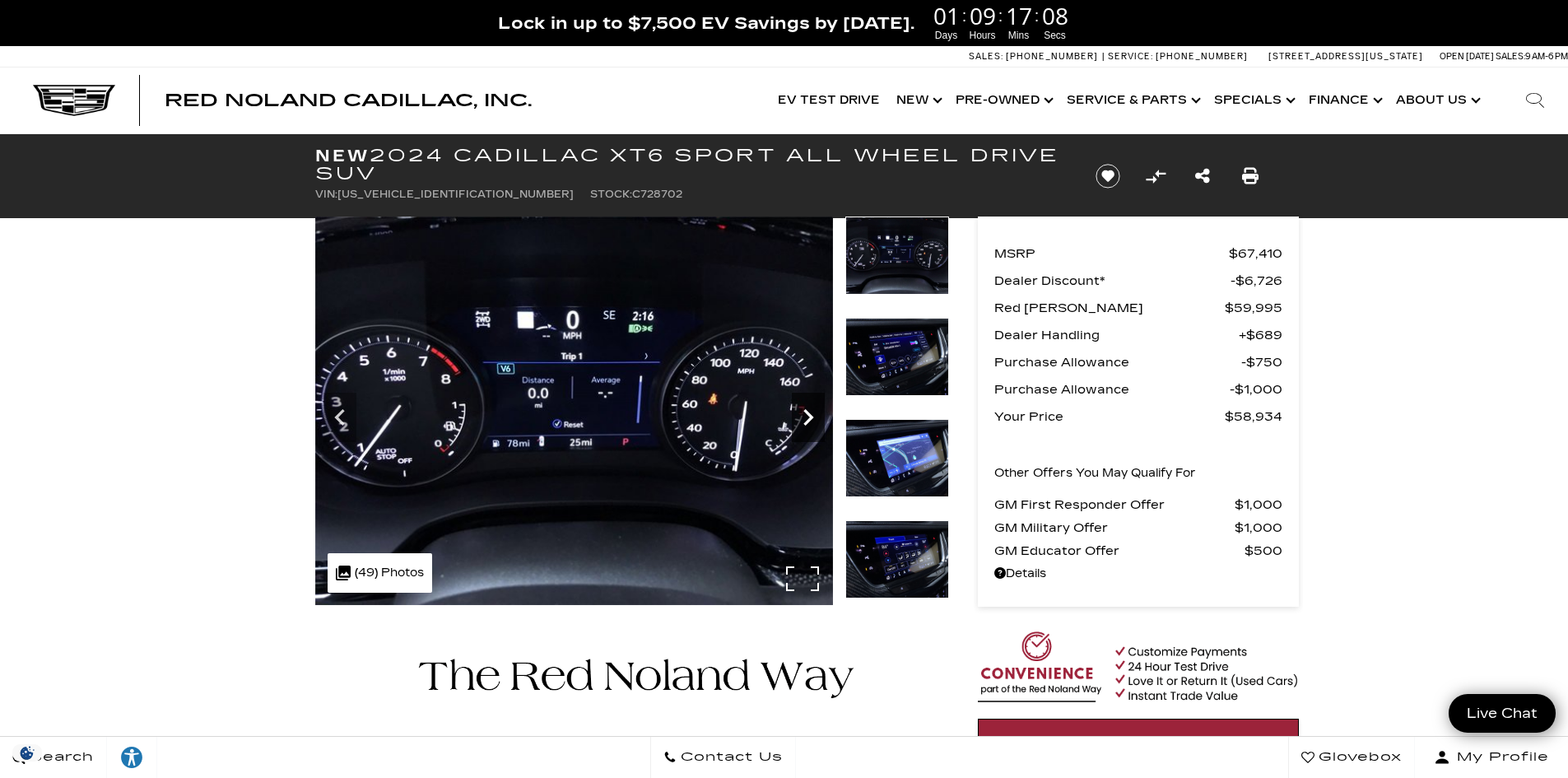
click at [811, 419] on icon "Next" at bounding box center [808, 417] width 10 height 17
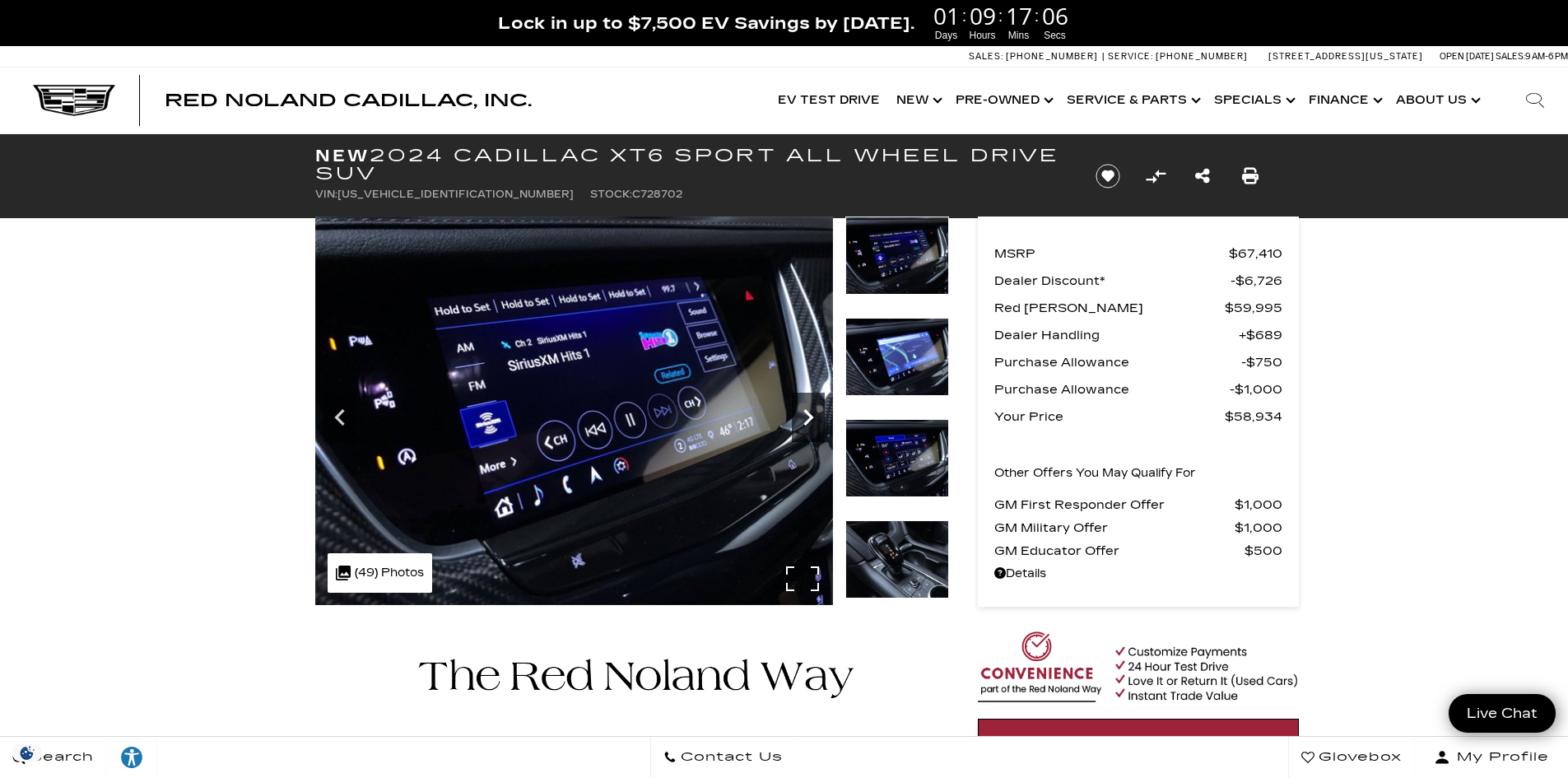
click at [811, 419] on icon "Next" at bounding box center [808, 417] width 10 height 17
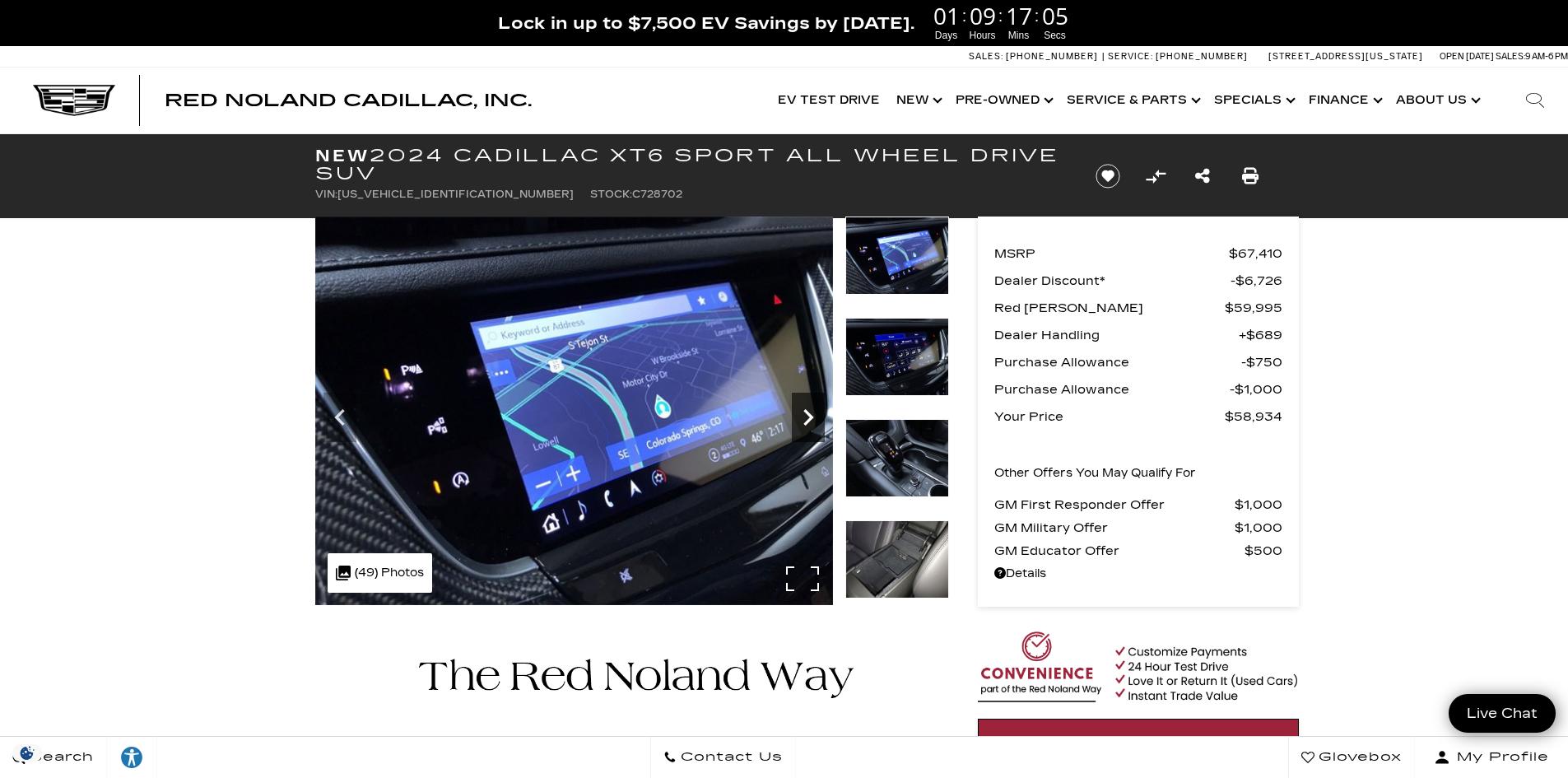
click at [811, 419] on icon "Next" at bounding box center [808, 417] width 10 height 17
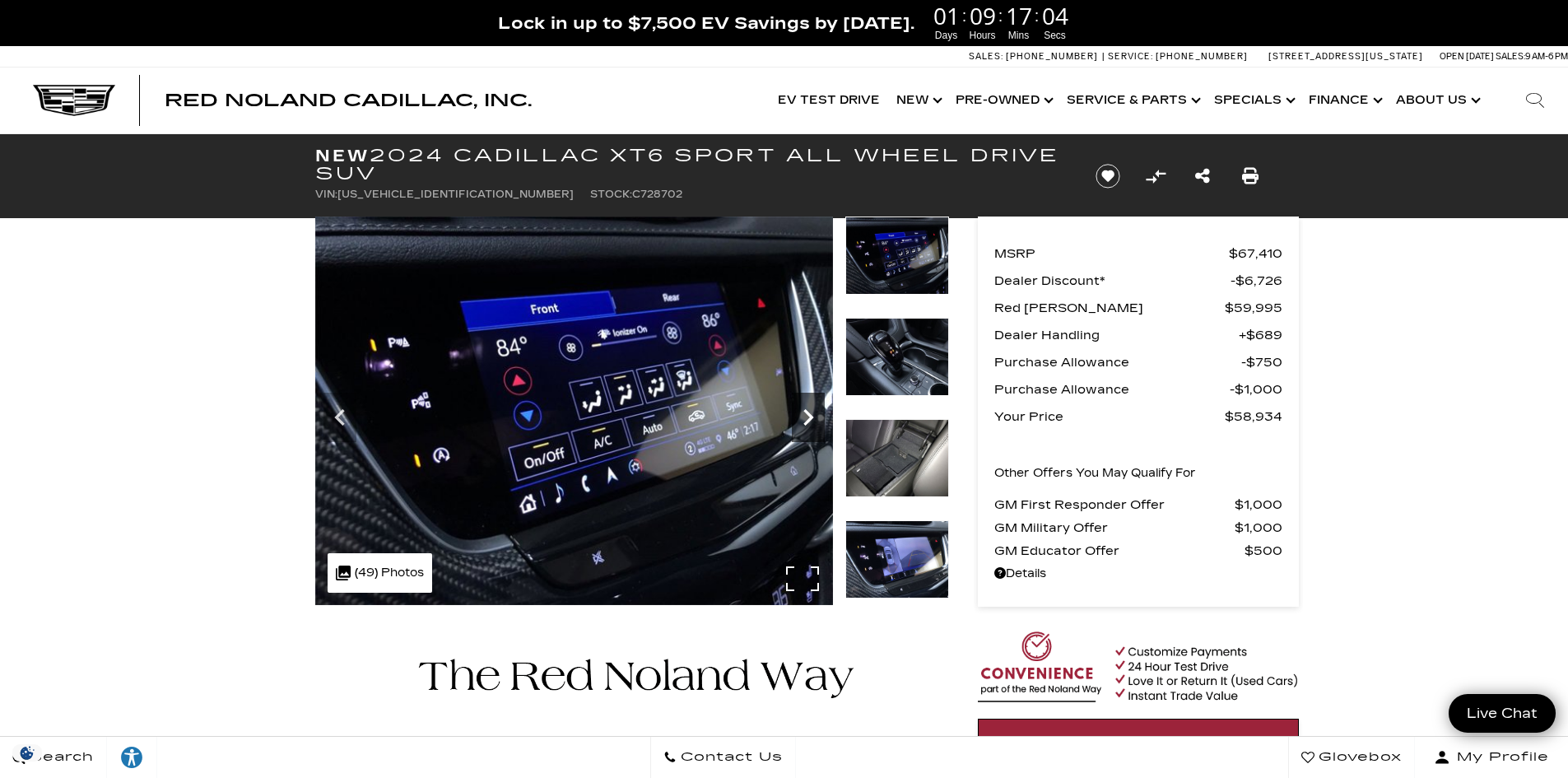
click at [811, 419] on icon "Next" at bounding box center [808, 417] width 10 height 17
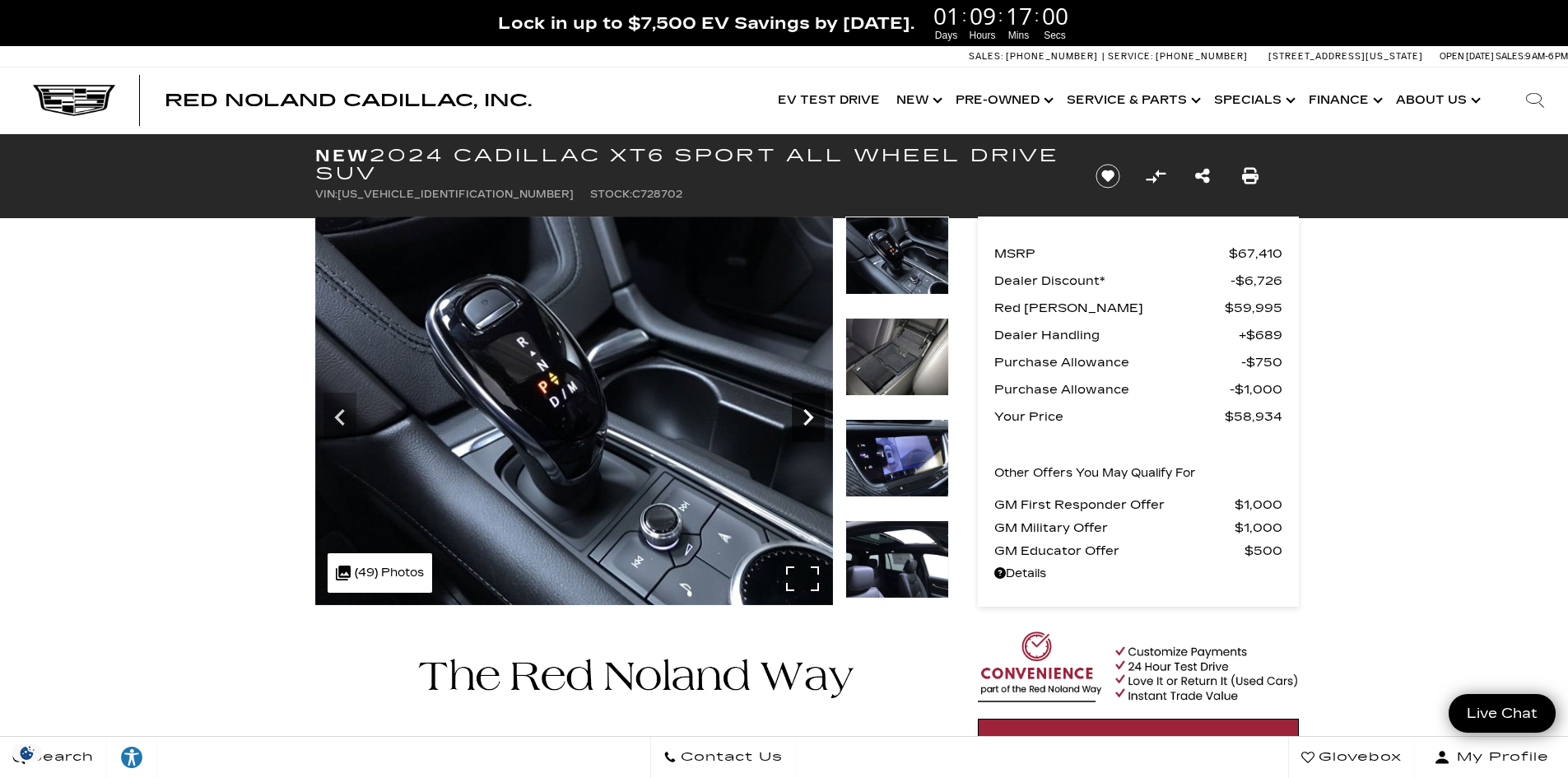
click at [811, 419] on icon "Next" at bounding box center [808, 417] width 10 height 17
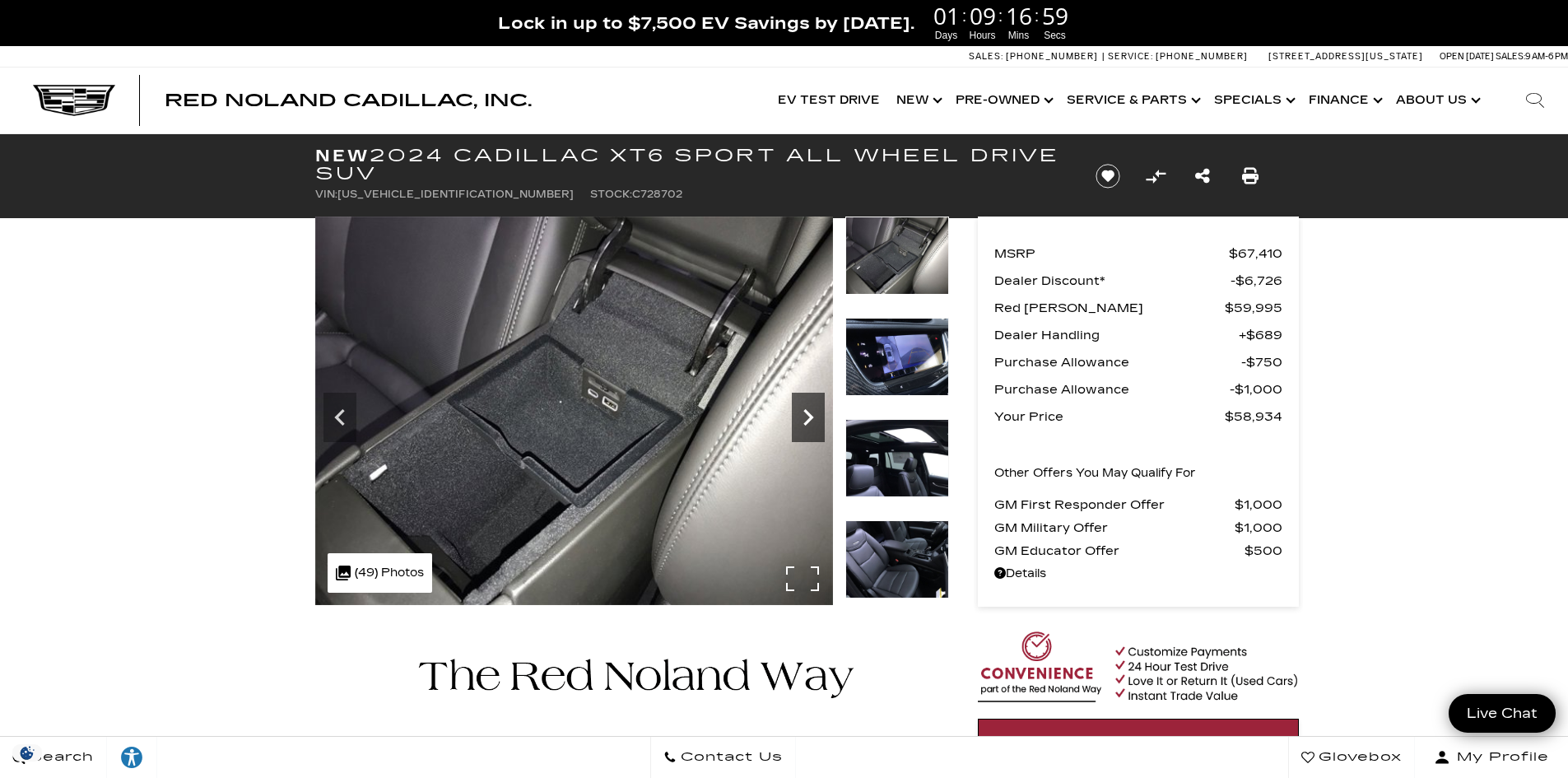
click at [811, 419] on icon "Next" at bounding box center [808, 417] width 10 height 17
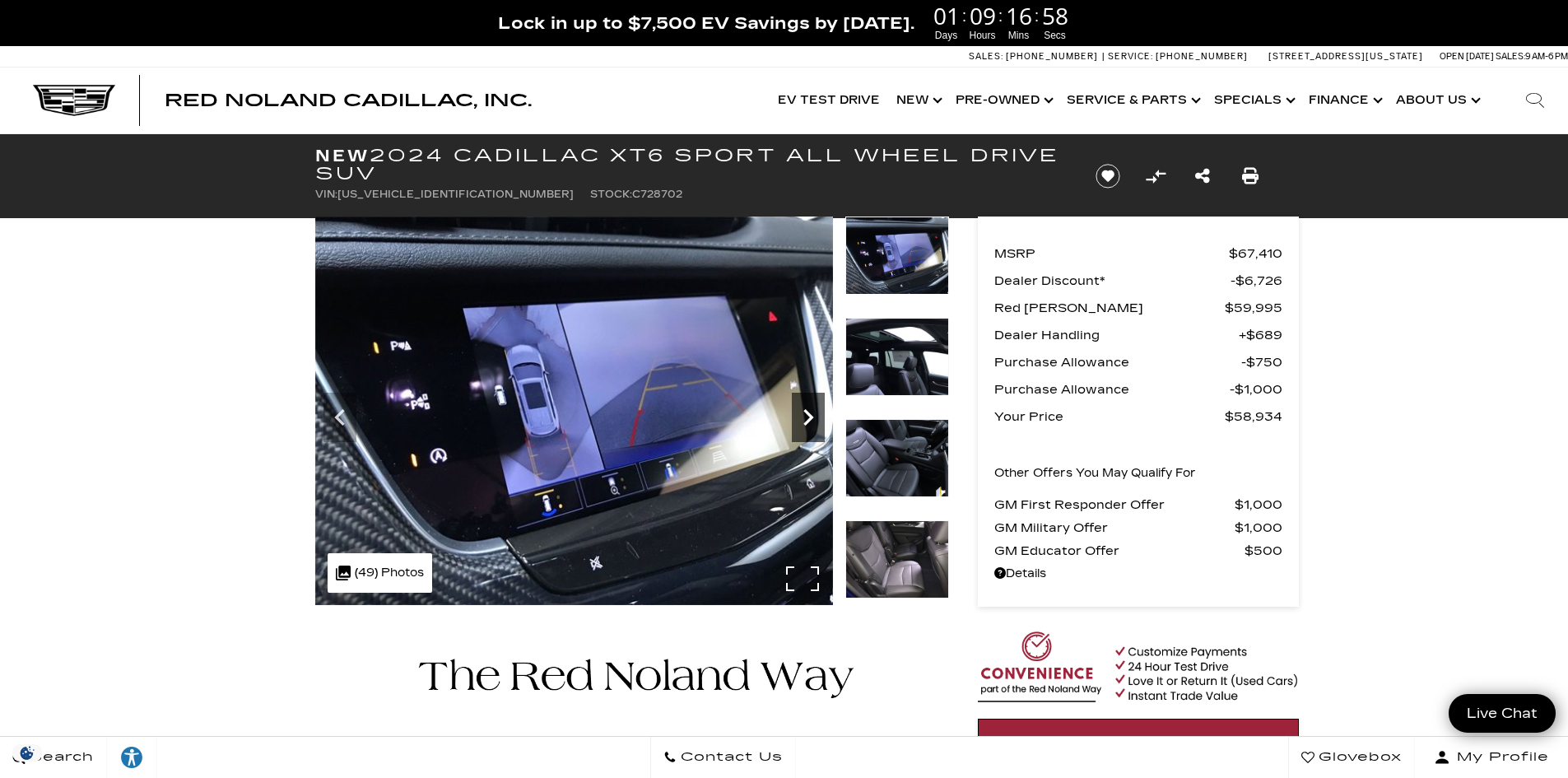
click at [811, 419] on icon "Next" at bounding box center [808, 417] width 10 height 17
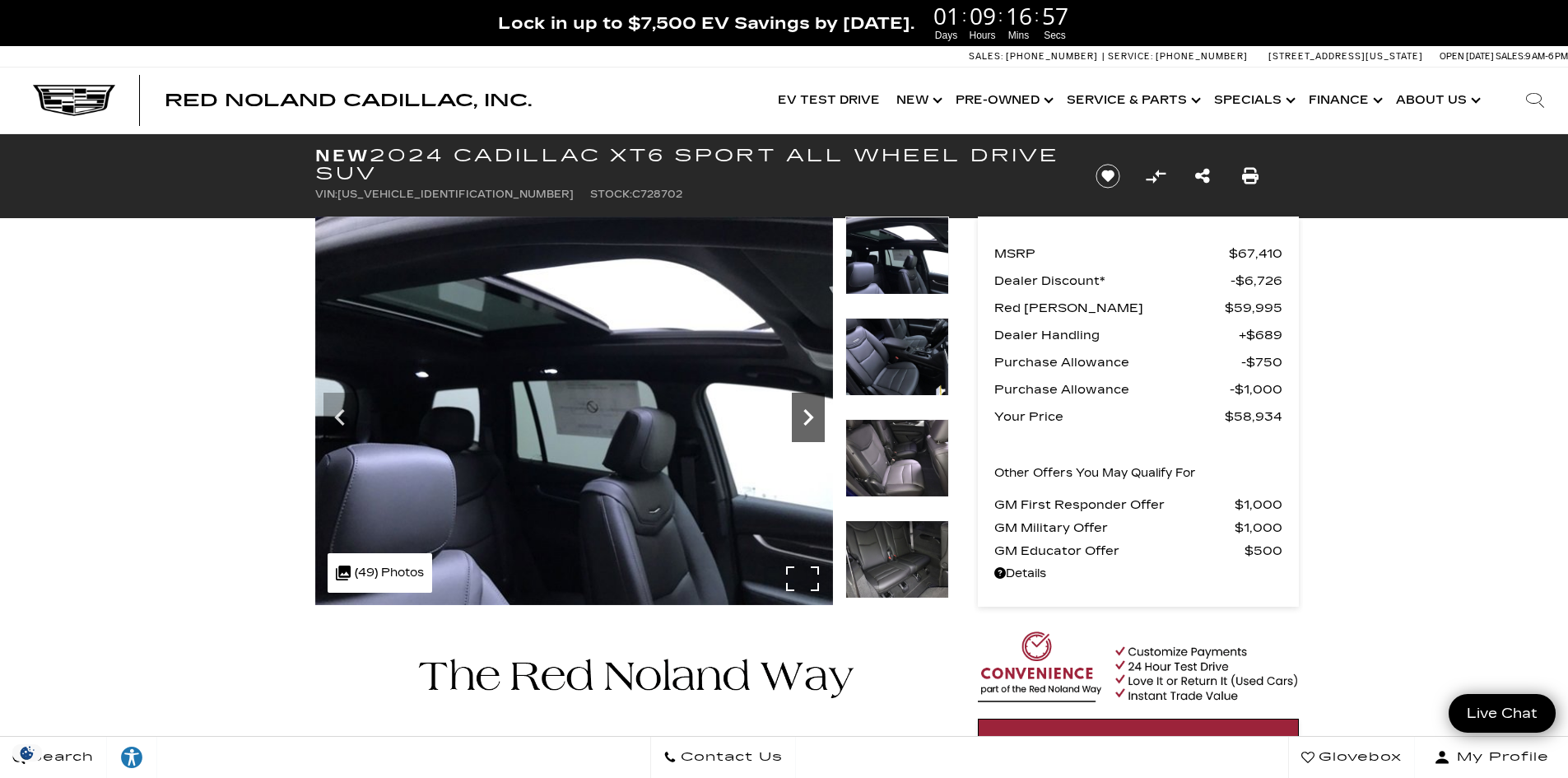
click at [811, 419] on icon "Next" at bounding box center [808, 417] width 10 height 17
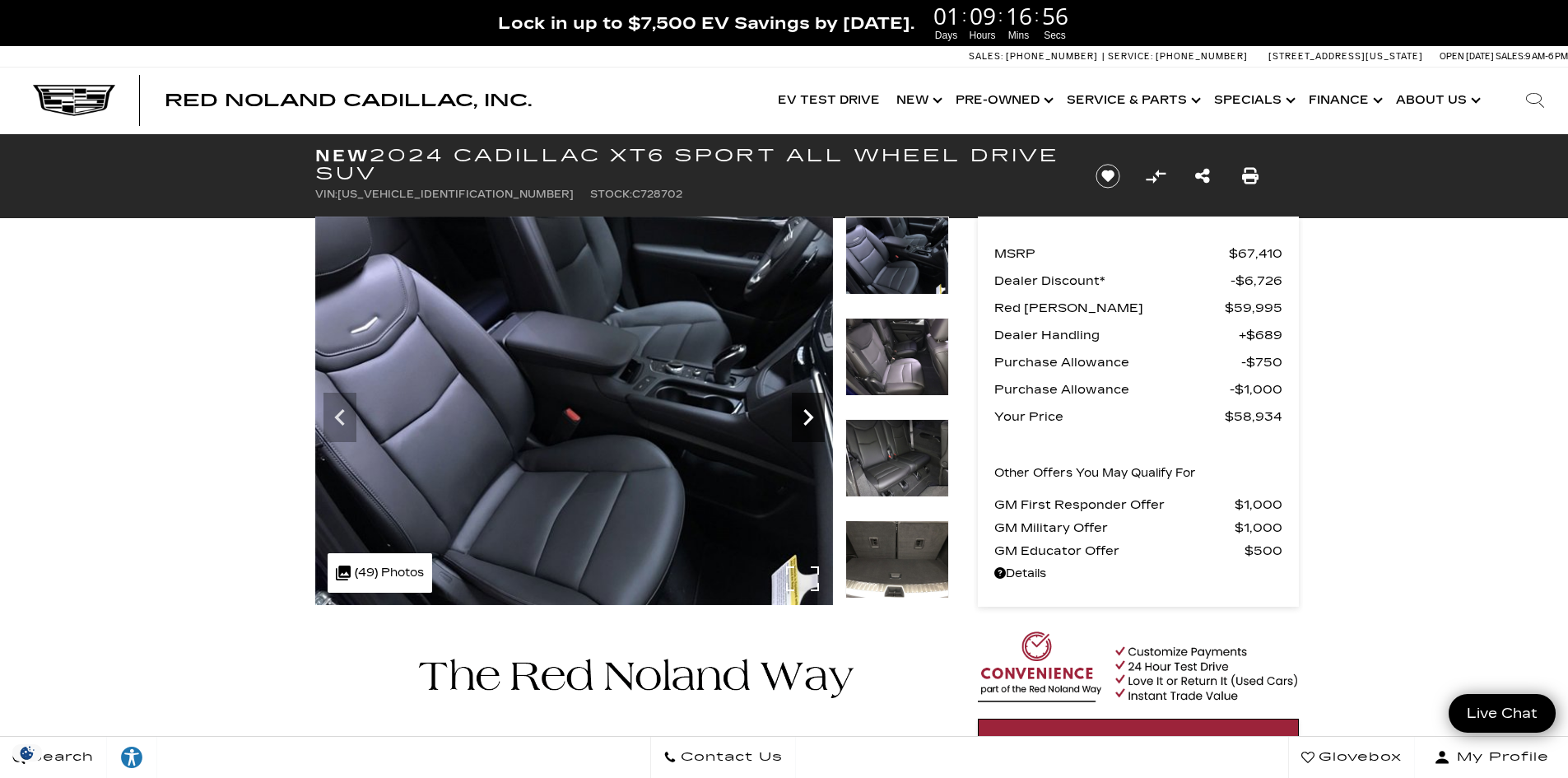
click at [811, 419] on icon "Next" at bounding box center [808, 417] width 10 height 17
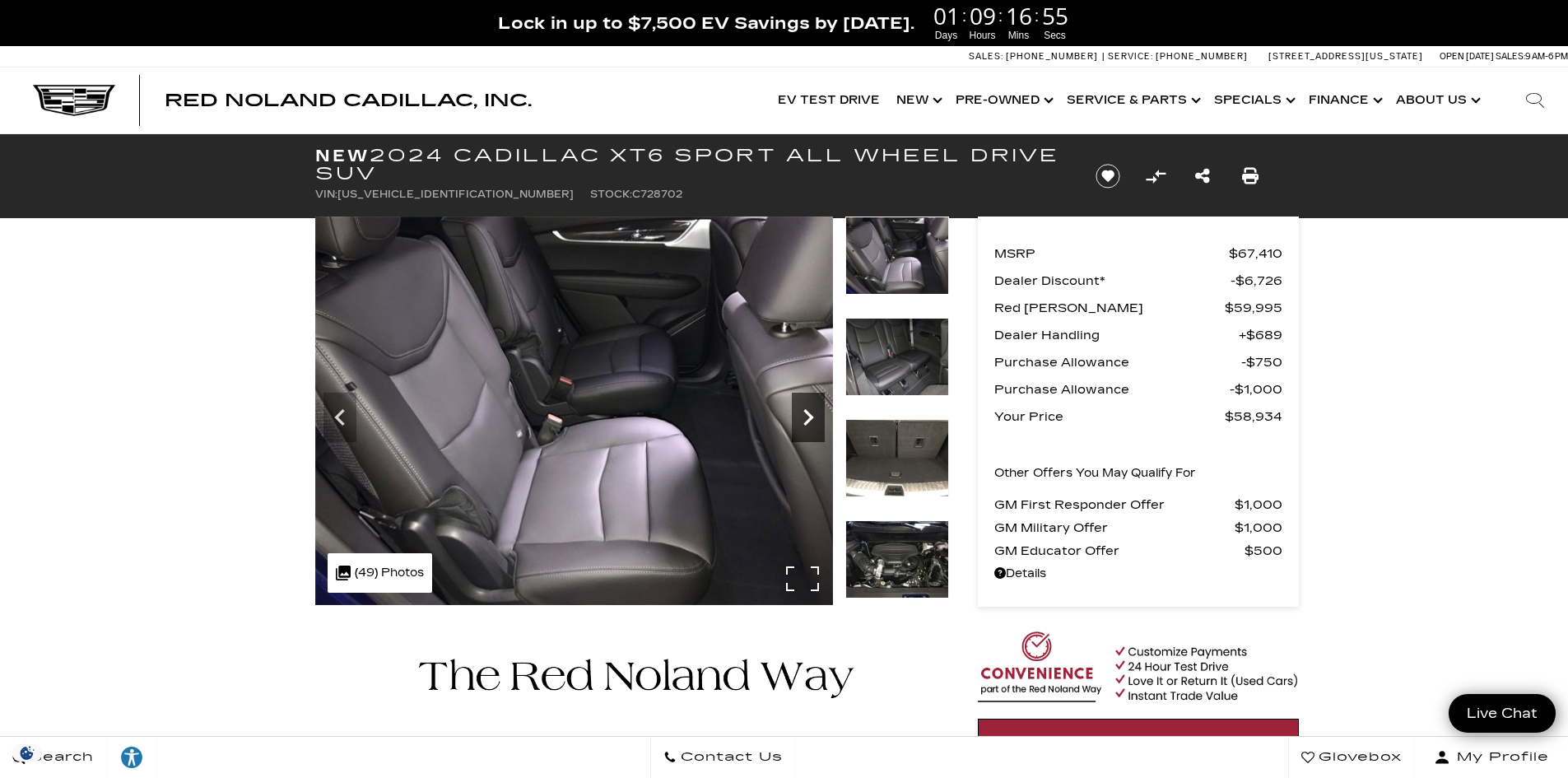
click at [811, 419] on icon "Next" at bounding box center [808, 417] width 10 height 17
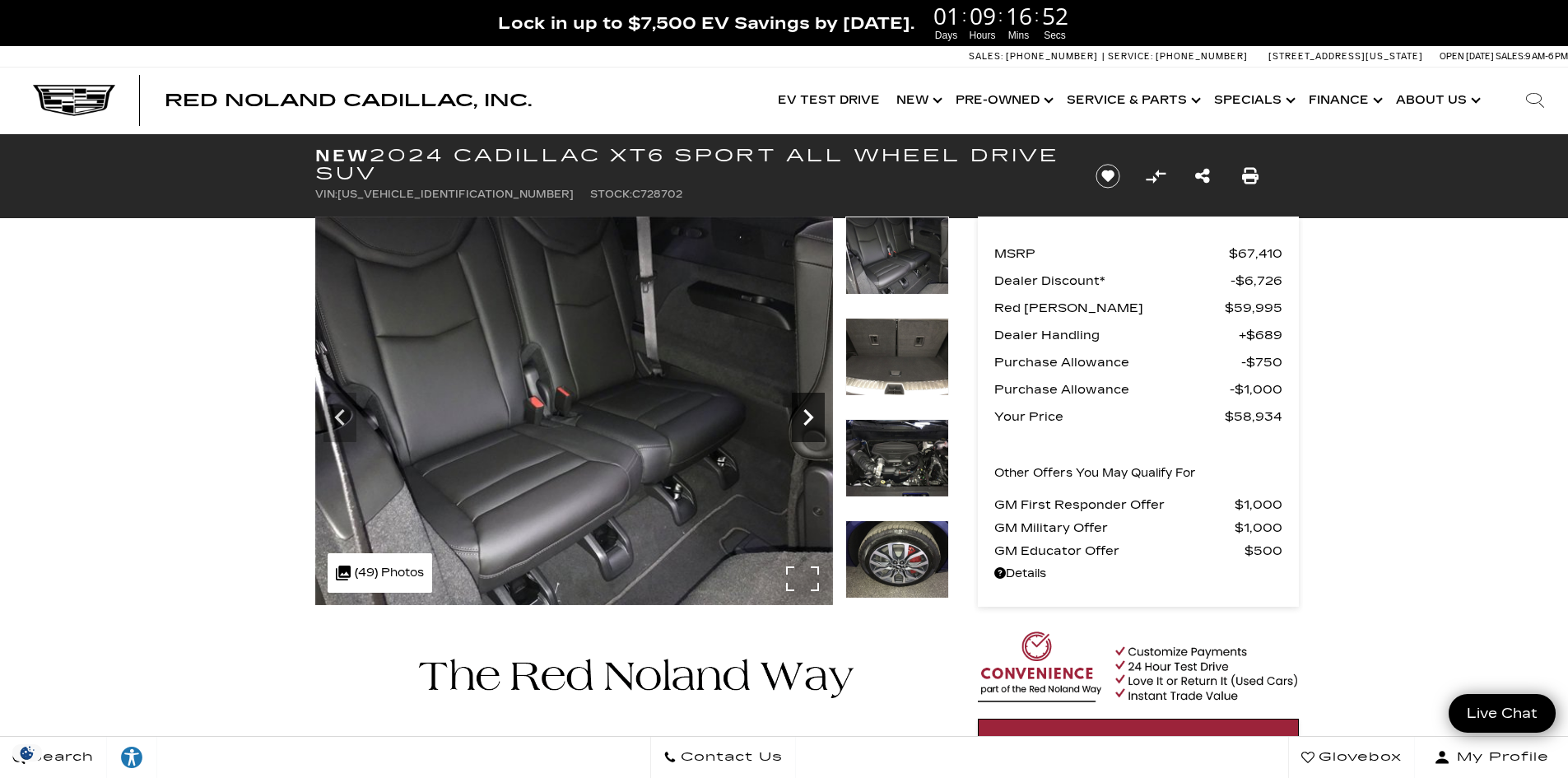
click at [811, 419] on icon "Next" at bounding box center [808, 417] width 10 height 17
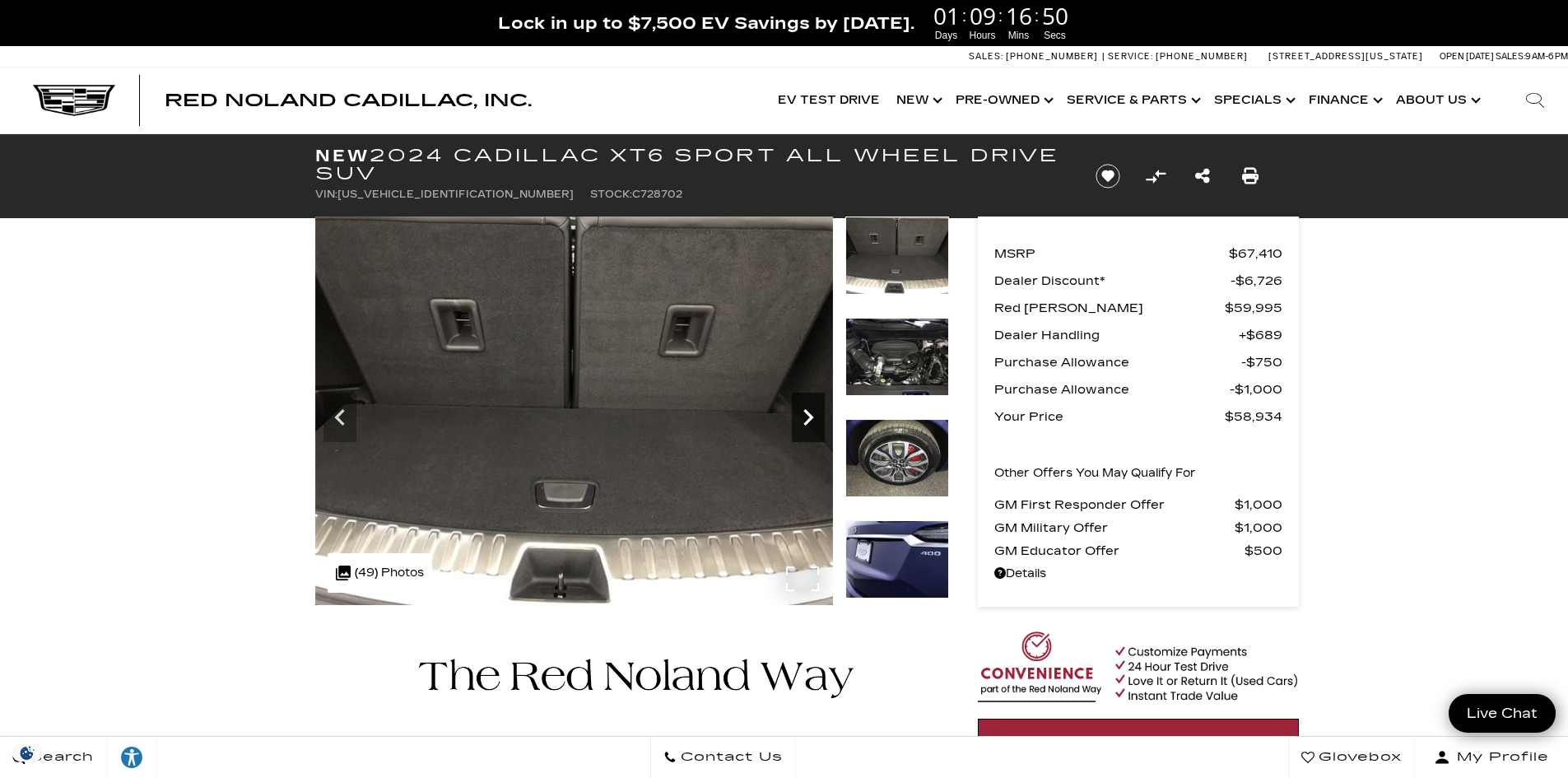
click at [811, 419] on icon "Next" at bounding box center [808, 417] width 10 height 17
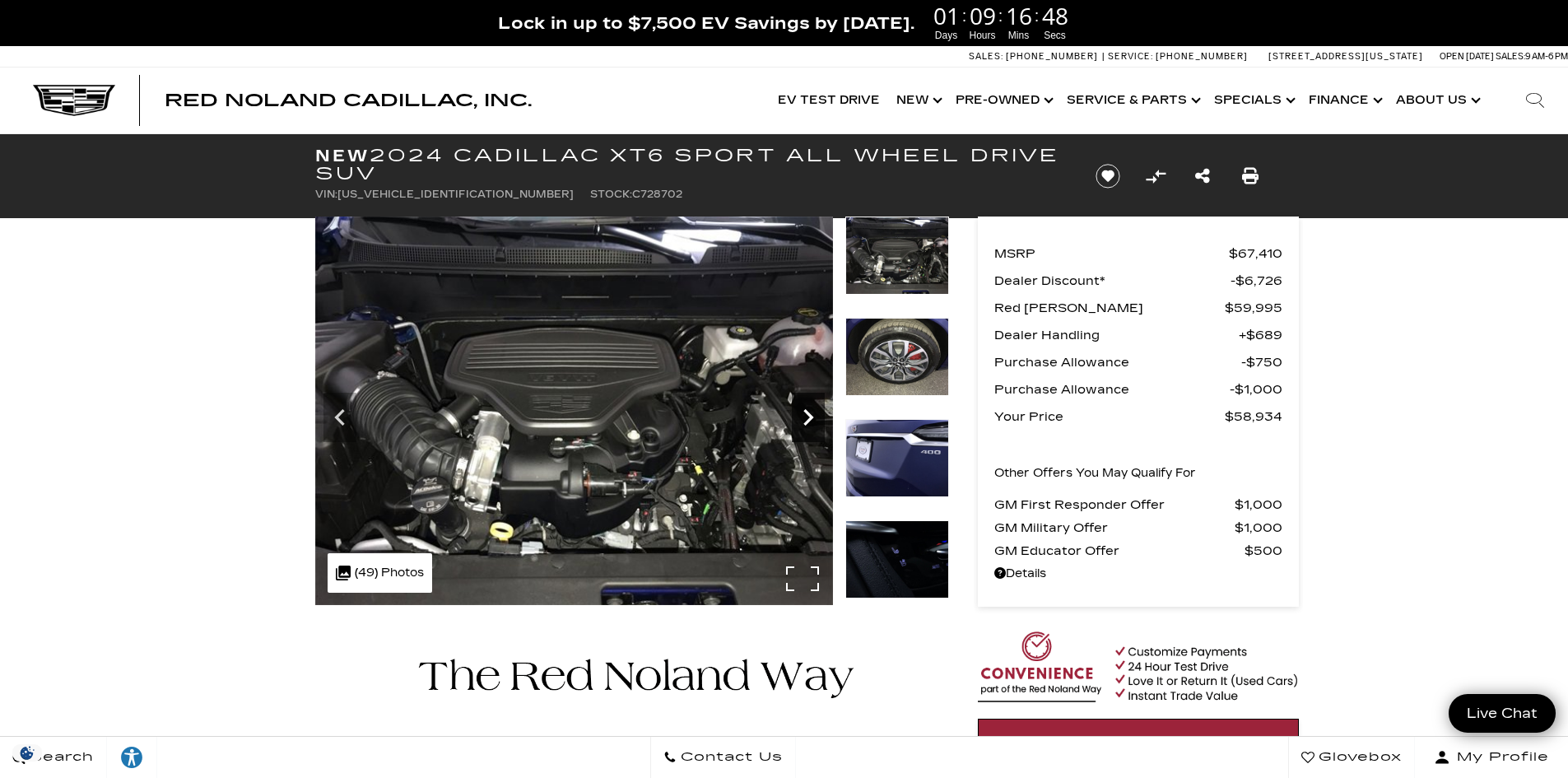
click at [811, 419] on icon "Next" at bounding box center [808, 417] width 10 height 17
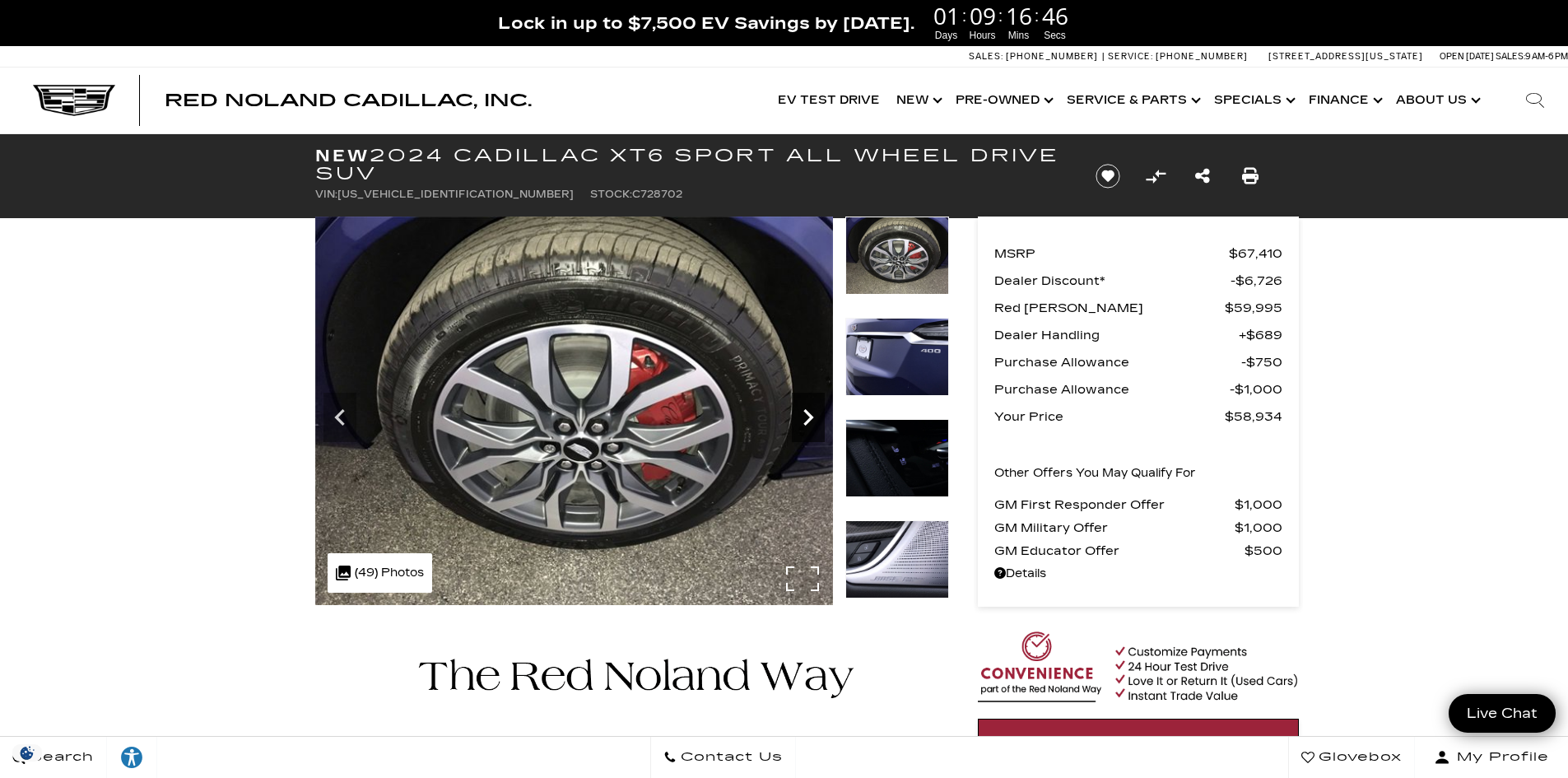
click at [811, 419] on icon "Next" at bounding box center [808, 417] width 10 height 17
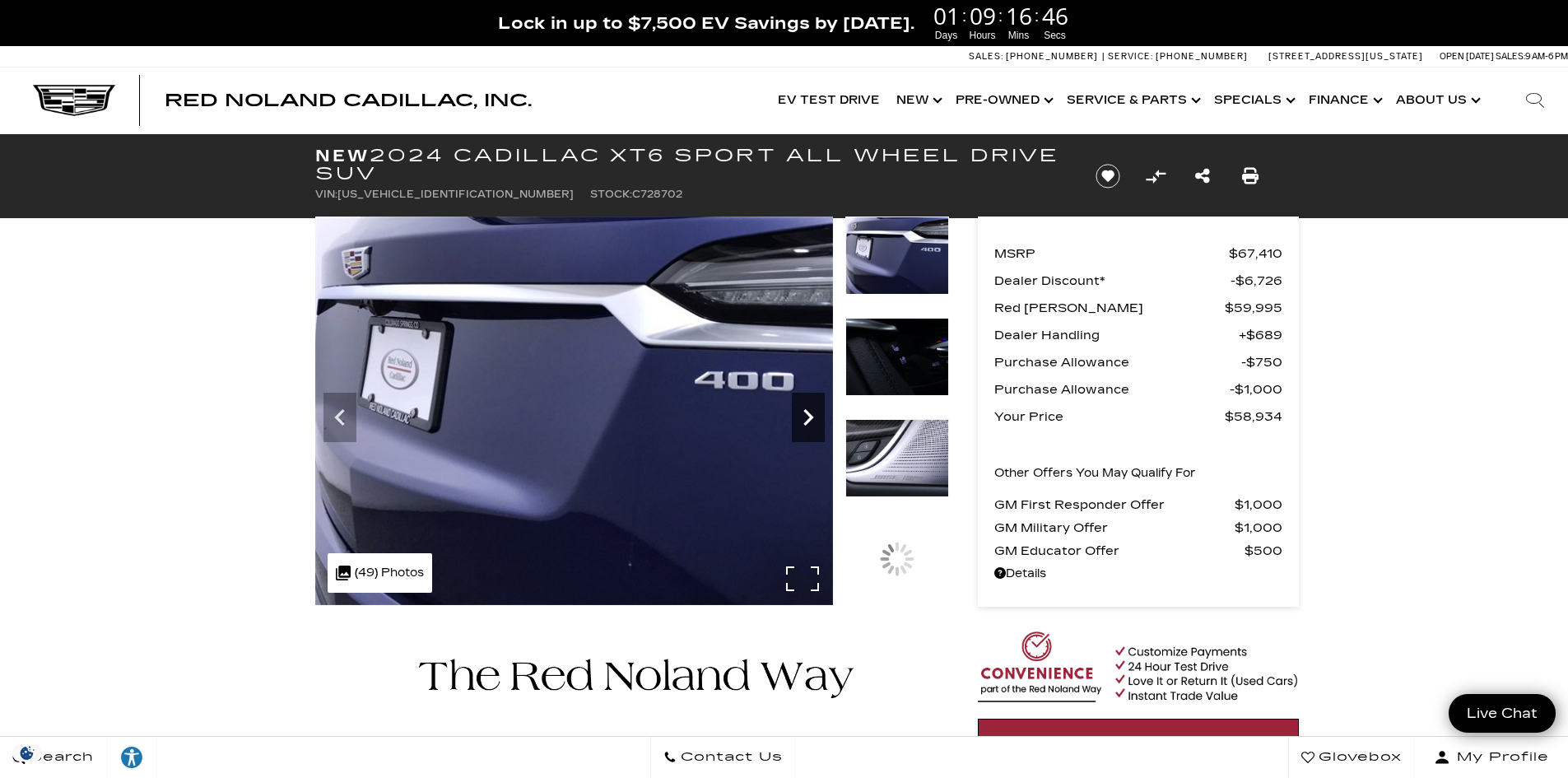
click at [811, 419] on icon "Next" at bounding box center [808, 417] width 10 height 17
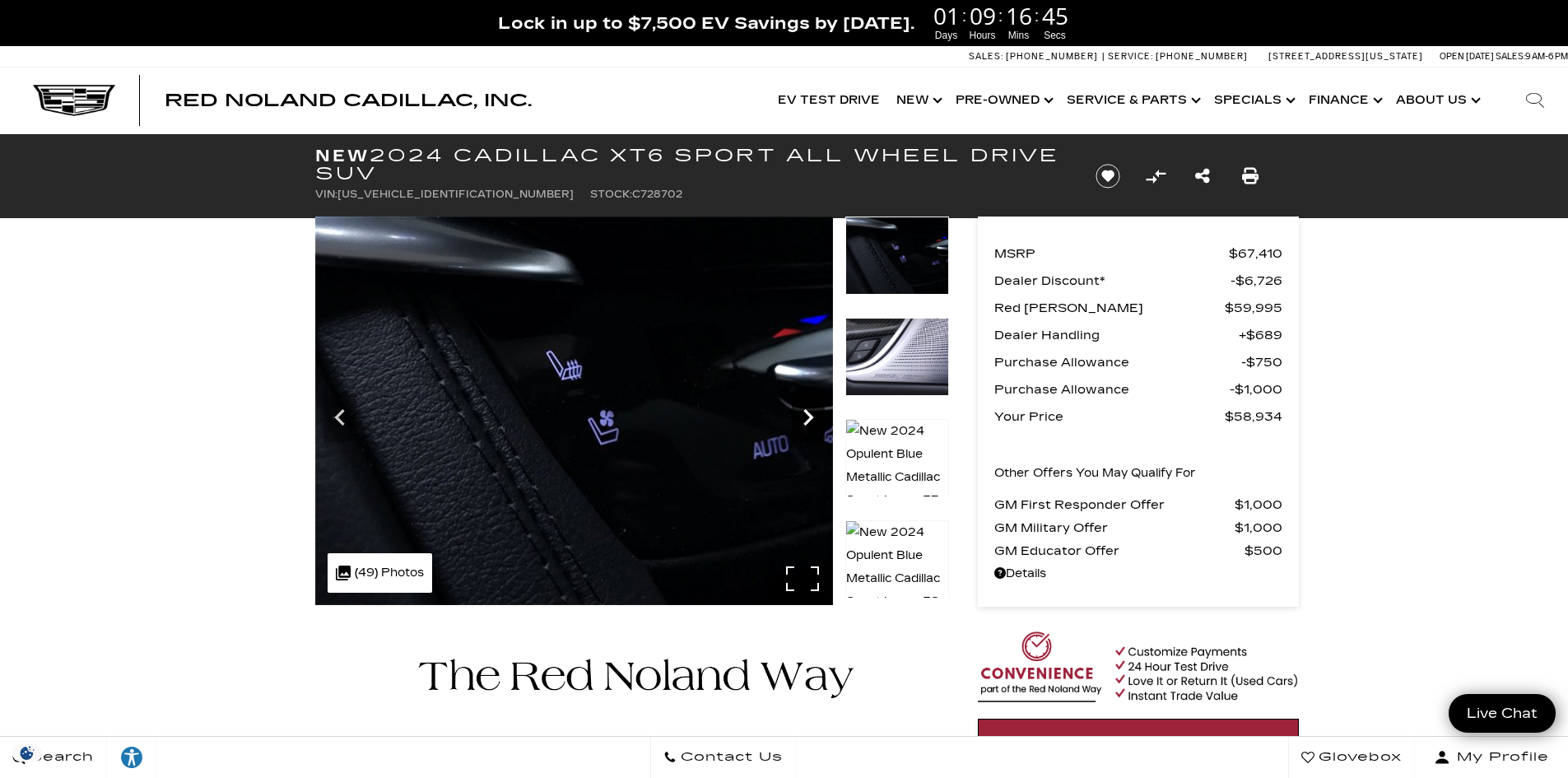
click at [811, 419] on icon "Next" at bounding box center [808, 417] width 10 height 17
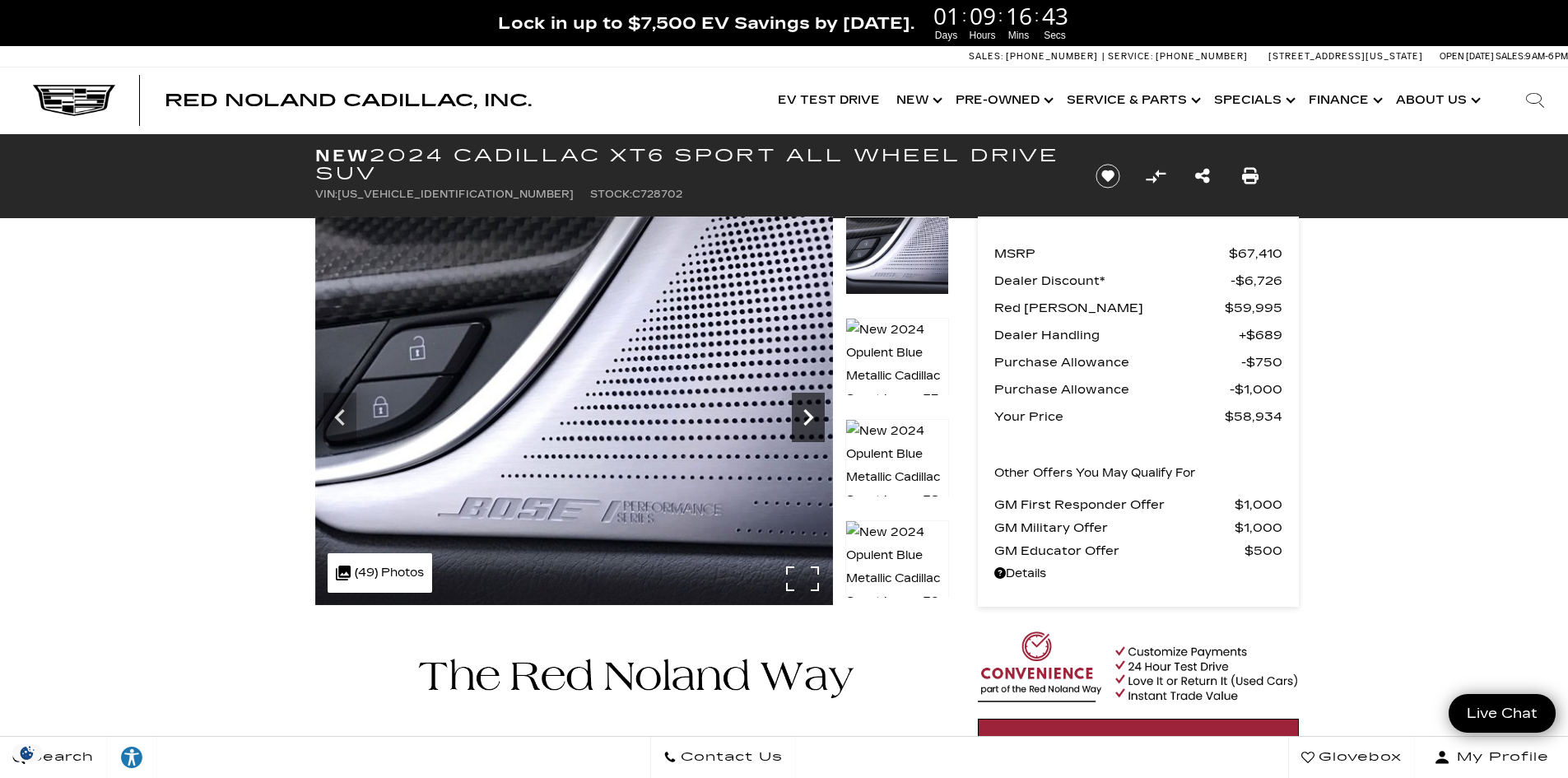
click at [811, 419] on icon "Next" at bounding box center [808, 417] width 10 height 17
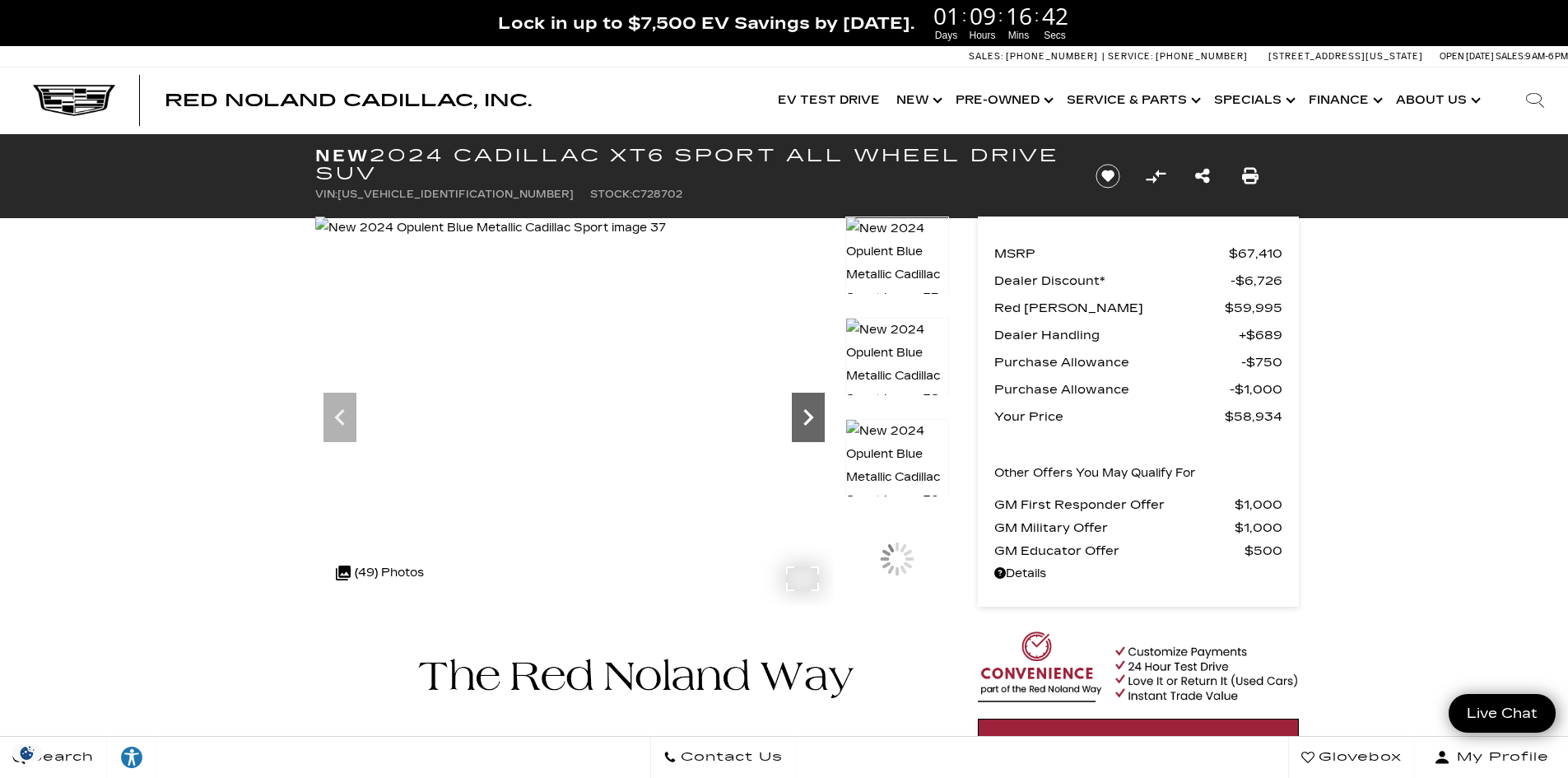
click at [811, 419] on icon "Next" at bounding box center [808, 417] width 10 height 17
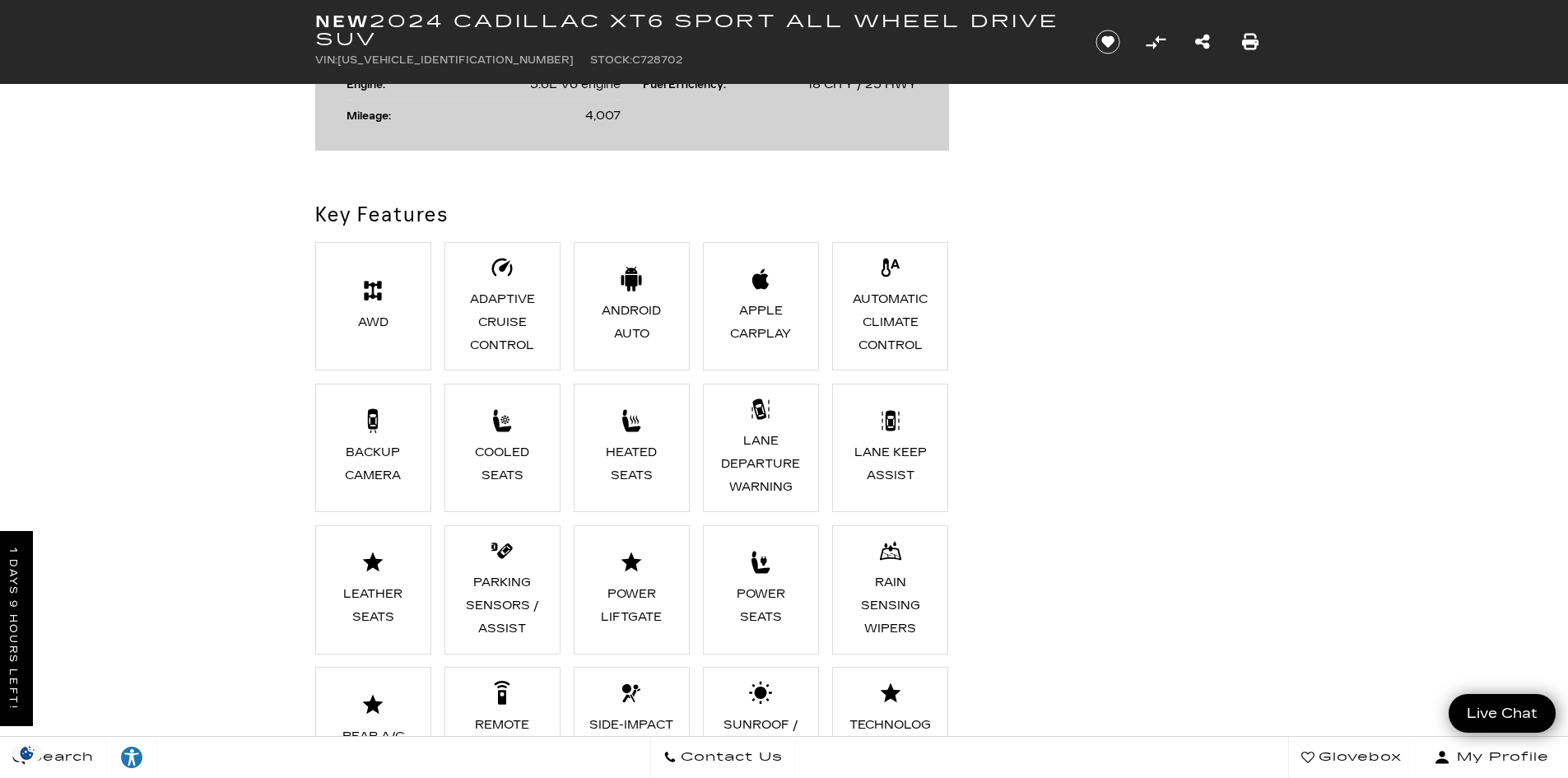
scroll to position [1317, 0]
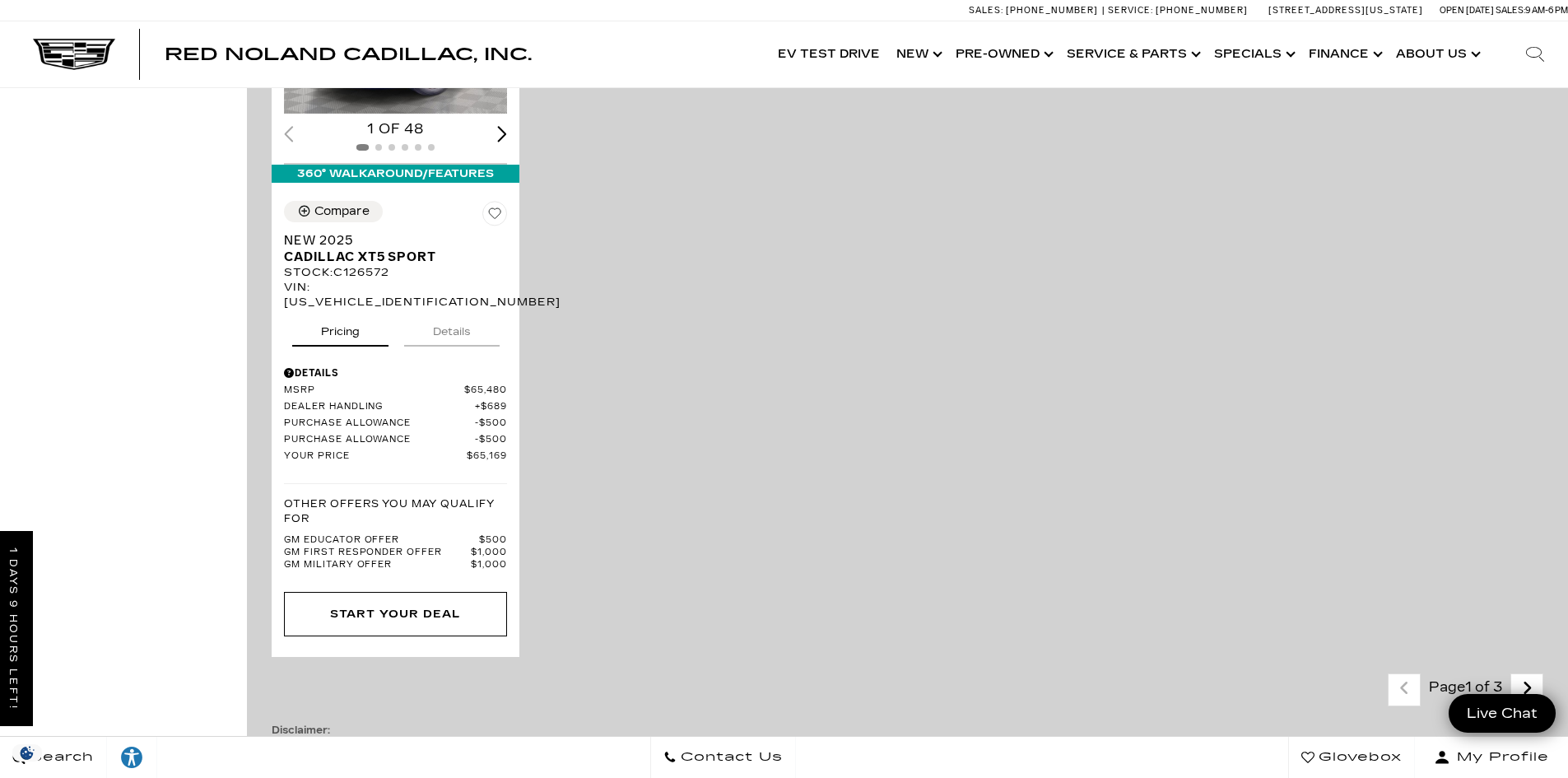
scroll to position [3704, 0]
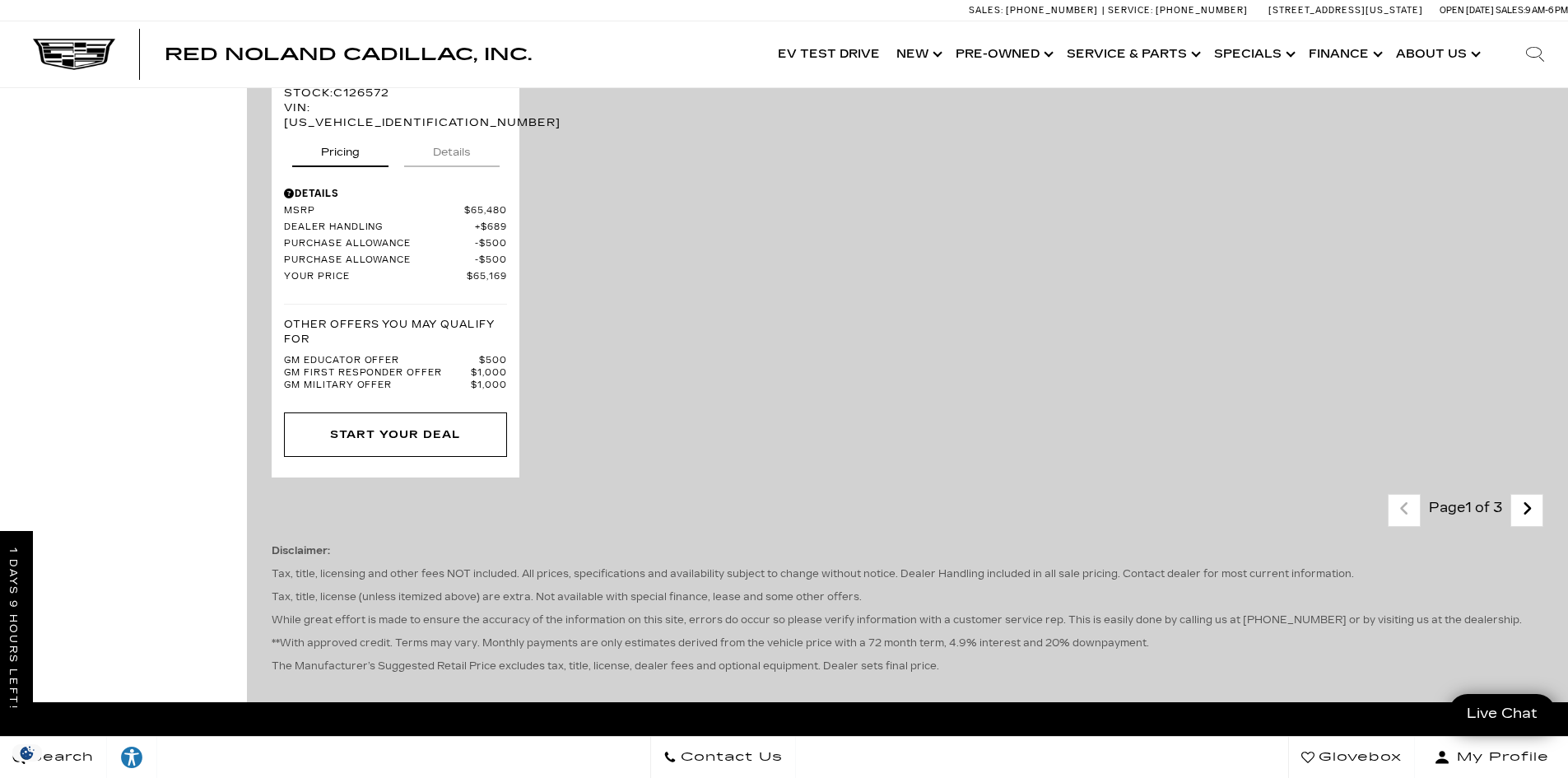
click at [1558, 481] on div "Last - Page Page 1 of 3 Next - Page Disclaimer: Tax, title, licensing and other…" at bounding box center [907, 591] width 1321 height 220
click at [1533, 496] on icon "next page" at bounding box center [1527, 509] width 11 height 26
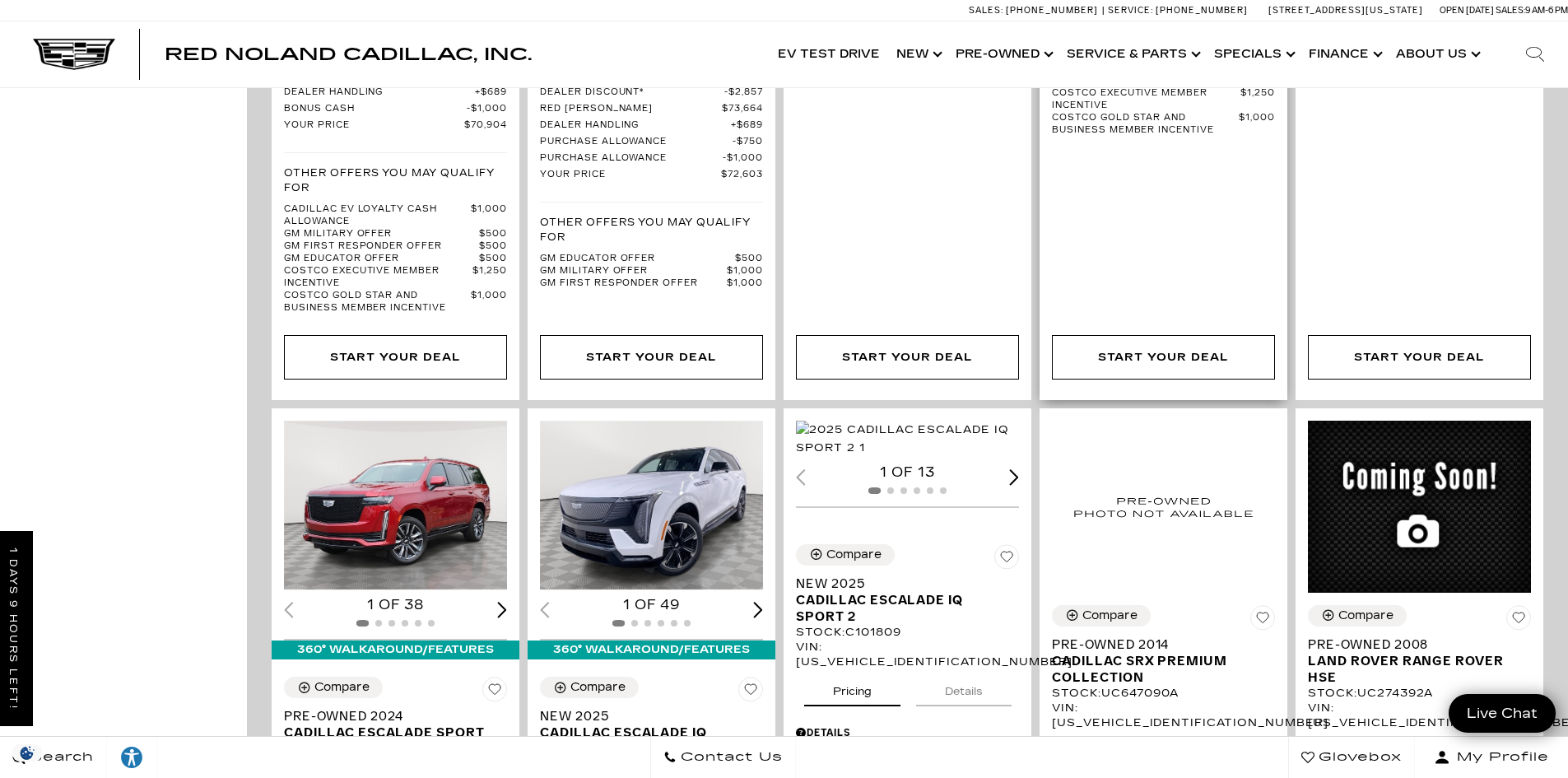
scroll to position [1893, 0]
